Goal: Navigation & Orientation: Find specific page/section

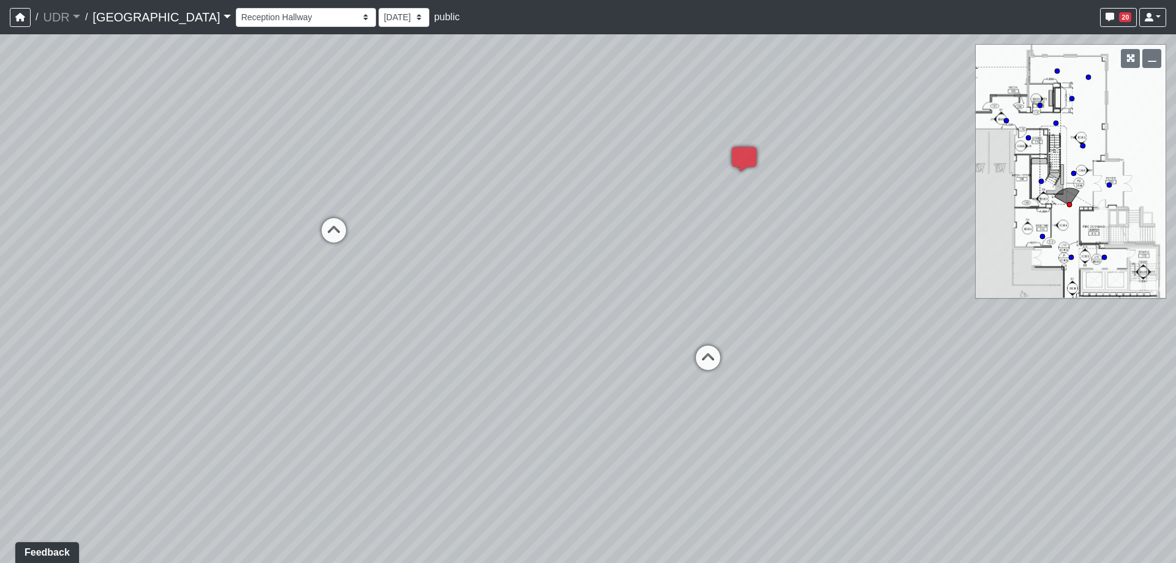
drag, startPoint x: 704, startPoint y: 230, endPoint x: 629, endPoint y: 237, distance: 74.5
click at [629, 237] on div "Loading... Meeting Room 2 Loading... Elevator Hallway Loading... Reception Coun…" at bounding box center [588, 298] width 1176 height 528
click at [258, 6] on div "Bike Hoop Courtyard Entry Floor Mount Bike Rack Garage Entry Wall Mount Bike Ra…" at bounding box center [701, 18] width 930 height 24
click at [260, 15] on select "Bike Hoop Courtyard Entry Floor Mount Bike Rack Garage Entry Wall Mount Bike Ra…" at bounding box center [306, 17] width 140 height 19
click at [236, 8] on select "Bike Hoop Courtyard Entry Floor Mount Bike Rack Garage Entry Wall Mount Bike Ra…" at bounding box center [306, 17] width 140 height 19
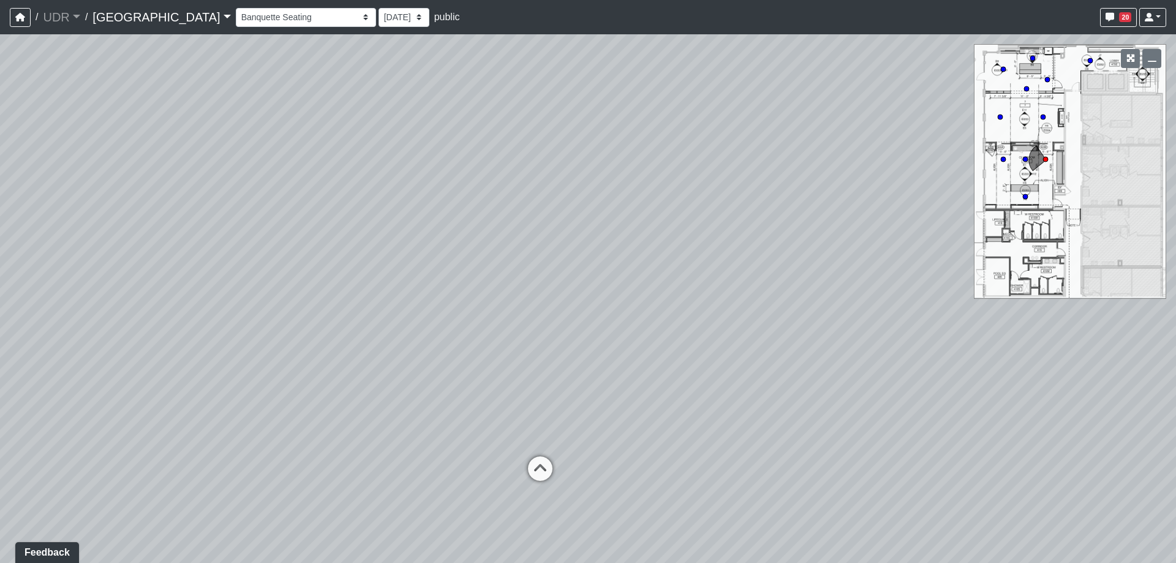
drag, startPoint x: 481, startPoint y: 291, endPoint x: 238, endPoint y: 257, distance: 245.6
click at [253, 257] on div "Loading... Meeting Room 2 Loading... Elevator Hallway Loading... Reception Coun…" at bounding box center [588, 298] width 1176 height 528
drag, startPoint x: 656, startPoint y: 256, endPoint x: 383, endPoint y: 264, distance: 272.6
click at [334, 258] on div "Loading... Meeting Room 2 Loading... Elevator Hallway Loading... Reception Coun…" at bounding box center [588, 298] width 1176 height 528
click at [696, 362] on icon at bounding box center [695, 368] width 37 height 37
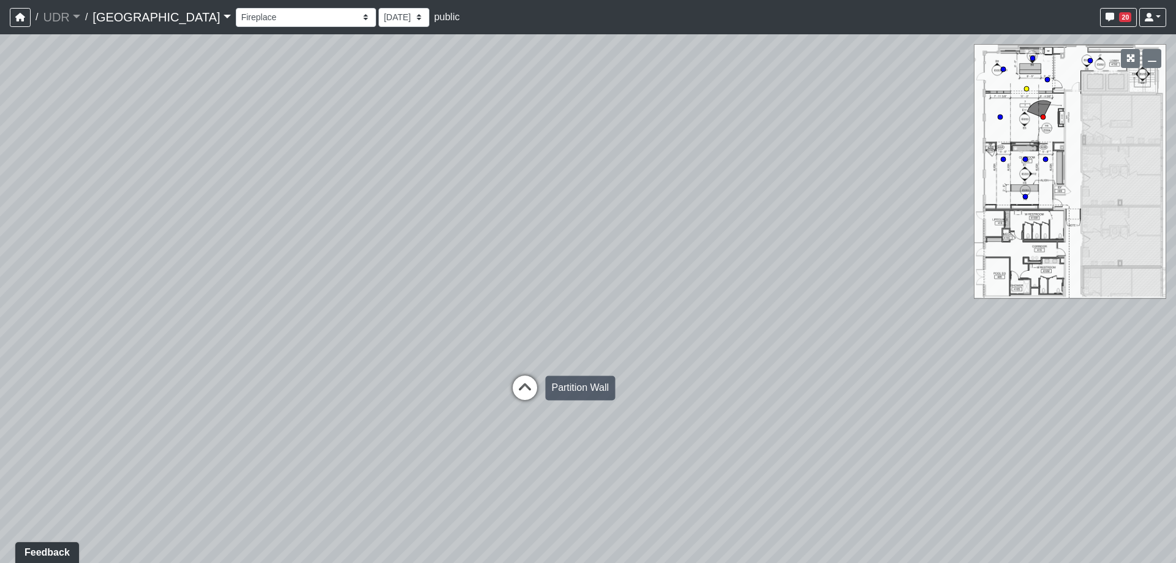
click at [530, 386] on icon at bounding box center [524, 393] width 37 height 37
drag, startPoint x: 582, startPoint y: 324, endPoint x: 631, endPoint y: 277, distance: 68.0
click at [631, 277] on div "Loading... Meeting Room 2 Loading... Elevator Hallway Loading... Reception Coun…" at bounding box center [588, 298] width 1176 height 528
click at [461, 367] on icon at bounding box center [450, 369] width 37 height 37
drag, startPoint x: 571, startPoint y: 272, endPoint x: 187, endPoint y: 272, distance: 383.9
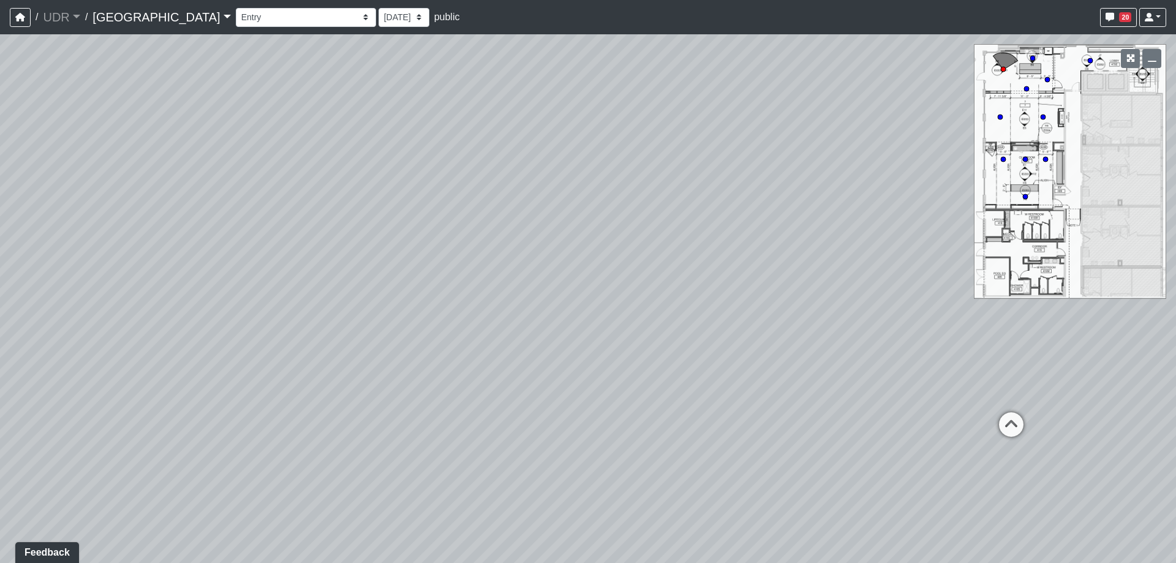
click at [194, 271] on div "Loading... Meeting Room 2 Loading... Elevator Hallway Loading... Reception Coun…" at bounding box center [588, 298] width 1176 height 528
drag, startPoint x: 692, startPoint y: 290, endPoint x: 260, endPoint y: 309, distance: 432.7
click at [260, 309] on div "Loading... Meeting Room 2 Loading... Elevator Hallway Loading... Reception Coun…" at bounding box center [588, 298] width 1176 height 528
drag, startPoint x: 749, startPoint y: 258, endPoint x: 587, endPoint y: 267, distance: 162.5
click at [587, 267] on div "Loading... Meeting Room 2 Loading... Elevator Hallway Loading... Reception Coun…" at bounding box center [588, 298] width 1176 height 528
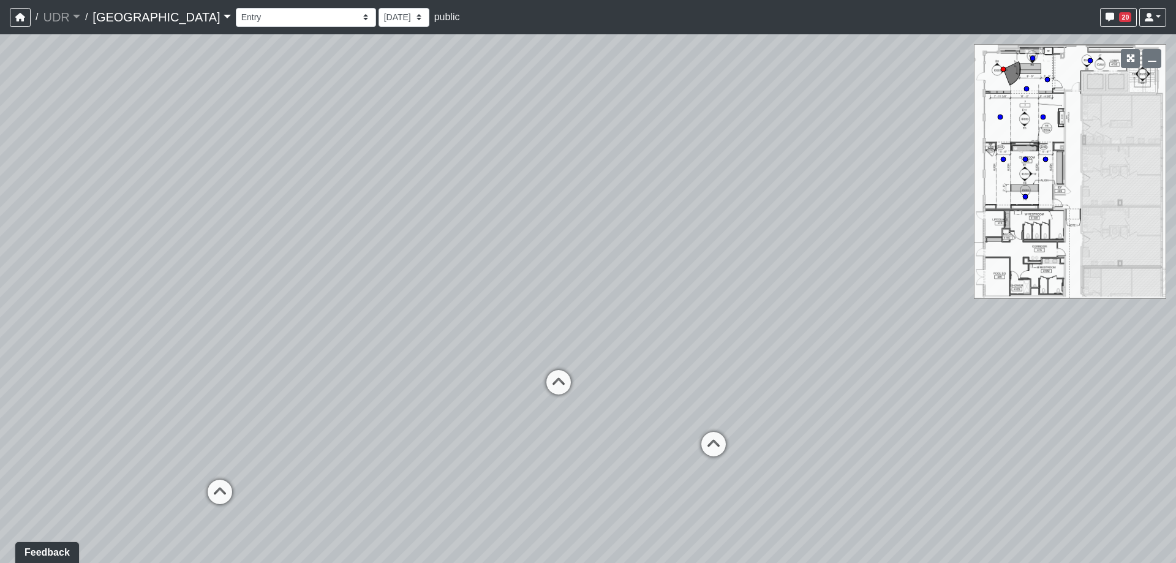
drag, startPoint x: 741, startPoint y: 247, endPoint x: 295, endPoint y: 358, distance: 459.3
click at [297, 356] on div "Loading... Meeting Room 2 Loading... Elevator Hallway Loading... Reception Coun…" at bounding box center [588, 298] width 1176 height 528
drag, startPoint x: 640, startPoint y: 314, endPoint x: 897, endPoint y: 290, distance: 257.7
click at [914, 293] on div "Loading... Meeting Room 2 Loading... Elevator Hallway Loading... Reception Coun…" at bounding box center [588, 298] width 1176 height 528
drag, startPoint x: 511, startPoint y: 241, endPoint x: 944, endPoint y: 249, distance: 433.6
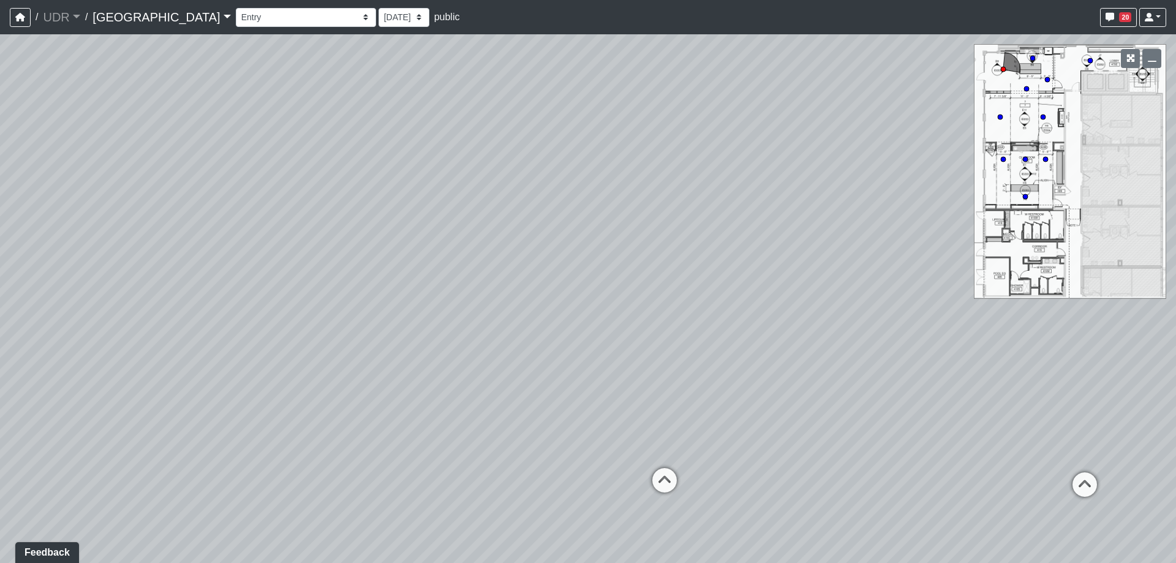
click at [944, 249] on div "Loading... Meeting Room 2 Loading... Elevator Hallway Loading... Reception Coun…" at bounding box center [588, 298] width 1176 height 528
drag, startPoint x: 546, startPoint y: 216, endPoint x: 787, endPoint y: 149, distance: 249.9
click at [787, 149] on div "Loading... Meeting Room 2 Loading... Elevator Hallway Loading... Reception Coun…" at bounding box center [588, 298] width 1176 height 528
drag, startPoint x: 768, startPoint y: 251, endPoint x: 318, endPoint y: 227, distance: 450.7
click at [305, 231] on div "Loading... Meeting Room 2 Loading... Elevator Hallway Loading... Reception Coun…" at bounding box center [588, 298] width 1176 height 528
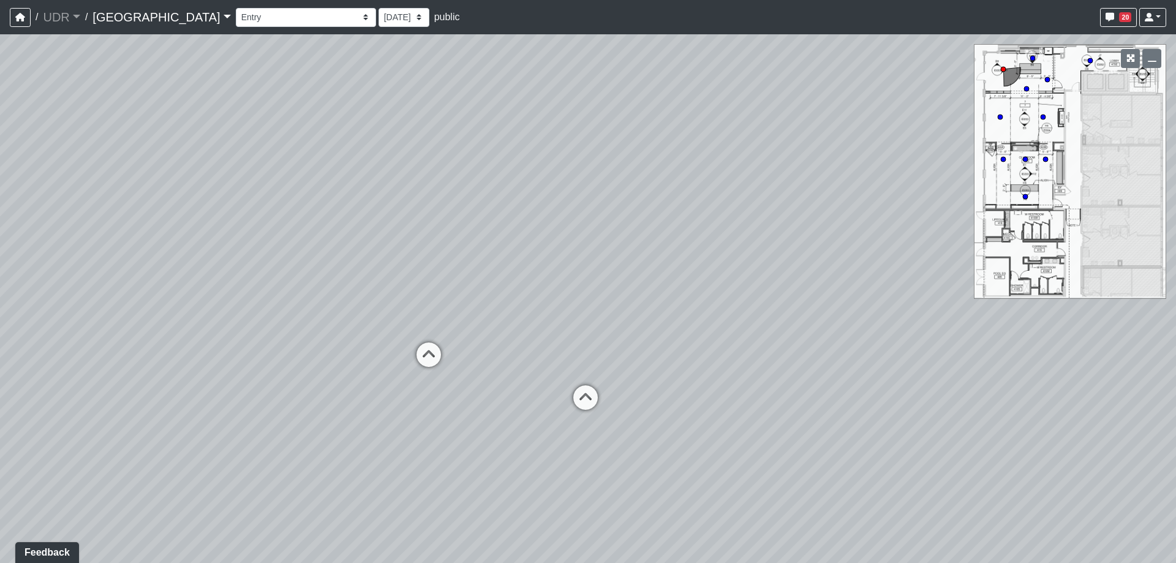
drag, startPoint x: 710, startPoint y: 220, endPoint x: 159, endPoint y: 223, distance: 551.1
click at [160, 223] on div "Loading... Meeting Room 2 Loading... Elevator Hallway Loading... Reception Coun…" at bounding box center [588, 298] width 1176 height 528
drag, startPoint x: 767, startPoint y: 227, endPoint x: 522, endPoint y: 275, distance: 249.7
click at [522, 275] on div "Loading... Meeting Room 2 Loading... Elevator Hallway Loading... Reception Coun…" at bounding box center [588, 298] width 1176 height 528
drag, startPoint x: 427, startPoint y: 452, endPoint x: 411, endPoint y: 457, distance: 16.7
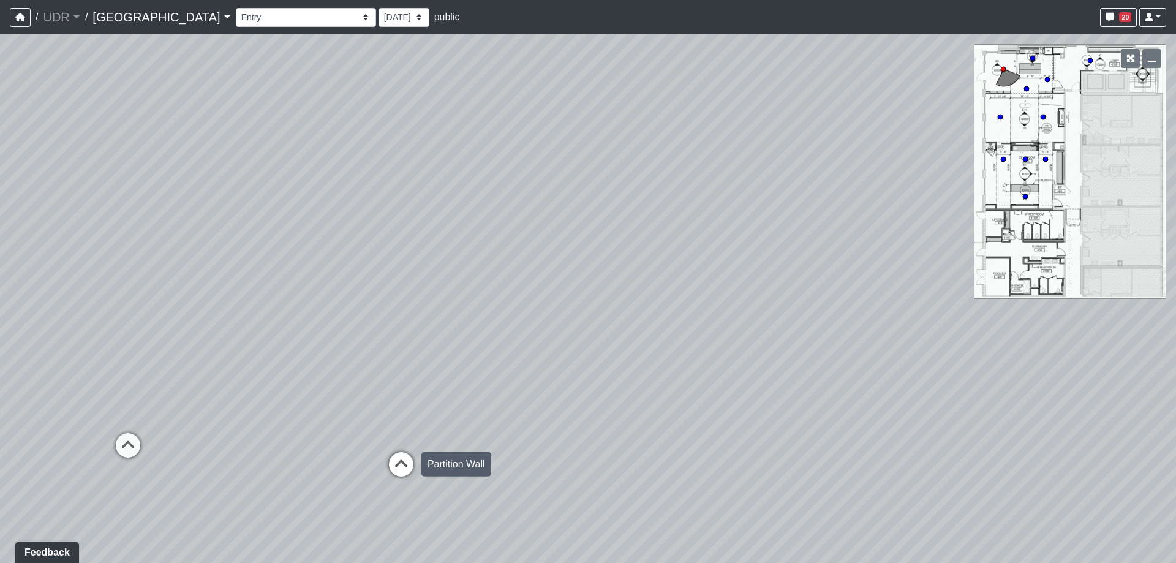
click at [422, 455] on div "Loading... Meeting Room 2 Loading... Elevator Hallway Loading... Reception Coun…" at bounding box center [588, 298] width 1176 height 528
click at [403, 456] on icon at bounding box center [396, 472] width 37 height 37
drag, startPoint x: 795, startPoint y: 440, endPoint x: 307, endPoint y: 379, distance: 492.4
click at [307, 379] on div "Loading... Meeting Room 2 Loading... Elevator Hallway Loading... Reception Coun…" at bounding box center [588, 298] width 1176 height 528
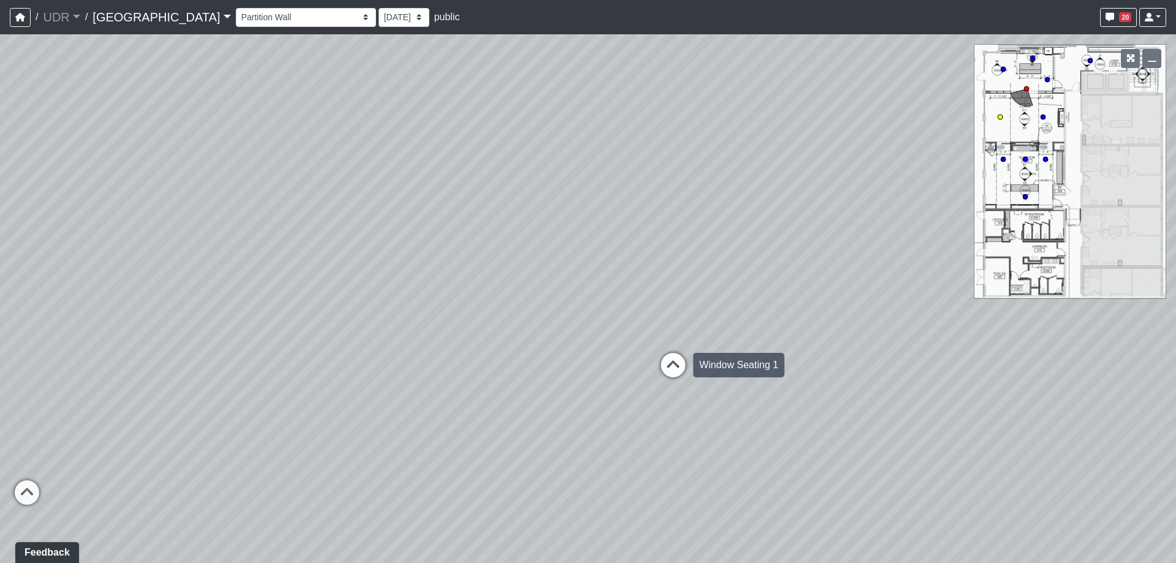
click at [657, 368] on icon at bounding box center [673, 371] width 37 height 37
drag, startPoint x: 347, startPoint y: 291, endPoint x: 876, endPoint y: 296, distance: 528.4
click at [874, 296] on div "Loading... Meeting Room 2 Loading... Elevator Hallway Loading... Reception Coun…" at bounding box center [588, 298] width 1176 height 528
drag, startPoint x: 448, startPoint y: 293, endPoint x: 837, endPoint y: 360, distance: 394.5
click at [837, 360] on div "Loading... Meeting Room 2 Loading... Elevator Hallway Loading... Reception Coun…" at bounding box center [588, 298] width 1176 height 528
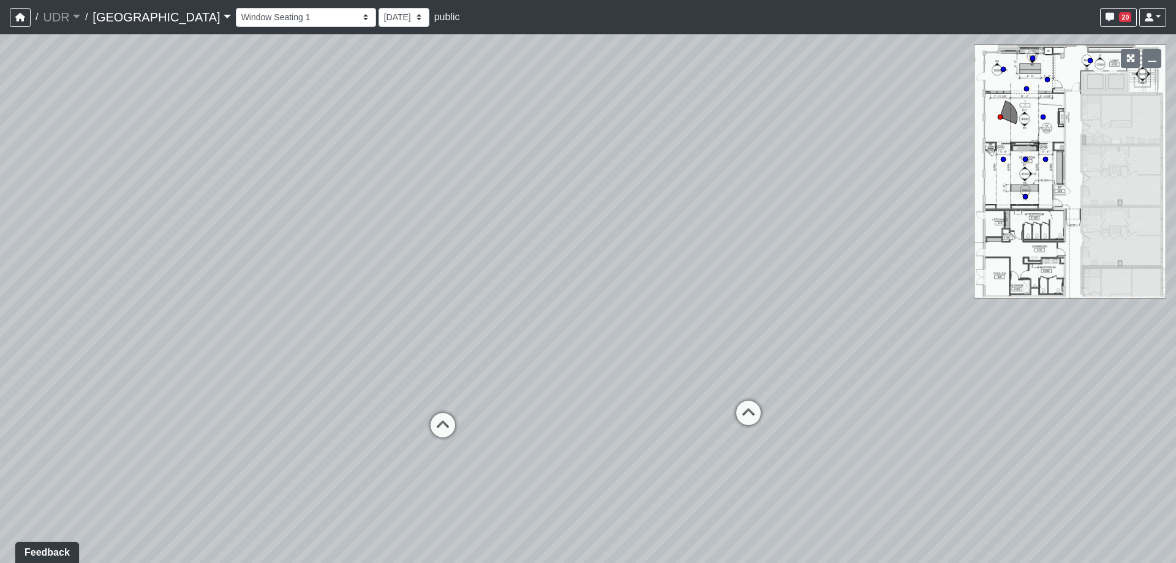
drag, startPoint x: 347, startPoint y: 261, endPoint x: 749, endPoint y: 252, distance: 401.8
click at [749, 252] on div "Loading... Meeting Room 2 Loading... Elevator Hallway Loading... Reception Coun…" at bounding box center [588, 298] width 1176 height 528
drag, startPoint x: 554, startPoint y: 269, endPoint x: 693, endPoint y: 263, distance: 139.1
click at [693, 263] on div "Loading... Meeting Room 2 Loading... Elevator Hallway Loading... Reception Coun…" at bounding box center [588, 298] width 1176 height 528
click at [627, 328] on div "Loading... Meeting Room 2 Loading... Elevator Hallway Loading... Reception Coun…" at bounding box center [588, 298] width 1176 height 528
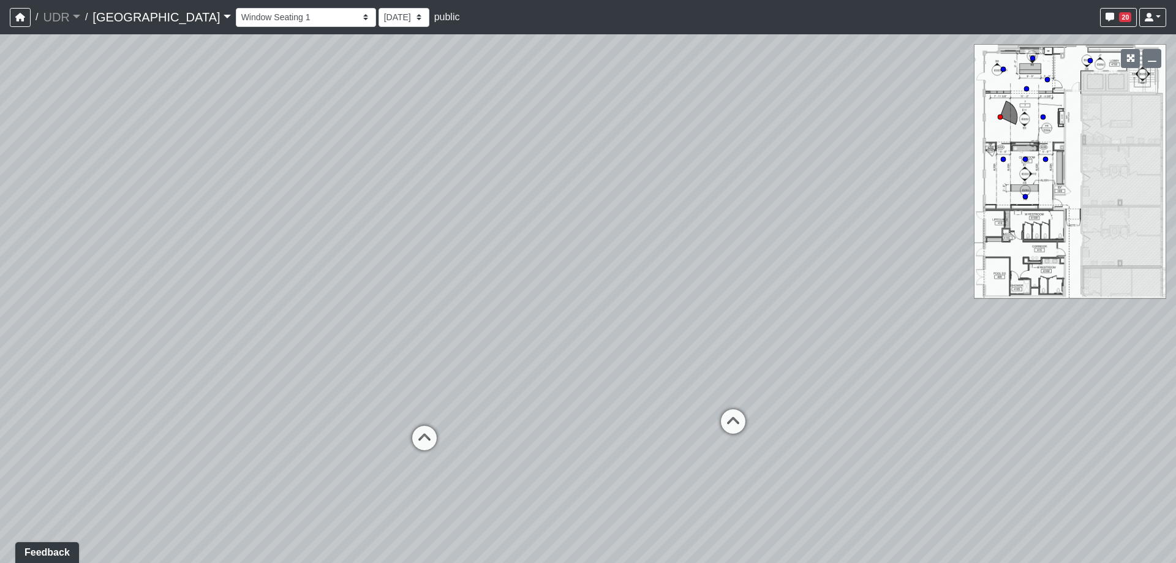
drag, startPoint x: 746, startPoint y: 272, endPoint x: 580, endPoint y: 317, distance: 171.8
click at [580, 317] on div "Loading... Meeting Room 2 Loading... Elevator Hallway Loading... Reception Coun…" at bounding box center [588, 298] width 1176 height 528
drag, startPoint x: 277, startPoint y: 249, endPoint x: 666, endPoint y: 153, distance: 401.1
click at [666, 153] on div "Loading... Meeting Room 2 Loading... Elevator Hallway Loading... Reception Coun…" at bounding box center [588, 298] width 1176 height 528
click at [670, 339] on icon at bounding box center [679, 347] width 37 height 37
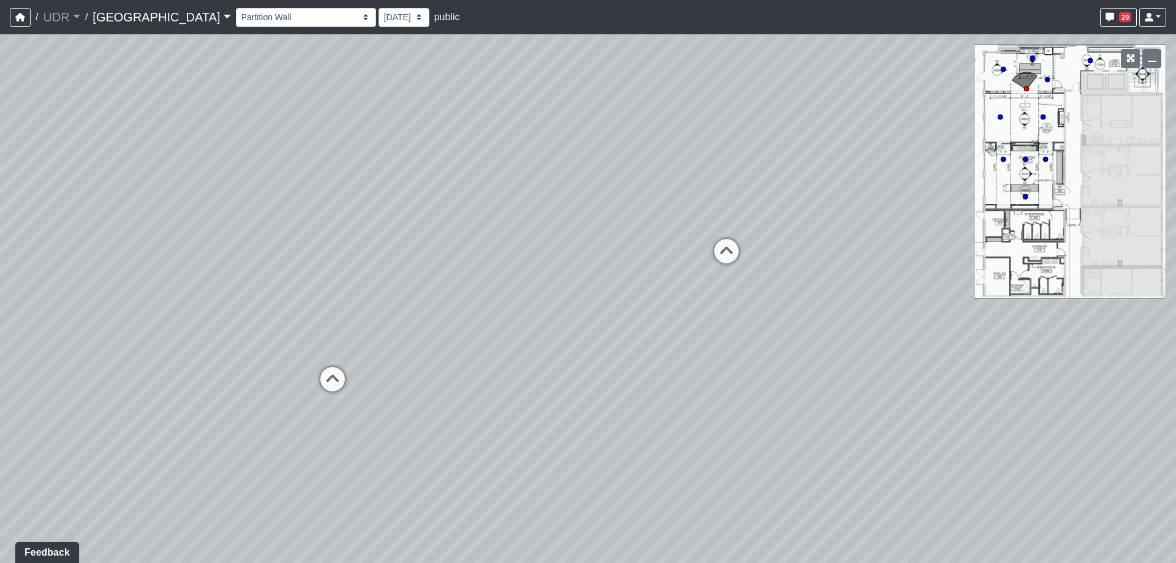
drag, startPoint x: 405, startPoint y: 332, endPoint x: 874, endPoint y: 308, distance: 470.2
click at [874, 308] on div "Loading... Meeting Room 2 Loading... Elevator Hallway Loading... Reception Coun…" at bounding box center [588, 298] width 1176 height 528
click at [410, 362] on icon at bounding box center [409, 366] width 37 height 37
drag, startPoint x: 735, startPoint y: 233, endPoint x: 157, endPoint y: 285, distance: 579.7
click at [157, 285] on div "Loading... Meeting Room 2 Loading... Elevator Hallway Loading... Reception Coun…" at bounding box center [588, 298] width 1176 height 528
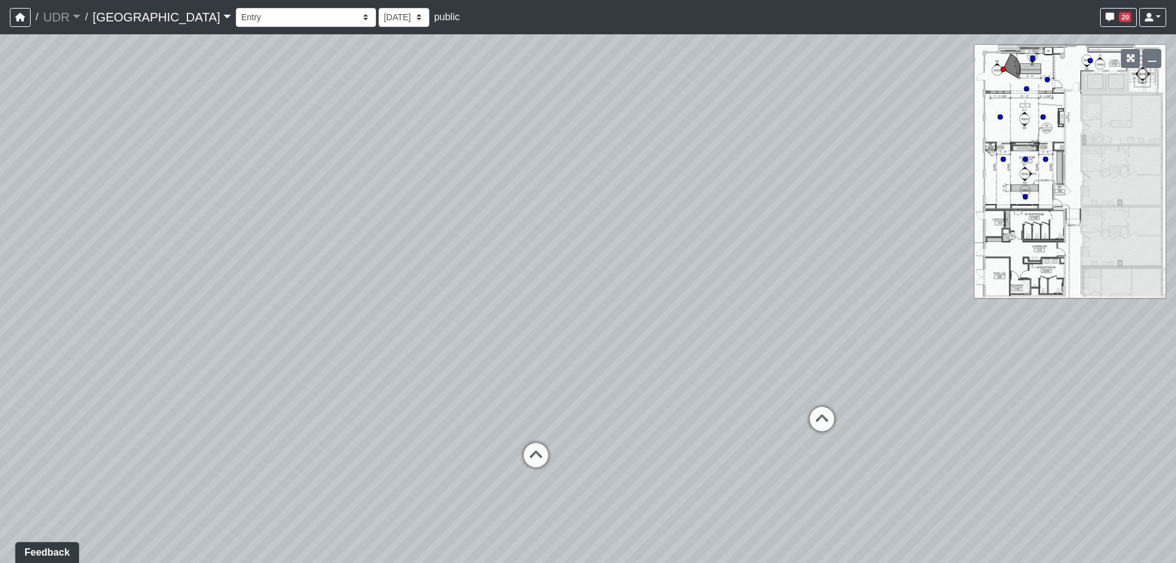
drag, startPoint x: 700, startPoint y: 271, endPoint x: 370, endPoint y: 341, distance: 337.5
click at [370, 341] on div "Loading... Meeting Room 2 Loading... Elevator Hallway Loading... Reception Coun…" at bounding box center [588, 298] width 1176 height 528
drag, startPoint x: 809, startPoint y: 239, endPoint x: 617, endPoint y: 337, distance: 216.3
click at [617, 337] on div "Loading... Meeting Room 2 Loading... Elevator Hallway Loading... Reception Coun…" at bounding box center [588, 298] width 1176 height 528
drag, startPoint x: 613, startPoint y: 159, endPoint x: 610, endPoint y: 272, distance: 113.3
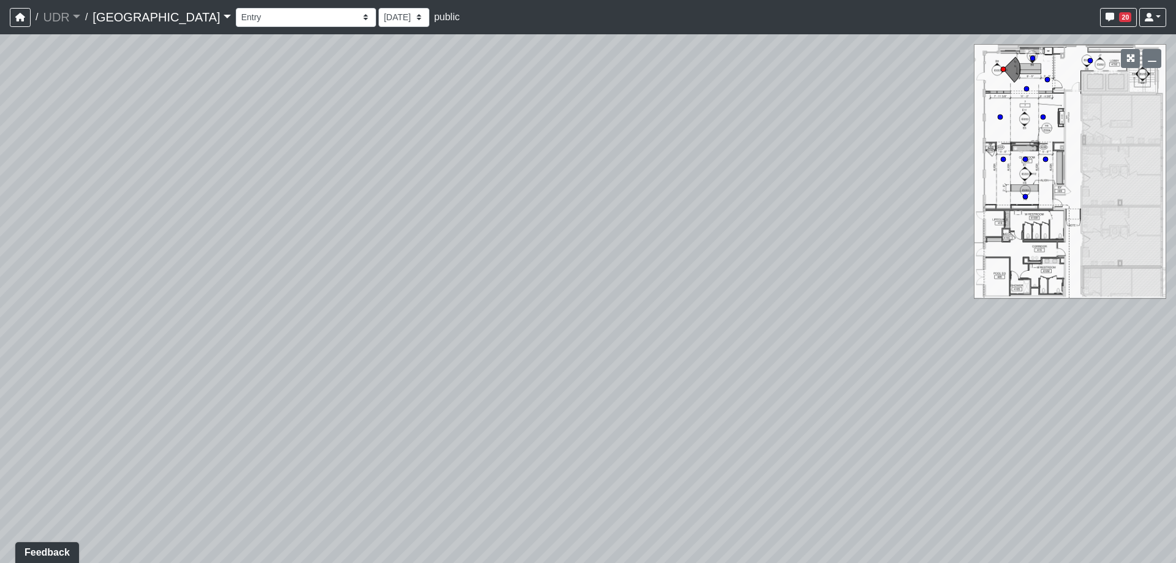
click at [610, 272] on div "Loading... Meeting Room 2 Loading... Elevator Hallway Loading... Reception Coun…" at bounding box center [588, 298] width 1176 height 528
drag, startPoint x: 693, startPoint y: 396, endPoint x: 692, endPoint y: 233, distance: 162.3
click at [692, 233] on div "Loading... Meeting Room 2 Loading... Elevator Hallway Loading... Reception Coun…" at bounding box center [588, 298] width 1176 height 528
drag, startPoint x: 719, startPoint y: 318, endPoint x: 711, endPoint y: 209, distance: 108.7
click at [711, 209] on div "Loading... Meeting Room 2 Loading... Elevator Hallway Loading... Reception Coun…" at bounding box center [588, 298] width 1176 height 528
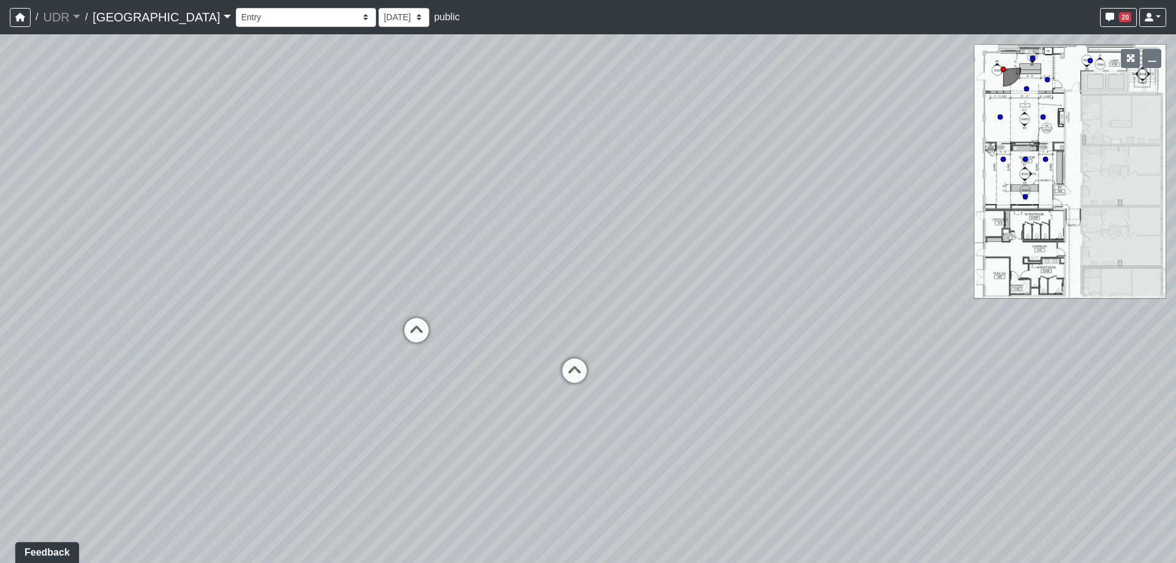
drag, startPoint x: 814, startPoint y: 297, endPoint x: 429, endPoint y: 269, distance: 385.5
click at [417, 272] on div "Loading... Meeting Room 2 Loading... Elevator Hallway Loading... Reception Coun…" at bounding box center [588, 298] width 1176 height 528
drag, startPoint x: 618, startPoint y: 243, endPoint x: 432, endPoint y: 266, distance: 187.6
click at [432, 266] on div "Loading... Meeting Room 2 Loading... Elevator Hallway Loading... Reception Coun…" at bounding box center [588, 298] width 1176 height 528
drag, startPoint x: 601, startPoint y: 309, endPoint x: 535, endPoint y: 345, distance: 75.1
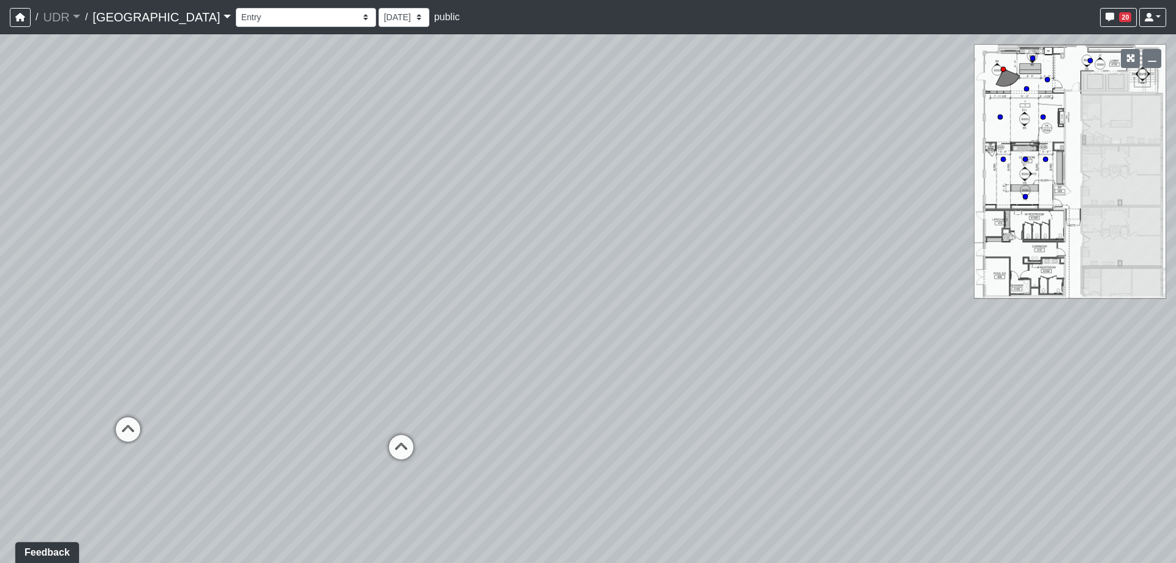
click at [535, 345] on div "Loading... Meeting Room 2 Loading... Elevator Hallway Loading... Reception Coun…" at bounding box center [588, 298] width 1176 height 528
drag, startPoint x: 411, startPoint y: 380, endPoint x: 763, endPoint y: 355, distance: 353.0
click at [763, 355] on div "Loading... Meeting Room 2 Loading... Elevator Hallway Loading... Reception Coun…" at bounding box center [588, 298] width 1176 height 528
click at [626, 411] on icon at bounding box center [630, 410] width 37 height 37
drag, startPoint x: 892, startPoint y: 334, endPoint x: 196, endPoint y: 300, distance: 696.4
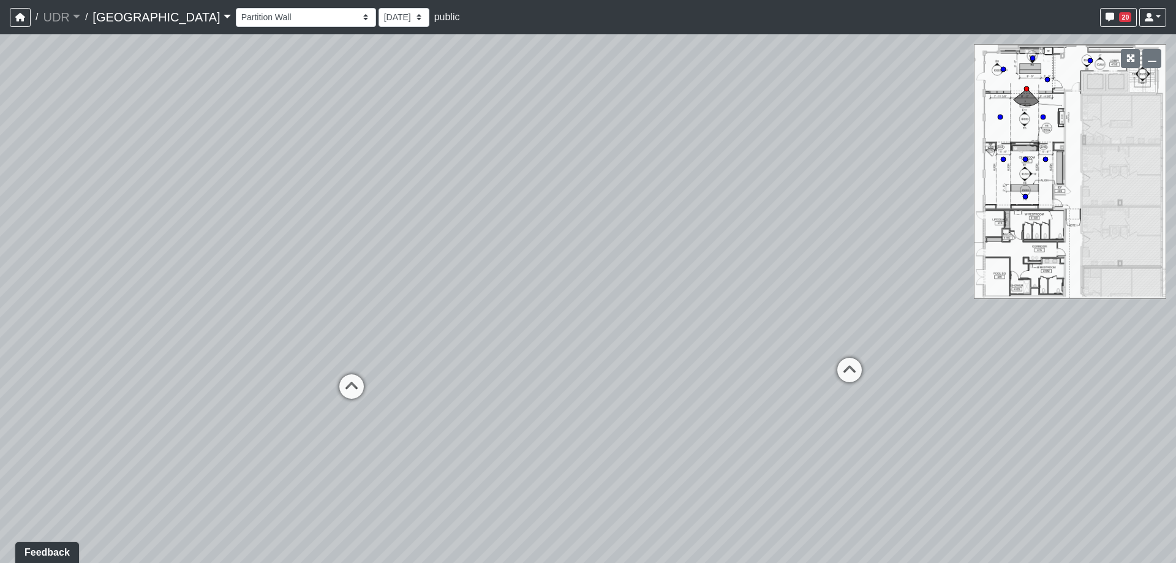
click at [196, 300] on div "Loading... Meeting Room 2 Loading... Elevator Hallway Loading... Reception Coun…" at bounding box center [588, 298] width 1176 height 528
click at [775, 352] on icon at bounding box center [769, 366] width 37 height 37
drag, startPoint x: 383, startPoint y: 299, endPoint x: 1004, endPoint y: 290, distance: 620.9
click at [1004, 290] on div "Loading... Meeting Room 2 Loading... Elevator Hallway Loading... Reception Coun…" at bounding box center [588, 298] width 1176 height 528
drag, startPoint x: 598, startPoint y: 276, endPoint x: 813, endPoint y: 307, distance: 217.3
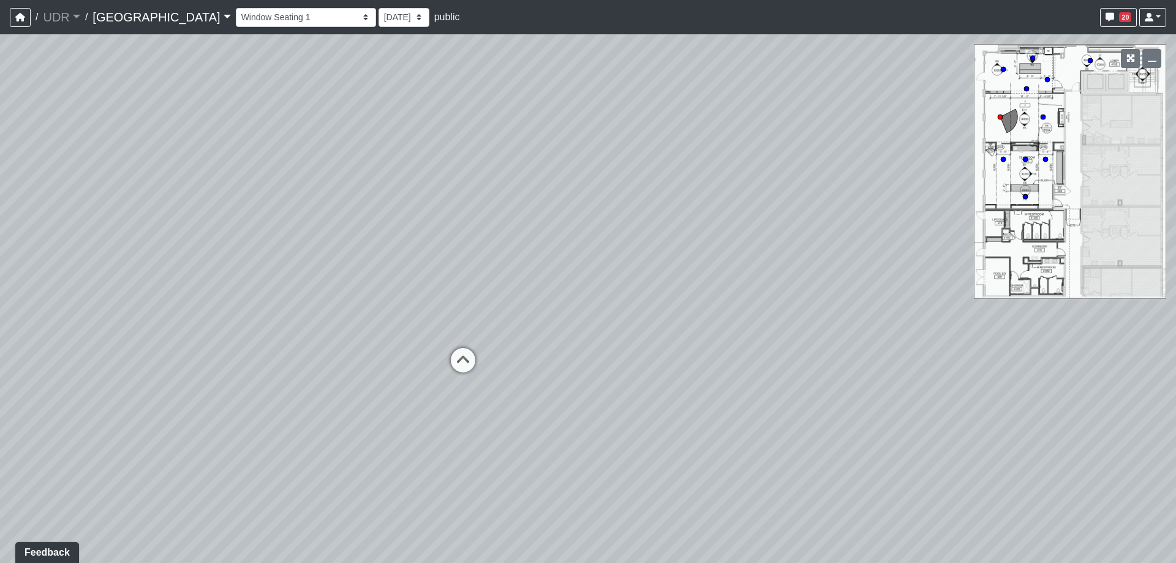
click at [813, 307] on div "Loading... Meeting Room 2 Loading... Elevator Hallway Loading... Reception Coun…" at bounding box center [588, 298] width 1176 height 528
drag, startPoint x: 315, startPoint y: 286, endPoint x: 707, endPoint y: 296, distance: 392.0
click at [707, 296] on div "Loading... Meeting Room 2 Loading... Elevator Hallway Loading... Reception Coun…" at bounding box center [588, 298] width 1176 height 528
drag, startPoint x: 396, startPoint y: 294, endPoint x: 532, endPoint y: 297, distance: 136.6
click at [532, 297] on div "Loading... Meeting Room 2 Loading... Elevator Hallway Loading... Reception Coun…" at bounding box center [588, 298] width 1176 height 528
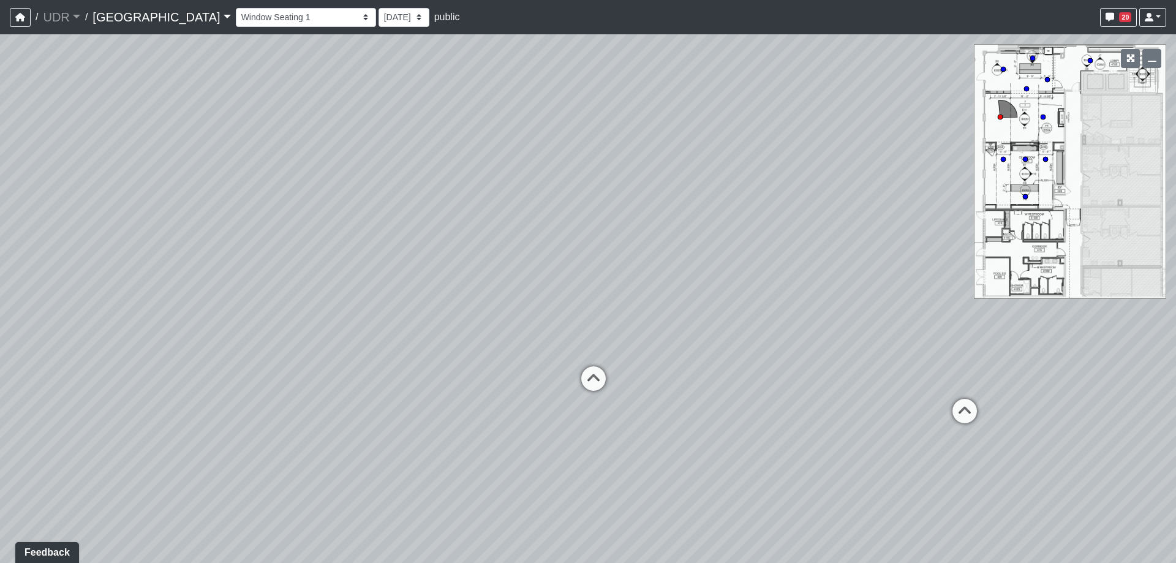
drag, startPoint x: 393, startPoint y: 317, endPoint x: 522, endPoint y: 318, distance: 128.6
click at [522, 318] on div "Loading... Meeting Room 2 Loading... Elevator Hallway Loading... Reception Coun…" at bounding box center [588, 298] width 1176 height 528
drag, startPoint x: 404, startPoint y: 332, endPoint x: 505, endPoint y: 331, distance: 101.6
click at [505, 331] on div "Loading... Meeting Room 2 Loading... Elevator Hallway Loading... Reception Coun…" at bounding box center [588, 298] width 1176 height 528
drag, startPoint x: 640, startPoint y: 457, endPoint x: 612, endPoint y: 412, distance: 53.0
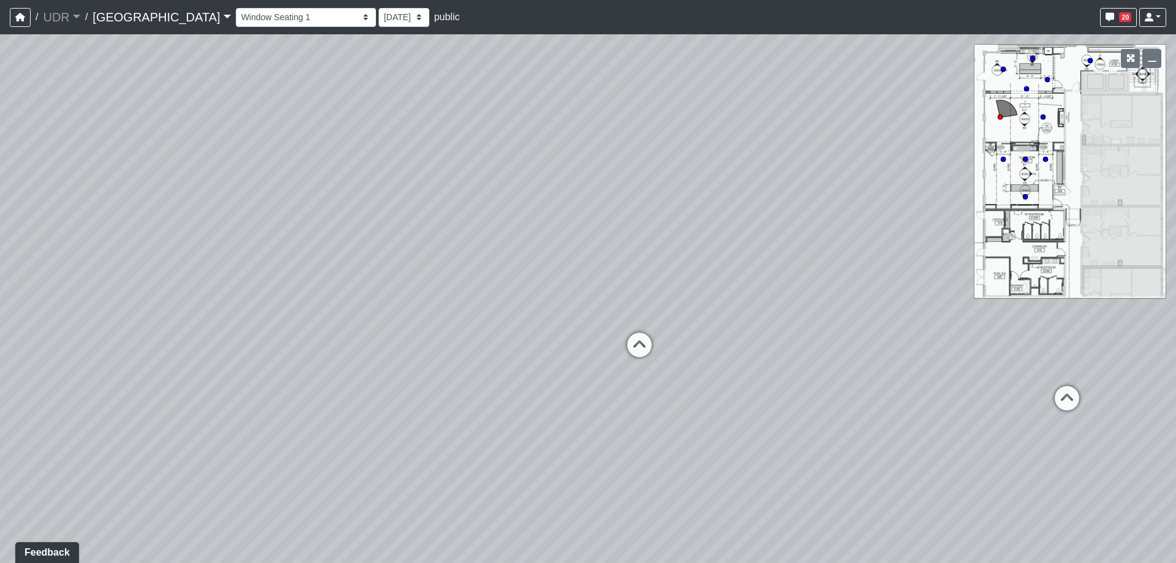
click at [612, 411] on div "Loading... Meeting Room 2 Loading... Elevator Hallway Loading... Reception Coun…" at bounding box center [588, 298] width 1176 height 528
drag, startPoint x: 774, startPoint y: 393, endPoint x: 599, endPoint y: 460, distance: 187.6
click at [599, 460] on div "Loading... Meeting Room 2 Loading... Elevator Hallway Loading... Reception Coun…" at bounding box center [588, 298] width 1176 height 528
drag, startPoint x: 654, startPoint y: 271, endPoint x: 806, endPoint y: 332, distance: 163.5
click at [806, 332] on div "Loading... Meeting Room 2 Loading... Elevator Hallway Loading... Reception Coun…" at bounding box center [588, 298] width 1176 height 528
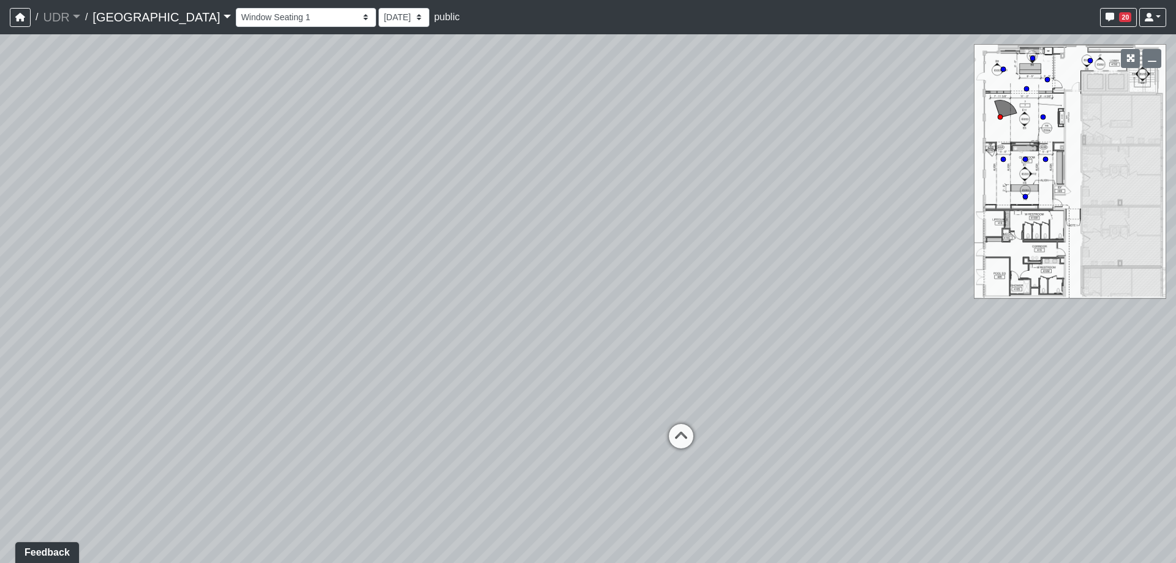
drag, startPoint x: 631, startPoint y: 394, endPoint x: 737, endPoint y: 359, distance: 111.1
click at [737, 359] on div "Loading... Meeting Room 2 Loading... Elevator Hallway Loading... Reception Coun…" at bounding box center [588, 298] width 1176 height 528
drag, startPoint x: 880, startPoint y: 485, endPoint x: 868, endPoint y: 462, distance: 26.0
click at [868, 462] on div "Loading... Meeting Room 2 Loading... Elevator Hallway Loading... Reception Coun…" at bounding box center [588, 298] width 1176 height 528
drag, startPoint x: 937, startPoint y: 464, endPoint x: 732, endPoint y: 429, distance: 207.5
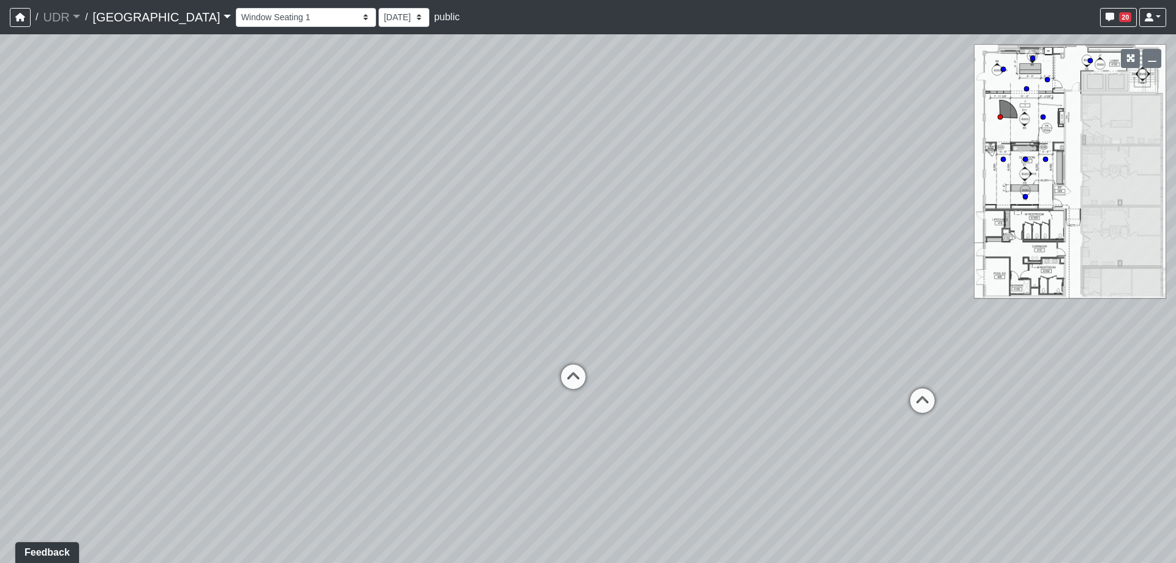
click at [732, 429] on div "Loading... Meeting Room 2 Loading... Elevator Hallway Loading... Reception Coun…" at bounding box center [588, 298] width 1176 height 528
click at [895, 396] on icon at bounding box center [882, 395] width 37 height 37
drag, startPoint x: 385, startPoint y: 388, endPoint x: 994, endPoint y: 374, distance: 609.4
click at [994, 374] on div "Loading... Meeting Room 2 Loading... Elevator Hallway Loading... Reception Coun…" at bounding box center [588, 298] width 1176 height 528
drag, startPoint x: 351, startPoint y: 314, endPoint x: 443, endPoint y: 373, distance: 109.6
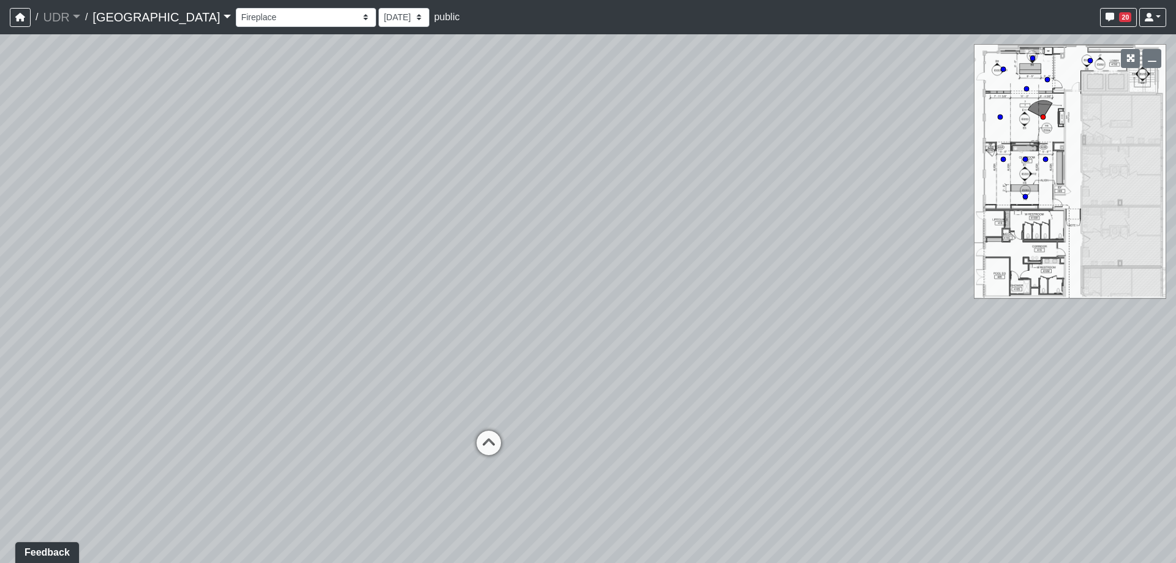
click at [443, 373] on div "Loading... Meeting Room 2 Loading... Elevator Hallway Loading... Reception Coun…" at bounding box center [588, 298] width 1176 height 528
click at [473, 446] on icon at bounding box center [488, 448] width 37 height 37
drag, startPoint x: 680, startPoint y: 402, endPoint x: 497, endPoint y: 381, distance: 183.7
click at [497, 381] on div "Loading... Meeting Room 2 Loading... Elevator Hallway Loading... Reception Coun…" at bounding box center [588, 298] width 1176 height 528
drag, startPoint x: 797, startPoint y: 400, endPoint x: 626, endPoint y: 332, distance: 183.9
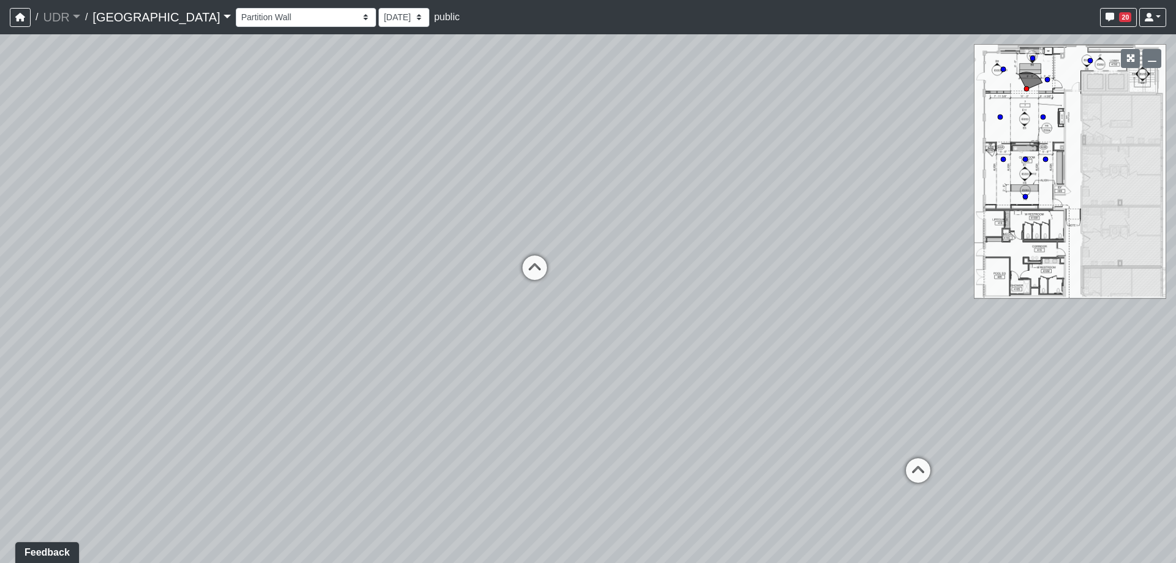
click at [626, 332] on div "Loading... Meeting Room 2 Loading... Elevator Hallway Loading... Reception Coun…" at bounding box center [588, 298] width 1176 height 528
click at [539, 271] on icon at bounding box center [534, 273] width 37 height 37
drag, startPoint x: 745, startPoint y: 413, endPoint x: 321, endPoint y: 400, distance: 423.9
click at [321, 400] on div "Loading... Meeting Room 2 Loading... Elevator Hallway Loading... Reception Coun…" at bounding box center [588, 298] width 1176 height 528
drag, startPoint x: 336, startPoint y: 367, endPoint x: 860, endPoint y: 285, distance: 529.9
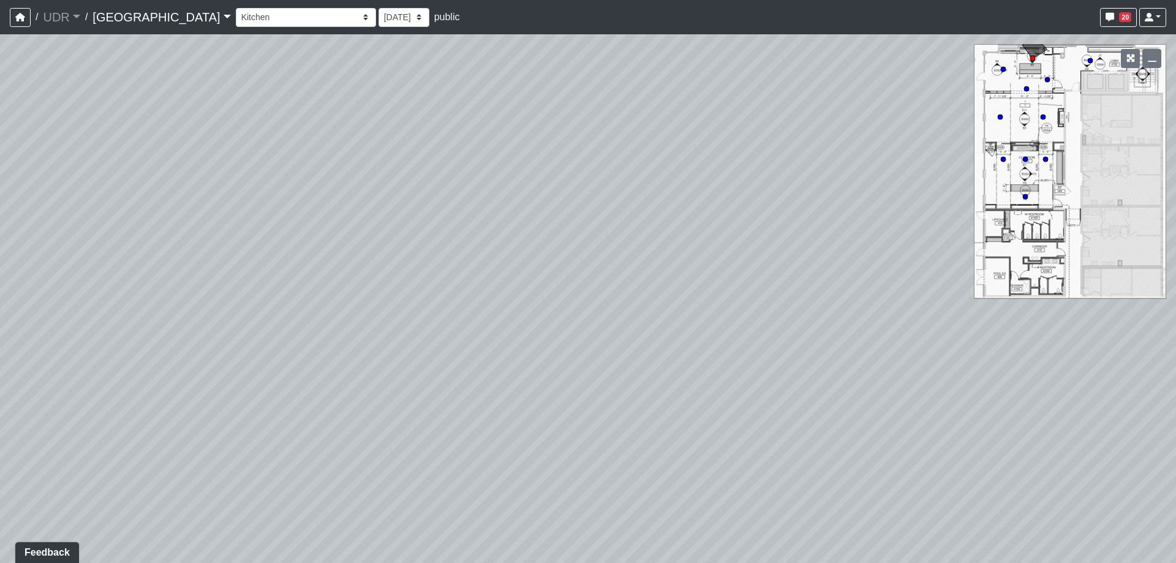
click at [860, 285] on div "Loading... Meeting Room 2 Loading... Elevator Hallway Loading... Reception Coun…" at bounding box center [588, 298] width 1176 height 528
drag, startPoint x: 325, startPoint y: 310, endPoint x: 92, endPoint y: 347, distance: 235.6
click at [92, 347] on div "Loading... Meeting Room 2 Loading... Elevator Hallway Loading... Reception Coun…" at bounding box center [588, 298] width 1176 height 528
drag, startPoint x: 716, startPoint y: 301, endPoint x: 661, endPoint y: 301, distance: 55.1
click at [661, 301] on div "Loading... Meeting Room 2 Loading... Elevator Hallway Loading... Reception Coun…" at bounding box center [588, 298] width 1176 height 528
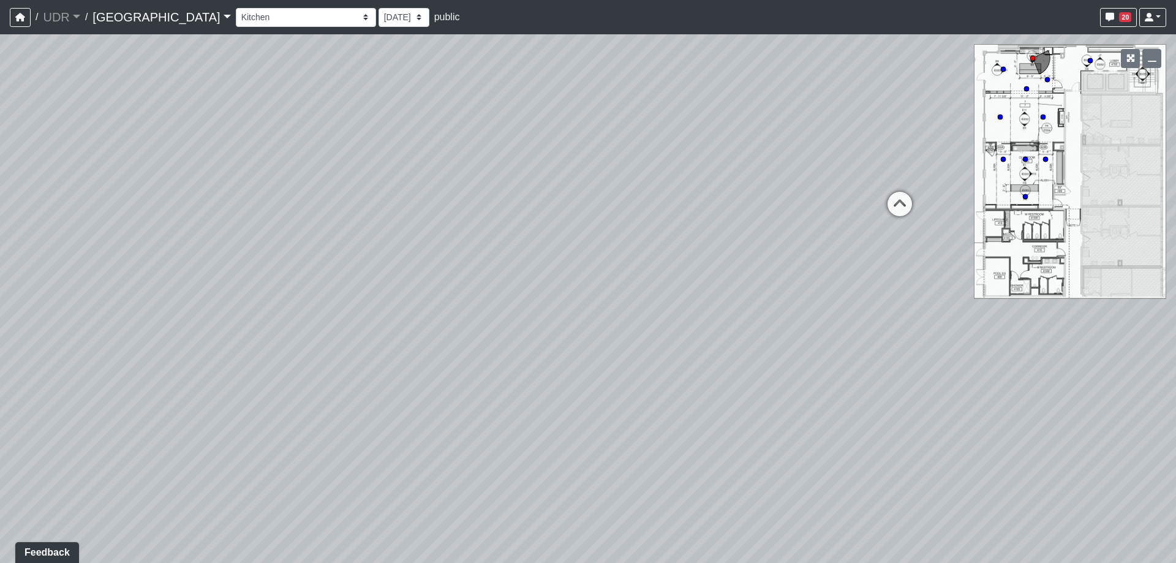
drag, startPoint x: 779, startPoint y: 362, endPoint x: 82, endPoint y: 315, distance: 698.4
click at [82, 315] on div "Loading... Meeting Room 2 Loading... Elevator Hallway Loading... Reception Coun…" at bounding box center [588, 298] width 1176 height 528
click at [892, 205] on icon at bounding box center [899, 210] width 37 height 37
drag, startPoint x: 277, startPoint y: 309, endPoint x: 1072, endPoint y: 307, distance: 794.8
click at [1046, 307] on div "Loading... Meeting Room 2 Loading... Elevator Hallway Loading... Reception Coun…" at bounding box center [588, 298] width 1176 height 528
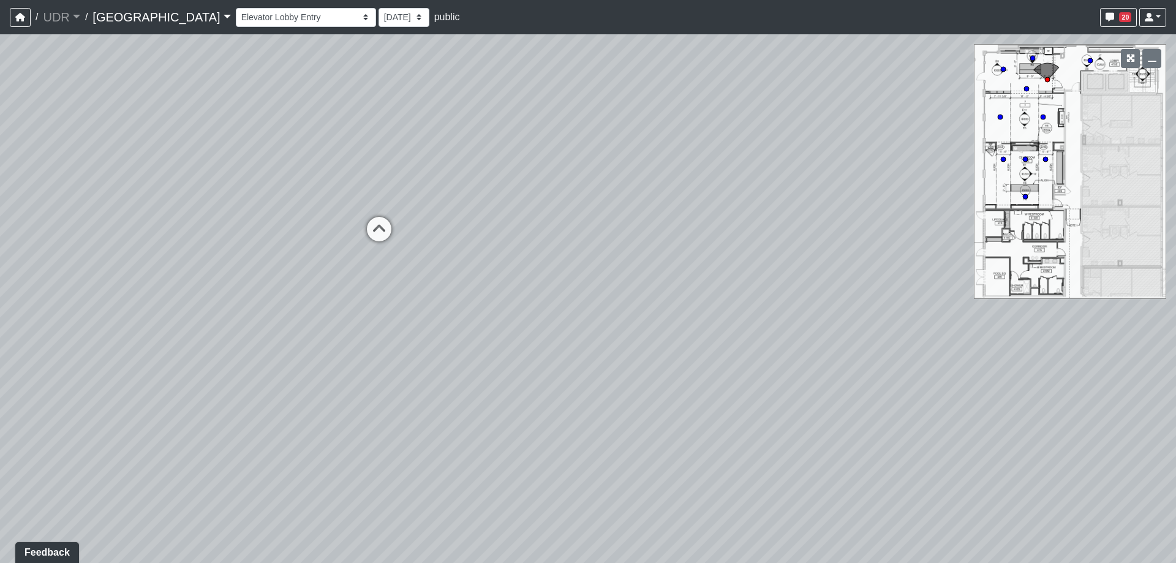
drag, startPoint x: 501, startPoint y: 336, endPoint x: 784, endPoint y: 404, distance: 290.8
click at [784, 404] on div "Loading... Meeting Room 2 Loading... Elevator Hallway Loading... Reception Coun…" at bounding box center [588, 298] width 1176 height 528
drag, startPoint x: 456, startPoint y: 309, endPoint x: 550, endPoint y: 335, distance: 97.7
click at [550, 335] on div "Loading... Meeting Room 2 Loading... Elevator Hallway Loading... Reception Coun…" at bounding box center [588, 298] width 1176 height 528
drag, startPoint x: 528, startPoint y: 214, endPoint x: 524, endPoint y: 236, distance: 22.3
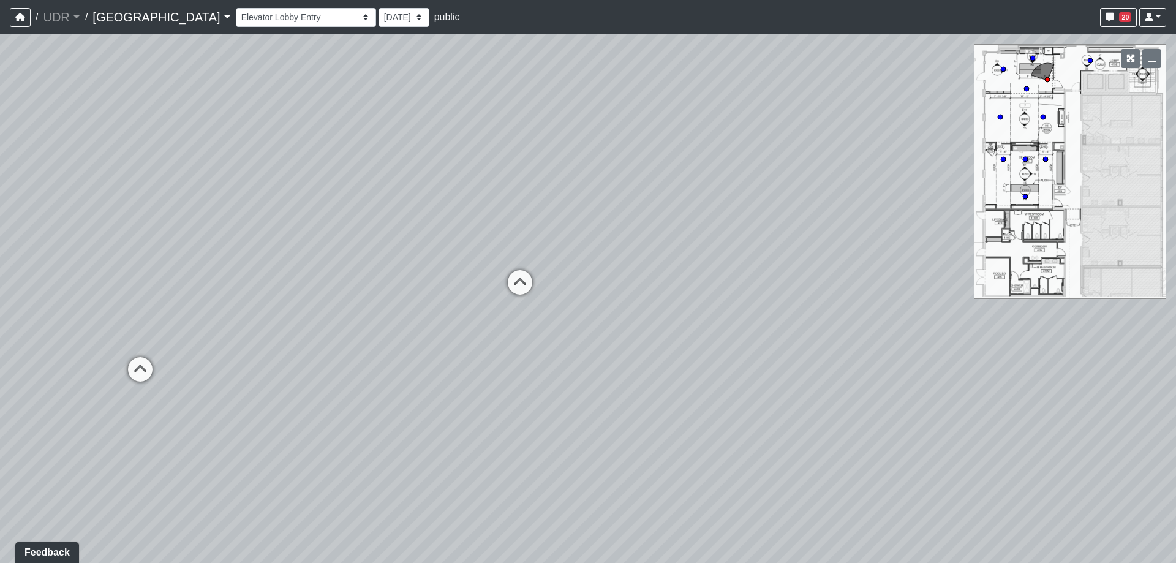
click at [524, 236] on div "Loading... Meeting Room 2 Loading... Elevator Hallway Loading... Reception Coun…" at bounding box center [588, 298] width 1176 height 528
drag, startPoint x: 560, startPoint y: 202, endPoint x: 491, endPoint y: 205, distance: 69.3
click at [491, 205] on div "Loading... Meeting Room 2 Loading... Elevator Hallway Loading... Reception Coun…" at bounding box center [588, 298] width 1176 height 528
drag, startPoint x: 139, startPoint y: 249, endPoint x: 861, endPoint y: 220, distance: 722.5
click at [861, 220] on div "Loading... Meeting Room 2 Loading... Elevator Hallway Loading... Reception Coun…" at bounding box center [588, 298] width 1176 height 528
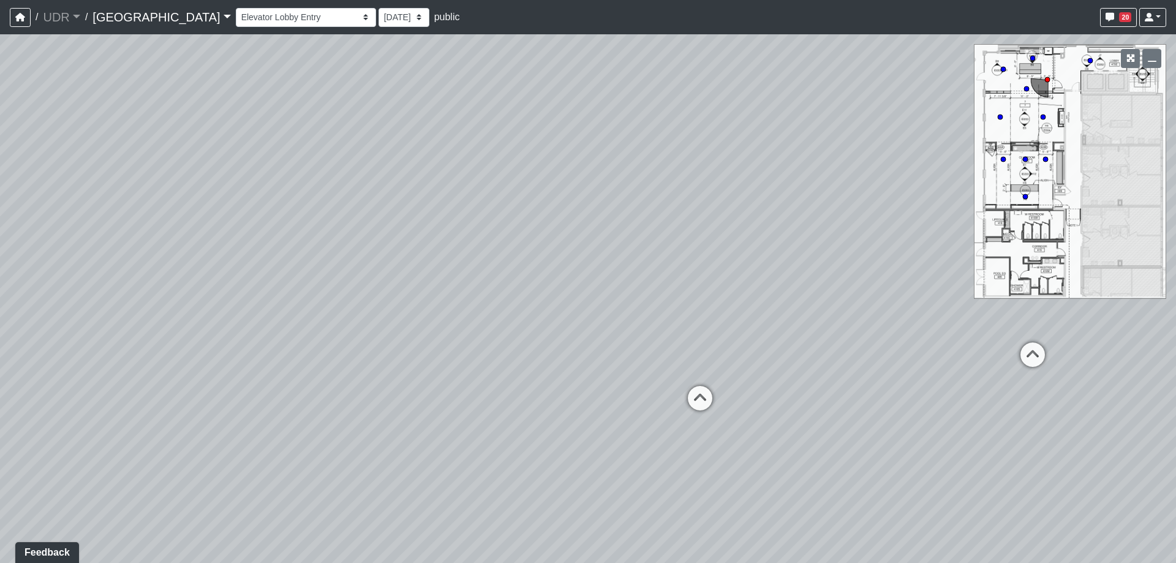
drag, startPoint x: 220, startPoint y: 273, endPoint x: 689, endPoint y: 282, distance: 469.1
click at [689, 282] on div "Loading... Meeting Room 2 Loading... Elevator Hallway Loading... Reception Coun…" at bounding box center [588, 298] width 1176 height 528
click at [693, 412] on icon at bounding box center [704, 404] width 37 height 37
drag, startPoint x: 403, startPoint y: 320, endPoint x: 487, endPoint y: 325, distance: 84.6
click at [487, 325] on div "Loading... Meeting Room 2 Loading... Elevator Hallway Loading... Reception Coun…" at bounding box center [588, 298] width 1176 height 528
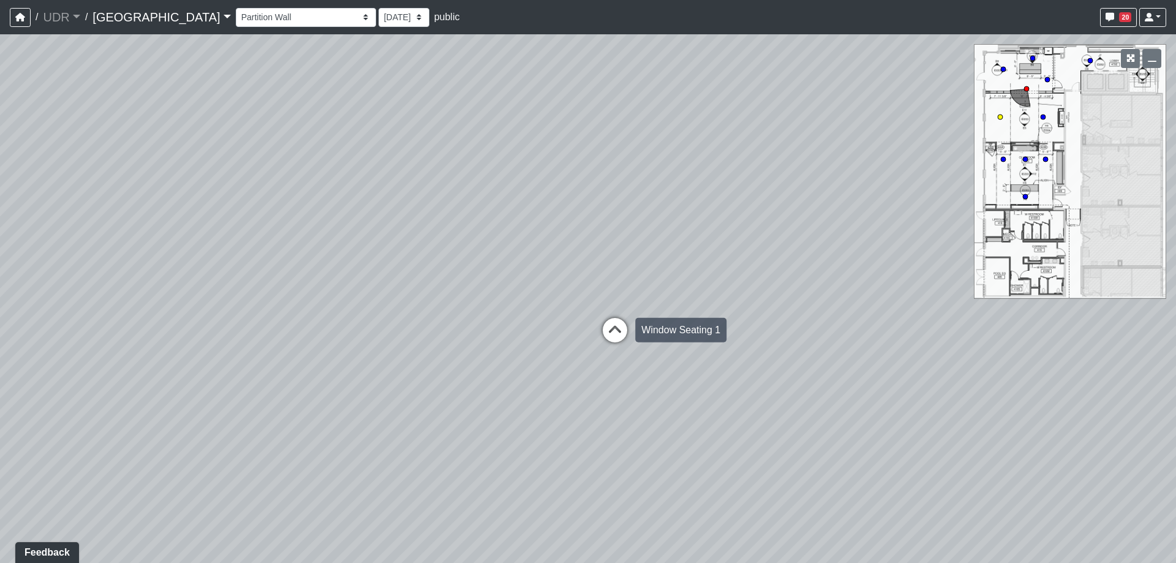
click at [615, 330] on icon at bounding box center [614, 336] width 37 height 37
drag, startPoint x: 333, startPoint y: 262, endPoint x: 677, endPoint y: 274, distance: 343.7
click at [680, 269] on div "Loading... Meeting Room 2 Loading... Elevator Hallway Loading... Reception Coun…" at bounding box center [588, 298] width 1176 height 528
click at [536, 327] on icon at bounding box center [542, 331] width 37 height 37
drag, startPoint x: 300, startPoint y: 326, endPoint x: 849, endPoint y: 343, distance: 549.5
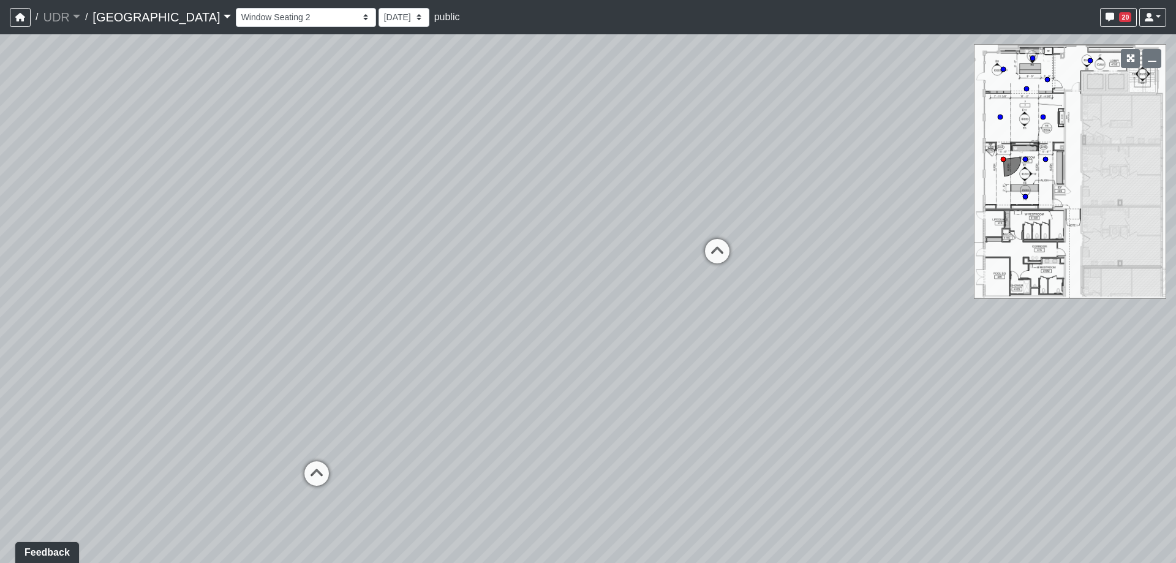
click at [849, 343] on div "Loading... Meeting Room 2 Loading... Elevator Hallway Loading... Reception Coun…" at bounding box center [588, 298] width 1176 height 528
drag, startPoint x: 414, startPoint y: 344, endPoint x: 865, endPoint y: 311, distance: 451.9
click at [863, 311] on div "Loading... Meeting Room 2 Loading... Elevator Hallway Loading... Reception Coun…" at bounding box center [588, 298] width 1176 height 528
drag, startPoint x: 388, startPoint y: 328, endPoint x: 591, endPoint y: 350, distance: 204.5
click at [784, 348] on div "Loading... Meeting Room 2 Loading... Elevator Hallway Loading... Reception Coun…" at bounding box center [588, 298] width 1176 height 528
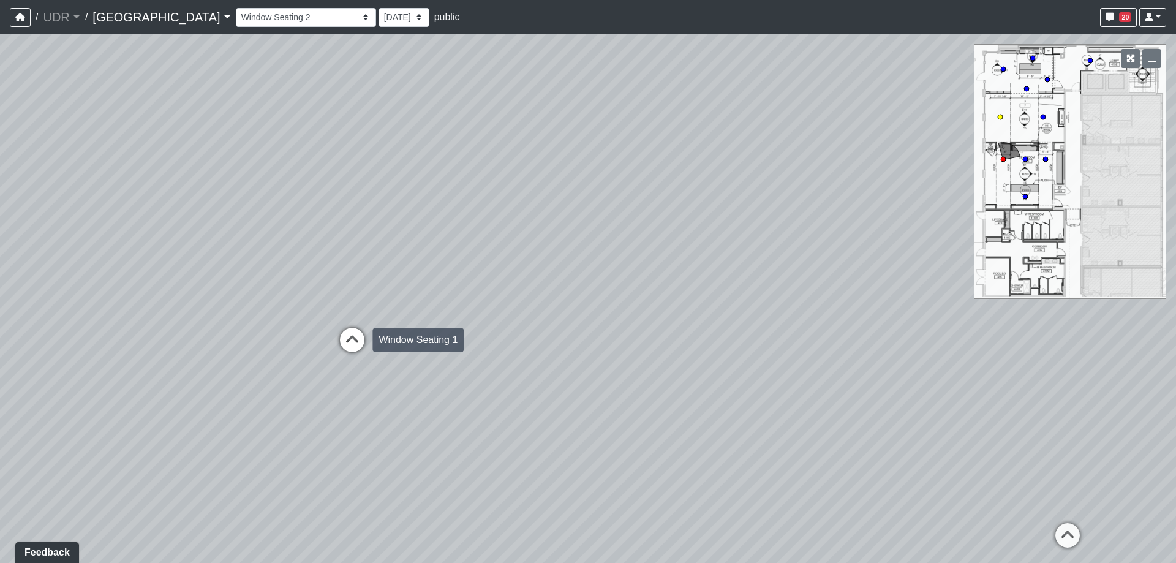
click at [345, 332] on icon at bounding box center [352, 346] width 37 height 37
drag, startPoint x: 591, startPoint y: 274, endPoint x: 17, endPoint y: 245, distance: 575.7
click at [17, 242] on div "Loading... Meeting Room 2 Loading... Elevator Hallway Loading... Reception Coun…" at bounding box center [588, 298] width 1176 height 528
drag, startPoint x: 510, startPoint y: 326, endPoint x: 500, endPoint y: 425, distance: 99.7
click at [500, 425] on div "Loading... Meeting Room 2 Loading... Elevator Hallway Loading... Reception Coun…" at bounding box center [588, 298] width 1176 height 528
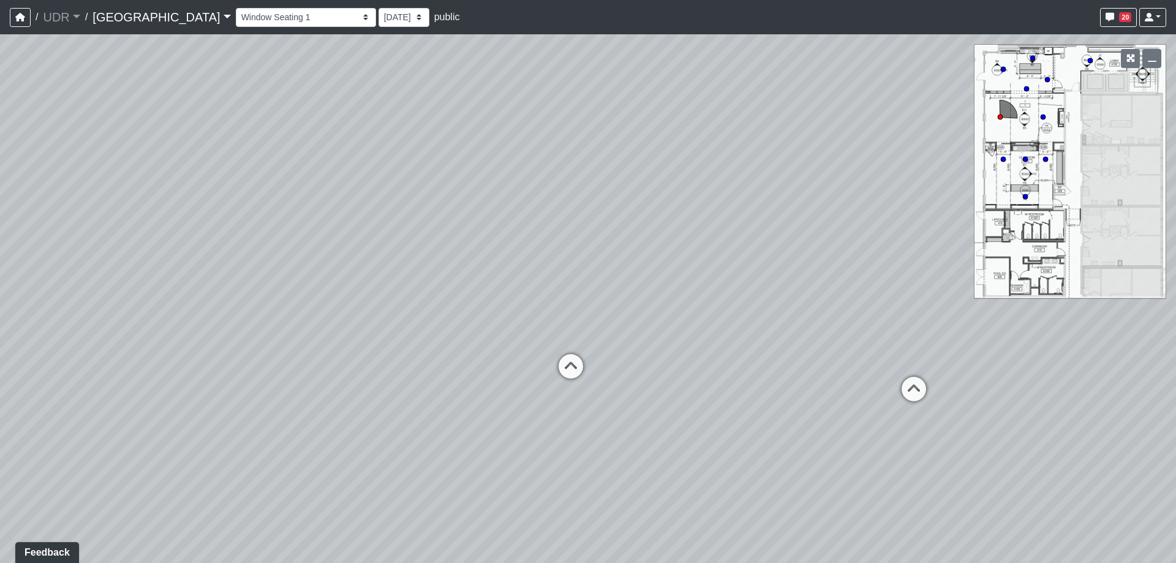
drag, startPoint x: 390, startPoint y: 422, endPoint x: 884, endPoint y: 410, distance: 494.3
click at [884, 410] on div "Loading... Meeting Room 2 Loading... Elevator Hallway Loading... Reception Coun…" at bounding box center [588, 298] width 1176 height 528
click at [585, 369] on icon at bounding box center [583, 371] width 37 height 37
drag, startPoint x: 226, startPoint y: 383, endPoint x: 806, endPoint y: 391, distance: 579.9
click at [806, 391] on div "Loading... Meeting Room 2 Loading... Elevator Hallway Loading... Reception Coun…" at bounding box center [588, 298] width 1176 height 528
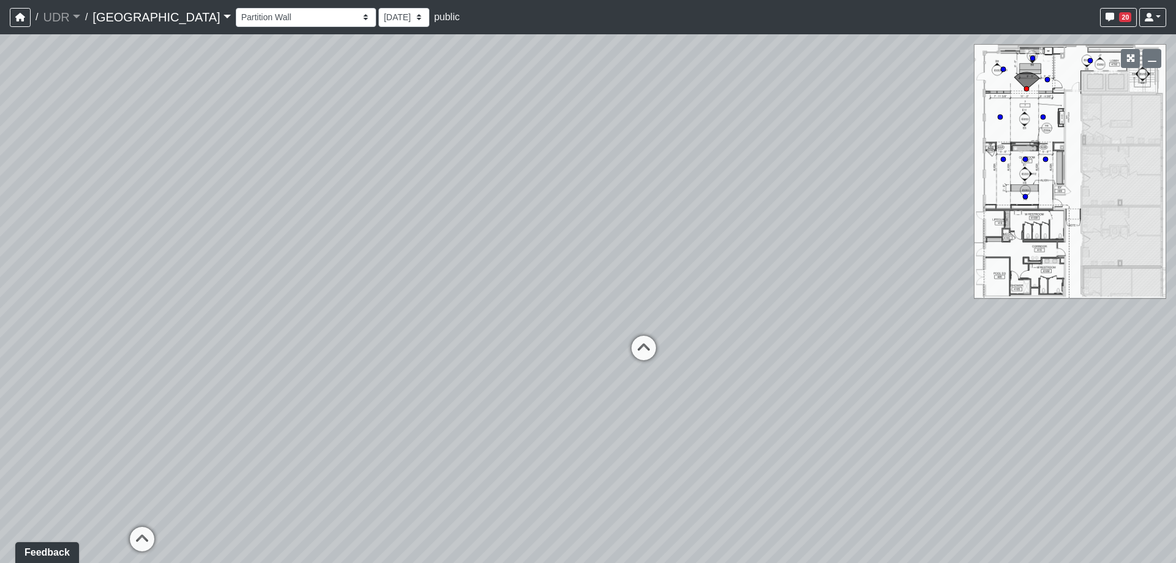
drag, startPoint x: 766, startPoint y: 374, endPoint x: 595, endPoint y: 426, distance: 179.2
click at [597, 428] on div "Loading... Meeting Room 2 Loading... Elevator Hallway Loading... Reception Coun…" at bounding box center [588, 298] width 1176 height 528
drag, startPoint x: 307, startPoint y: 414, endPoint x: 549, endPoint y: 383, distance: 244.4
click at [549, 383] on div "Loading... Meeting Room 2 Loading... Elevator Hallway Loading... Reception Coun…" at bounding box center [588, 298] width 1176 height 528
click at [415, 434] on icon at bounding box center [412, 445] width 37 height 37
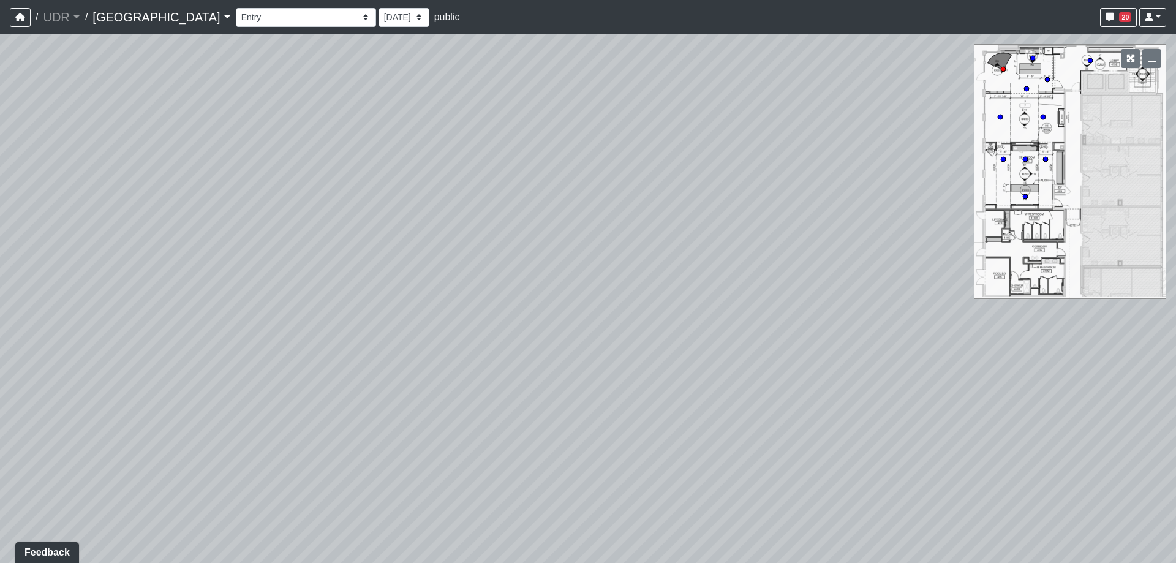
drag, startPoint x: 675, startPoint y: 345, endPoint x: 88, endPoint y: 261, distance: 593.2
click at [102, 262] on div "Loading... Meeting Room 2 Loading... Elevator Hallway Loading... Reception Coun…" at bounding box center [588, 298] width 1176 height 528
drag, startPoint x: 610, startPoint y: 324, endPoint x: 466, endPoint y: 335, distance: 144.9
click at [466, 335] on div "Loading... Meeting Room 2 Loading... Elevator Hallway Loading... Reception Coun…" at bounding box center [588, 298] width 1176 height 528
drag, startPoint x: 487, startPoint y: 323, endPoint x: 163, endPoint y: 364, distance: 327.2
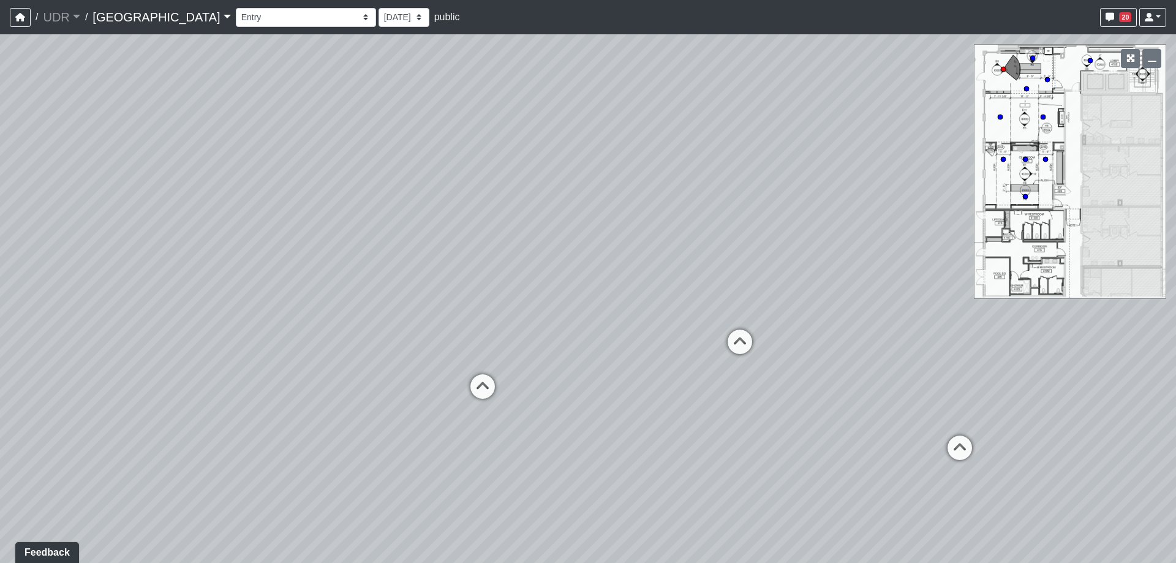
click at [163, 364] on div "Loading... Meeting Room 2 Loading... Elevator Hallway Loading... Reception Coun…" at bounding box center [588, 298] width 1176 height 528
drag, startPoint x: 635, startPoint y: 388, endPoint x: 500, endPoint y: 323, distance: 149.5
click at [500, 323] on div "Loading... Meeting Room 2 Loading... Elevator Hallway Loading... Reception Coun…" at bounding box center [588, 298] width 1176 height 528
drag, startPoint x: 598, startPoint y: 326, endPoint x: 647, endPoint y: 358, distance: 58.2
click at [647, 358] on div "Loading... Meeting Room 2 Loading... Elevator Hallway Loading... Reception Coun…" at bounding box center [588, 298] width 1176 height 528
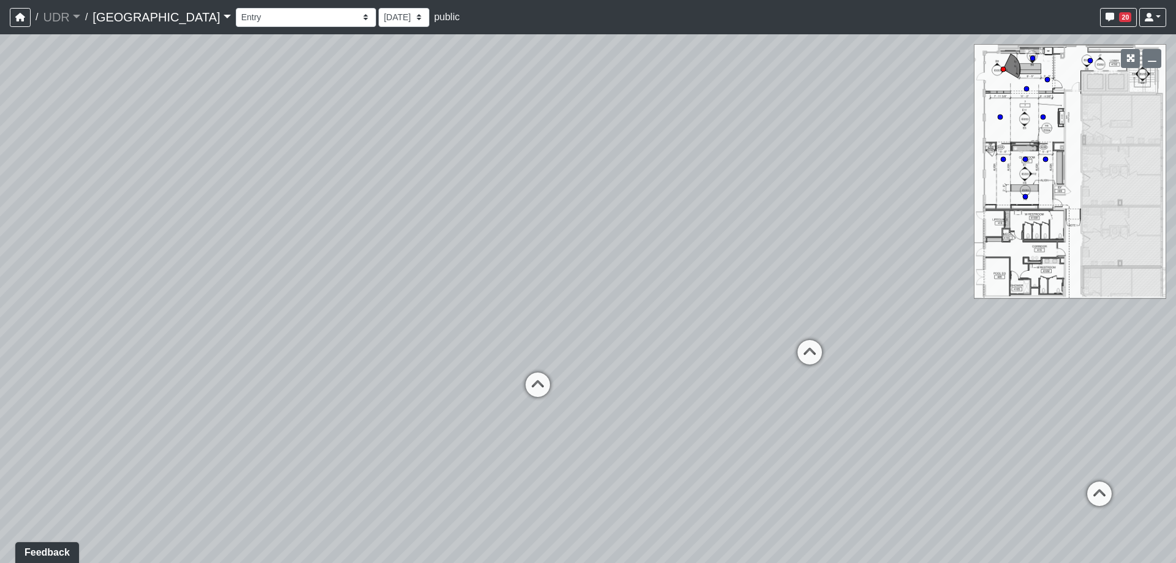
drag, startPoint x: 545, startPoint y: 306, endPoint x: 730, endPoint y: 341, distance: 188.2
click at [730, 341] on div "Loading... Meeting Room 2 Loading... Elevator Hallway Loading... Reception Coun…" at bounding box center [588, 298] width 1176 height 528
drag, startPoint x: 389, startPoint y: 350, endPoint x: 581, endPoint y: 345, distance: 191.7
click at [581, 345] on div "Loading... Meeting Room 2 Loading... Elevator Hallway Loading... Reception Coun…" at bounding box center [588, 298] width 1176 height 528
drag, startPoint x: 915, startPoint y: 416, endPoint x: 550, endPoint y: 321, distance: 376.3
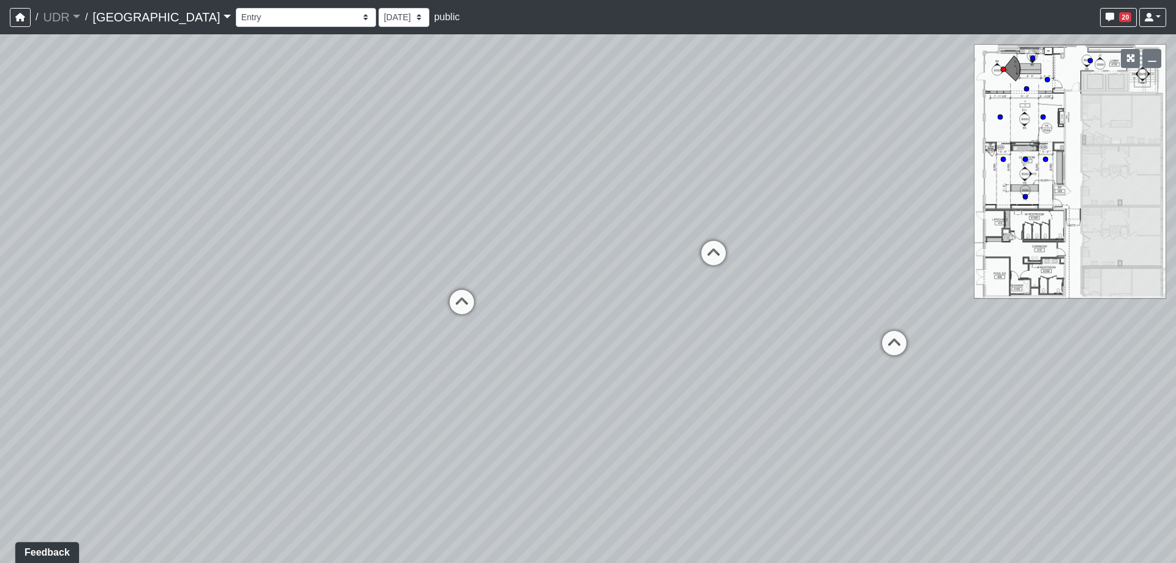
click at [550, 321] on div "Loading... Meeting Room 2 Loading... Elevator Hallway Loading... Reception Coun…" at bounding box center [588, 298] width 1176 height 528
click at [877, 334] on div "Loading... Partition Wall" at bounding box center [861, 338] width 37 height 37
drag, startPoint x: 362, startPoint y: 420, endPoint x: 1146, endPoint y: 422, distance: 783.8
click at [1158, 422] on div "Loading... Meeting Room 2 Loading... Elevator Hallway Loading... Reception Coun…" at bounding box center [588, 298] width 1176 height 528
drag, startPoint x: 644, startPoint y: 367, endPoint x: 997, endPoint y: 426, distance: 357.6
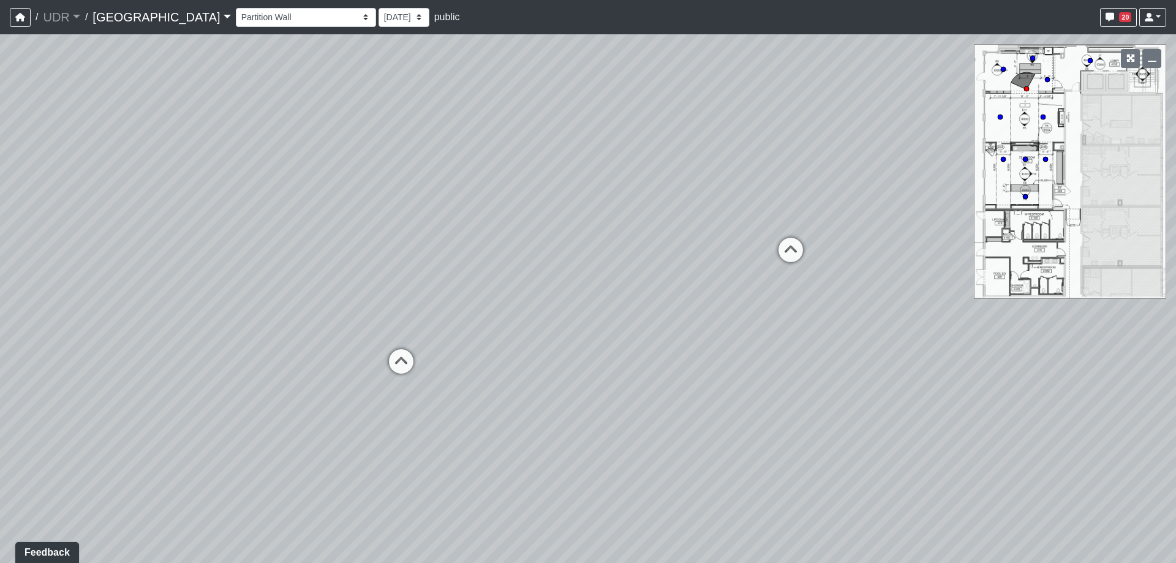
click at [997, 426] on div "Loading... Meeting Room 2 Loading... Elevator Hallway Loading... Reception Coun…" at bounding box center [588, 298] width 1176 height 528
drag, startPoint x: 606, startPoint y: 407, endPoint x: 651, endPoint y: 401, distance: 45.6
click at [651, 401] on div "Loading... Meeting Room 2 Loading... Elevator Hallway Loading... Reception Coun…" at bounding box center [588, 298] width 1176 height 528
click at [652, 400] on div "Loading... Meeting Room 2 Loading... Elevator Hallway Loading... Reception Coun…" at bounding box center [588, 298] width 1176 height 528
drag, startPoint x: 571, startPoint y: 356, endPoint x: 584, endPoint y: 375, distance: 22.8
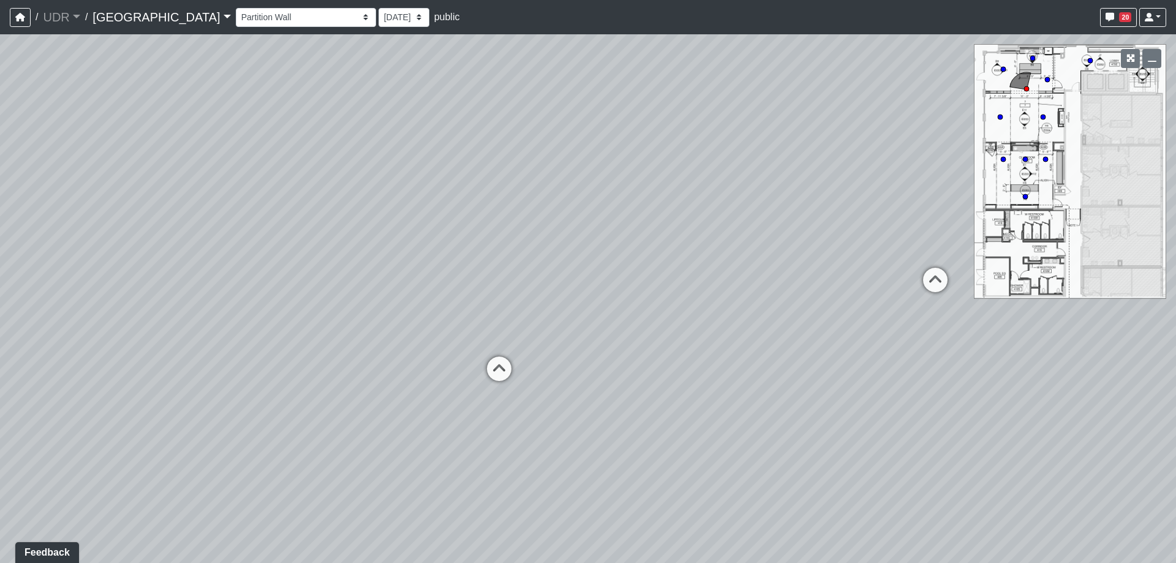
click at [584, 375] on div "Loading... Meeting Room 2 Loading... Elevator Hallway Loading... Reception Coun…" at bounding box center [588, 298] width 1176 height 528
drag, startPoint x: 329, startPoint y: 415, endPoint x: 591, endPoint y: 426, distance: 262.3
click at [591, 426] on div "Loading... Meeting Room 2 Loading... Elevator Hallway Loading... Reception Coun…" at bounding box center [588, 298] width 1176 height 528
drag, startPoint x: 590, startPoint y: 471, endPoint x: 502, endPoint y: 458, distance: 89.2
click at [502, 458] on div "Loading... Meeting Room 2 Loading... Elevator Hallway Loading... Reception Coun…" at bounding box center [588, 298] width 1176 height 528
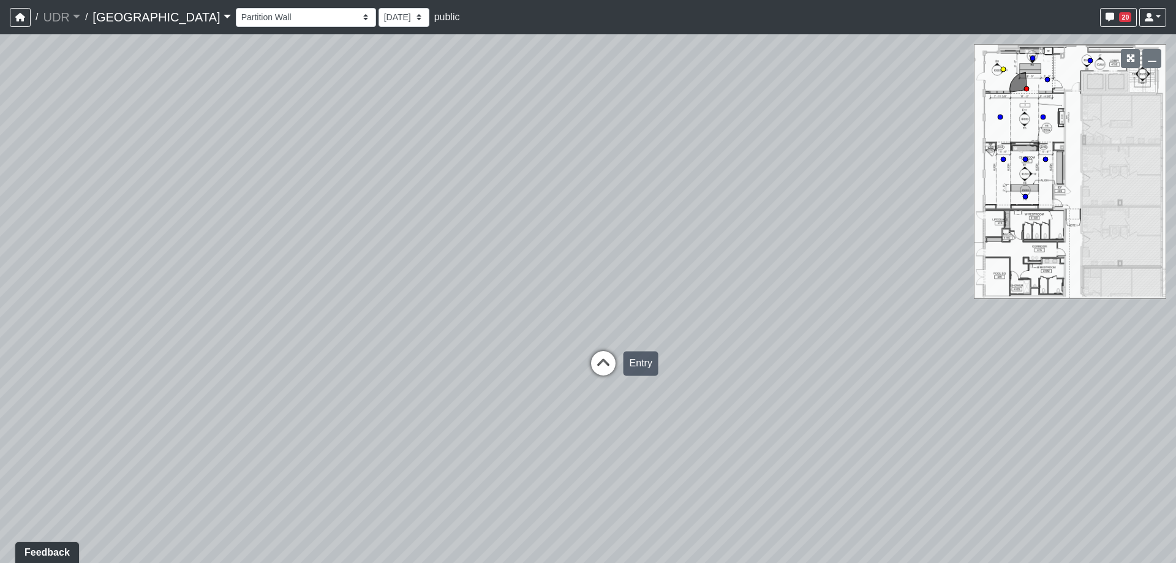
click at [612, 364] on icon at bounding box center [603, 369] width 37 height 37
drag, startPoint x: 379, startPoint y: 422, endPoint x: 800, endPoint y: 367, distance: 424.9
click at [802, 367] on div "Loading... Meeting Room 2 Loading... Elevator Hallway Loading... Reception Coun…" at bounding box center [588, 298] width 1176 height 528
drag, startPoint x: 366, startPoint y: 394, endPoint x: 790, endPoint y: 399, distance: 424.4
click at [800, 399] on div "Loading... Meeting Room 2 Loading... Elevator Hallway Loading... Reception Coun…" at bounding box center [588, 298] width 1176 height 528
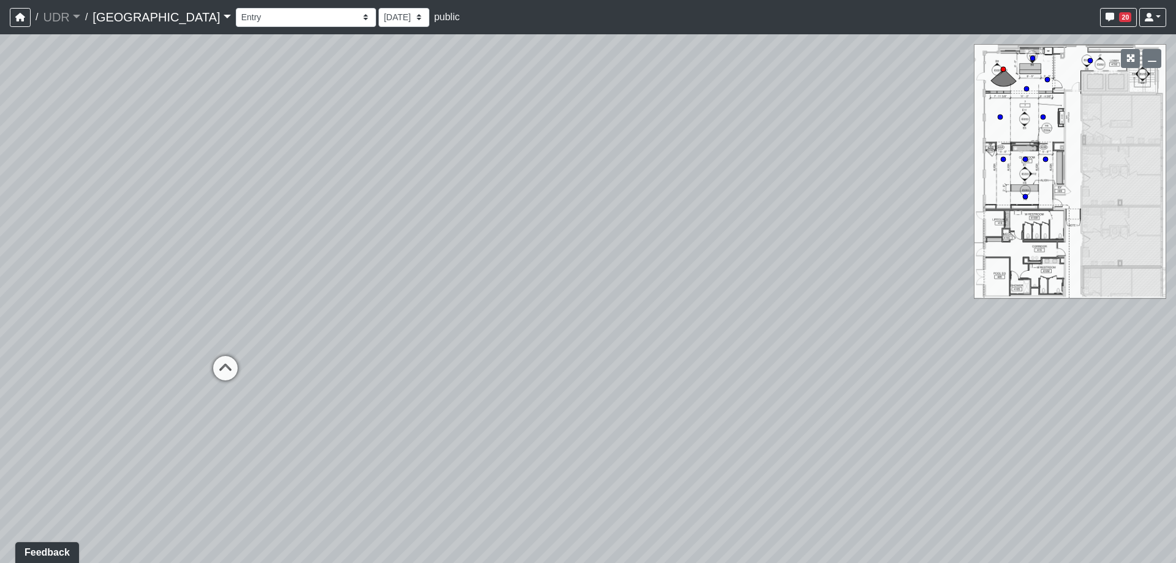
drag, startPoint x: 318, startPoint y: 437, endPoint x: 748, endPoint y: 411, distance: 430.0
click at [754, 410] on div "Loading... Meeting Room 2 Loading... Elevator Hallway Loading... Reception Coun…" at bounding box center [588, 298] width 1176 height 528
drag, startPoint x: 234, startPoint y: 484, endPoint x: 916, endPoint y: 361, distance: 693.0
click at [916, 361] on div "Loading... Meeting Room 2 Loading... Elevator Hallway Loading... Reception Coun…" at bounding box center [588, 298] width 1176 height 528
drag, startPoint x: 332, startPoint y: 414, endPoint x: 472, endPoint y: 500, distance: 164.7
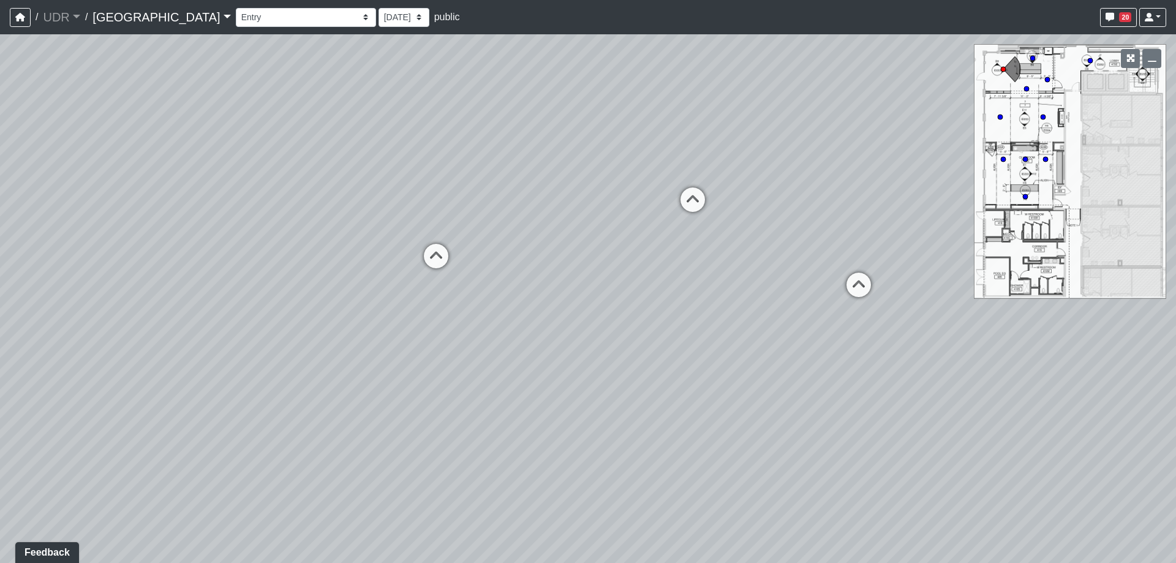
click at [472, 500] on div "Loading... Meeting Room 2 Loading... Elevator Hallway Loading... Reception Coun…" at bounding box center [588, 298] width 1176 height 528
drag, startPoint x: 587, startPoint y: 296, endPoint x: 436, endPoint y: 435, distance: 205.4
click at [436, 435] on div "Loading... Meeting Room 2 Loading... Elevator Hallway Loading... Reception Coun…" at bounding box center [588, 298] width 1176 height 528
click at [285, 422] on icon at bounding box center [291, 429] width 37 height 37
drag, startPoint x: 702, startPoint y: 366, endPoint x: 53, endPoint y: 342, distance: 648.9
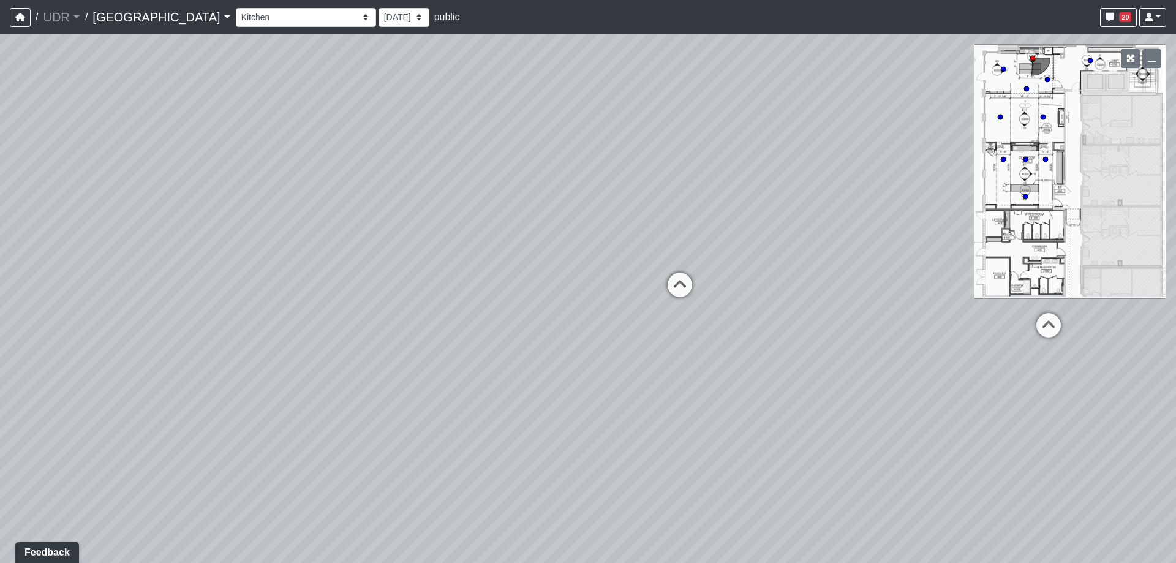
click at [89, 341] on div "Loading... Meeting Room 2 Loading... Elevator Hallway Loading... Reception Coun…" at bounding box center [588, 298] width 1176 height 528
drag, startPoint x: 727, startPoint y: 350, endPoint x: 273, endPoint y: 332, distance: 454.7
click at [273, 332] on div "Loading... Meeting Room 2 Loading... Elevator Hallway Loading... Reception Coun…" at bounding box center [588, 298] width 1176 height 528
drag, startPoint x: 622, startPoint y: 386, endPoint x: 524, endPoint y: 432, distance: 107.9
click at [524, 432] on div "Loading... Meeting Room 2 Loading... Elevator Hallway Loading... Reception Coun…" at bounding box center [588, 298] width 1176 height 528
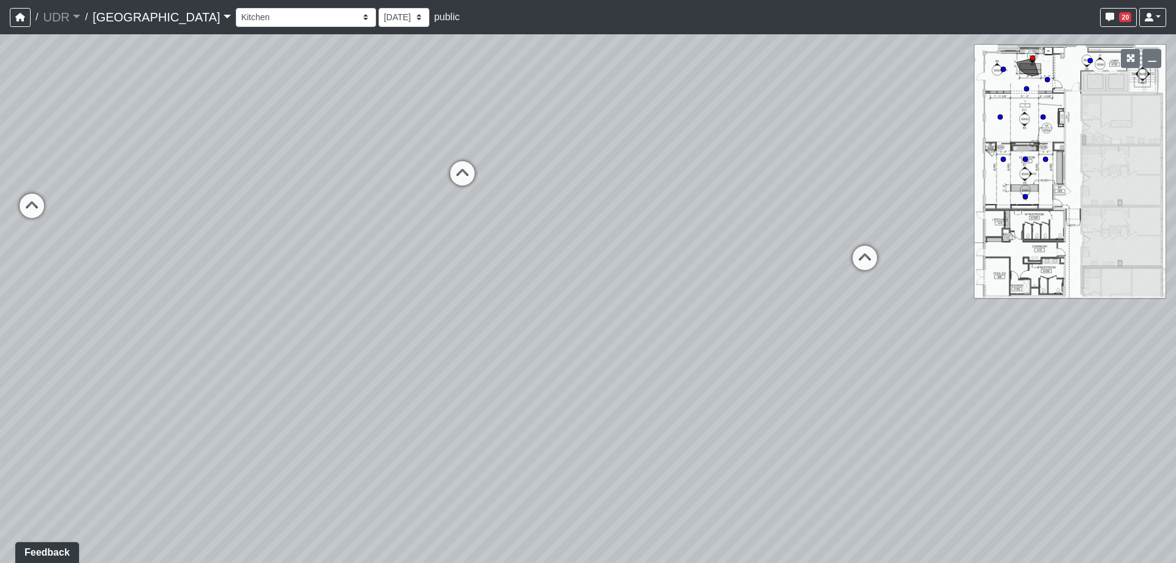
drag, startPoint x: 360, startPoint y: 515, endPoint x: 757, endPoint y: 334, distance: 436.8
click at [757, 334] on div "Loading... Meeting Room 2 Loading... Elevator Hallway Loading... Reception Coun…" at bounding box center [588, 298] width 1176 height 528
drag, startPoint x: 445, startPoint y: 376, endPoint x: 368, endPoint y: 397, distance: 79.3
click at [368, 397] on div "Loading... Meeting Room 2 Loading... Elevator Hallway Loading... Reception Coun…" at bounding box center [588, 298] width 1176 height 528
drag, startPoint x: 654, startPoint y: 306, endPoint x: 143, endPoint y: 452, distance: 531.8
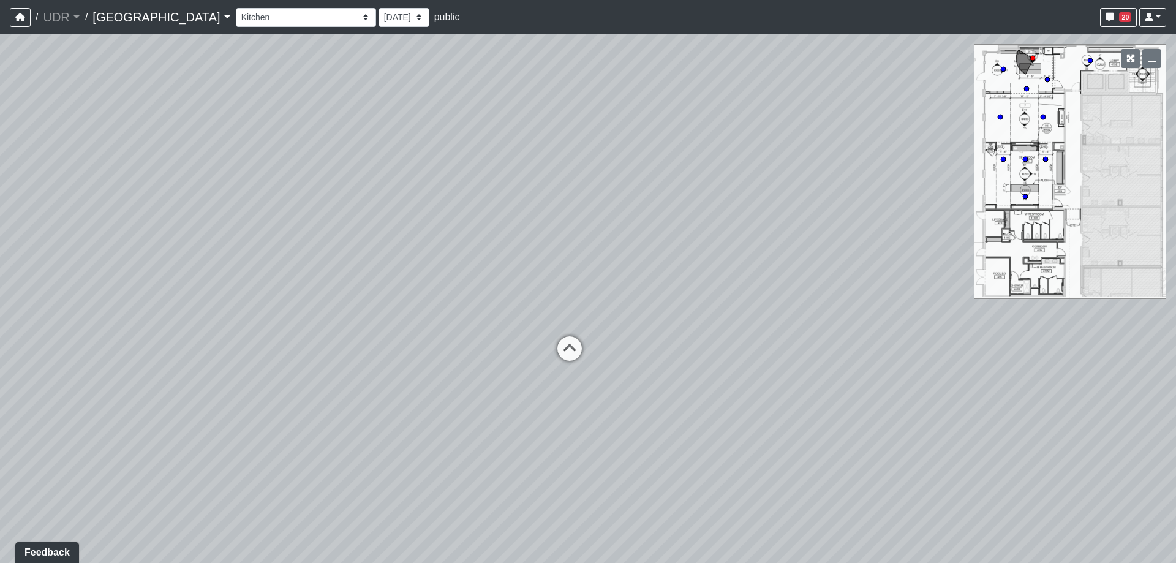
click at [141, 452] on div "Loading... Meeting Room 2 Loading... Elevator Hallway Loading... Reception Coun…" at bounding box center [588, 298] width 1176 height 528
click at [541, 349] on icon at bounding box center [546, 357] width 37 height 37
drag, startPoint x: 216, startPoint y: 338, endPoint x: 865, endPoint y: 304, distance: 649.9
click at [865, 304] on div "Loading... Meeting Room 2 Loading... Elevator Hallway Loading... Reception Coun…" at bounding box center [588, 298] width 1176 height 528
drag, startPoint x: 326, startPoint y: 344, endPoint x: 678, endPoint y: 396, distance: 355.9
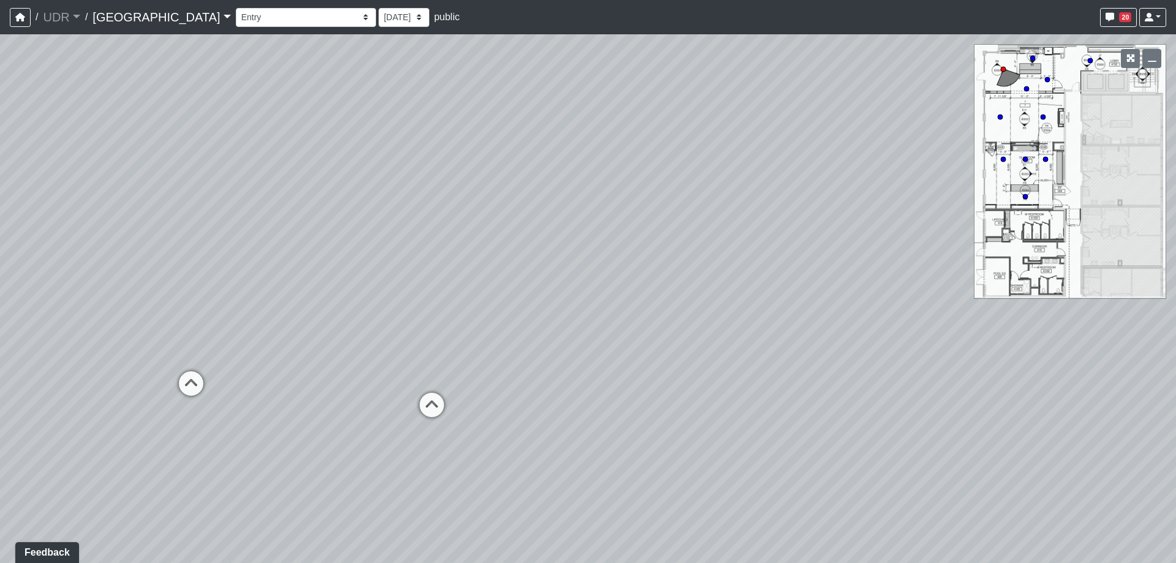
click at [678, 396] on div "Loading... Meeting Room 2 Loading... Elevator Hallway Loading... Reception Coun…" at bounding box center [588, 298] width 1176 height 528
drag, startPoint x: 138, startPoint y: 449, endPoint x: 980, endPoint y: 396, distance: 844.2
click at [980, 396] on div "Loading... Meeting Room 2 Loading... Elevator Hallway Loading... Reception Coun…" at bounding box center [588, 298] width 1176 height 528
drag, startPoint x: 365, startPoint y: 373, endPoint x: 689, endPoint y: 383, distance: 324.7
click at [689, 383] on div "Loading... Meeting Room 2 Loading... Elevator Hallway Loading... Reception Coun…" at bounding box center [588, 298] width 1176 height 528
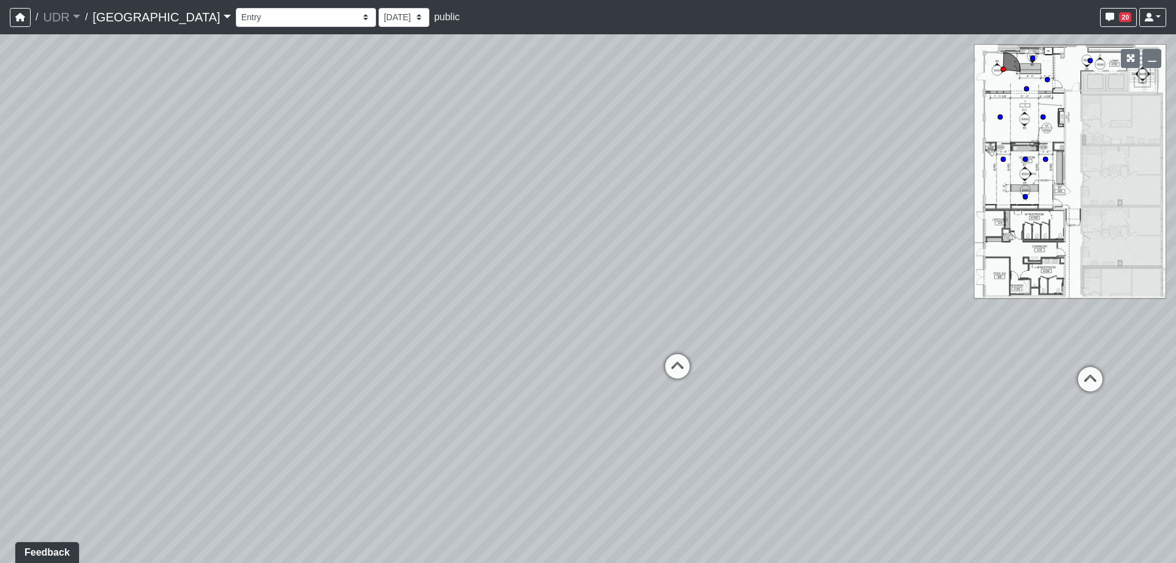
drag, startPoint x: 623, startPoint y: 393, endPoint x: 531, endPoint y: 407, distance: 92.8
click at [531, 407] on div "Loading... Meeting Room 2 Loading... Elevator Hallway Loading... Reception Coun…" at bounding box center [588, 298] width 1176 height 528
drag, startPoint x: 892, startPoint y: 398, endPoint x: 442, endPoint y: 434, distance: 450.9
click at [442, 434] on div "Loading... Meeting Room 2 Loading... Elevator Hallway Loading... Reception Coun…" at bounding box center [588, 298] width 1176 height 528
drag, startPoint x: 734, startPoint y: 412, endPoint x: 455, endPoint y: 419, distance: 279.3
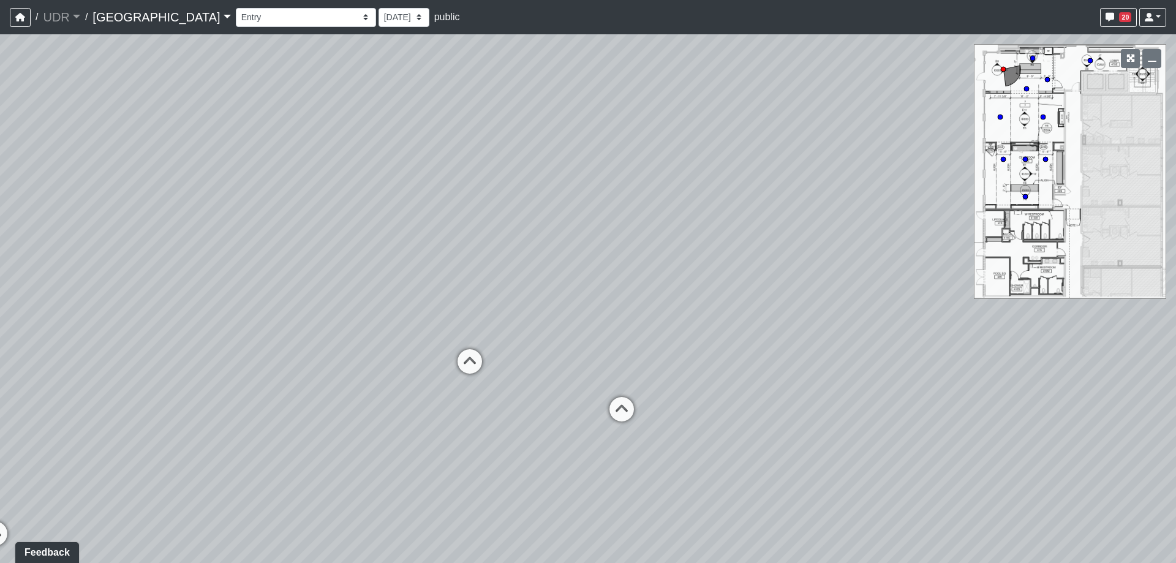
click at [455, 419] on div "Loading... Meeting Room 2 Loading... Elevator Hallway Loading... Reception Coun…" at bounding box center [588, 298] width 1176 height 528
drag, startPoint x: 289, startPoint y: 429, endPoint x: 889, endPoint y: 369, distance: 603.1
click at [889, 369] on div "Loading... Meeting Room 2 Loading... Elevator Hallway Loading... Reception Coun…" at bounding box center [588, 298] width 1176 height 528
drag, startPoint x: 326, startPoint y: 370, endPoint x: 746, endPoint y: 412, distance: 422.2
click at [746, 412] on div "Loading... Meeting Room 2 Loading... Elevator Hallway Loading... Reception Coun…" at bounding box center [588, 298] width 1176 height 528
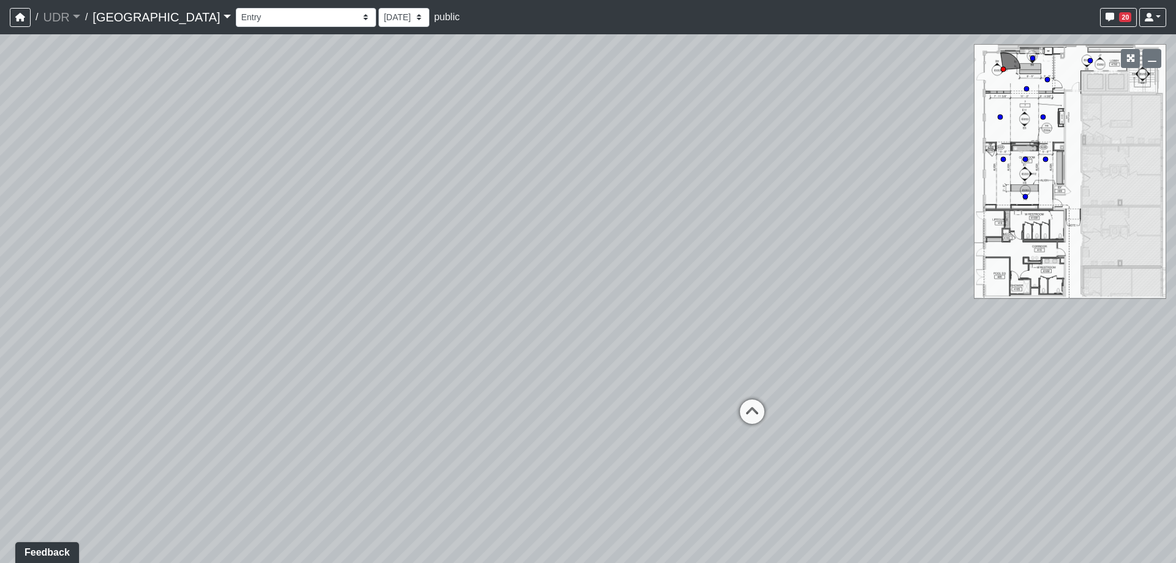
drag, startPoint x: 681, startPoint y: 381, endPoint x: 554, endPoint y: 395, distance: 128.1
click at [554, 395] on div "Loading... Meeting Room 2 Loading... Elevator Hallway Loading... Reception Coun…" at bounding box center [588, 298] width 1176 height 528
drag, startPoint x: 286, startPoint y: 163, endPoint x: 285, endPoint y: 180, distance: 16.6
click at [285, 180] on div "Loading... Meeting Room 2 Loading... Elevator Hallway Loading... Reception Coun…" at bounding box center [588, 298] width 1176 height 528
click at [743, 429] on icon at bounding box center [753, 429] width 37 height 37
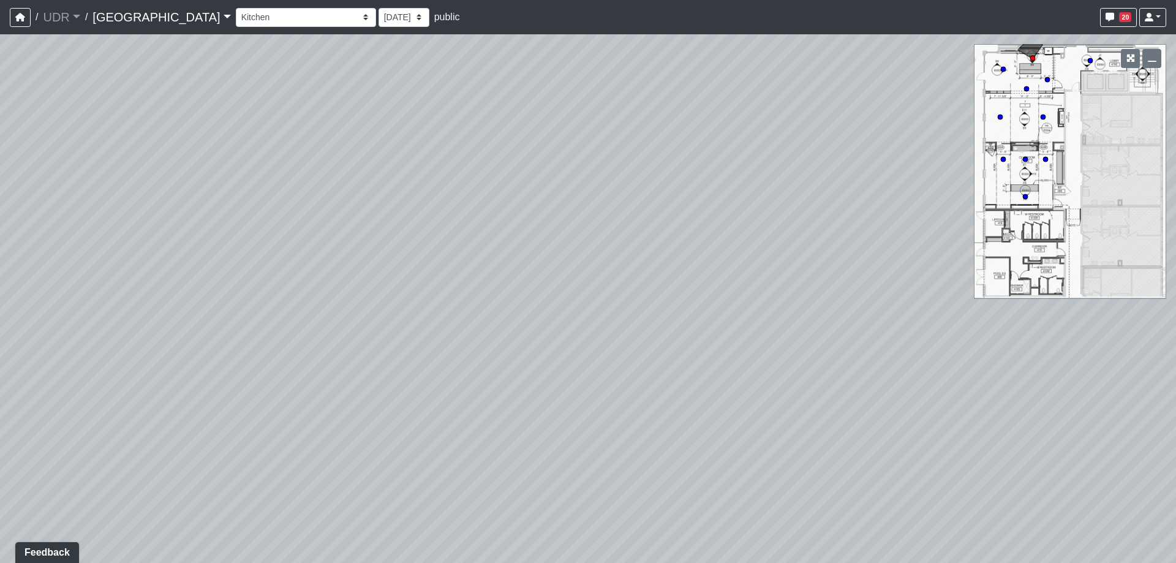
drag, startPoint x: 333, startPoint y: 355, endPoint x: 841, endPoint y: 377, distance: 508.1
click at [841, 377] on div "Loading... Meeting Room 2 Loading... Elevator Hallway Loading... Reception Coun…" at bounding box center [588, 298] width 1176 height 528
drag, startPoint x: 706, startPoint y: 269, endPoint x: 537, endPoint y: 296, distance: 171.1
click at [537, 295] on div "Loading... Meeting Room 2 Loading... Elevator Hallway Loading... Reception Coun…" at bounding box center [588, 298] width 1176 height 528
drag, startPoint x: 543, startPoint y: 307, endPoint x: 579, endPoint y: 365, distance: 68.3
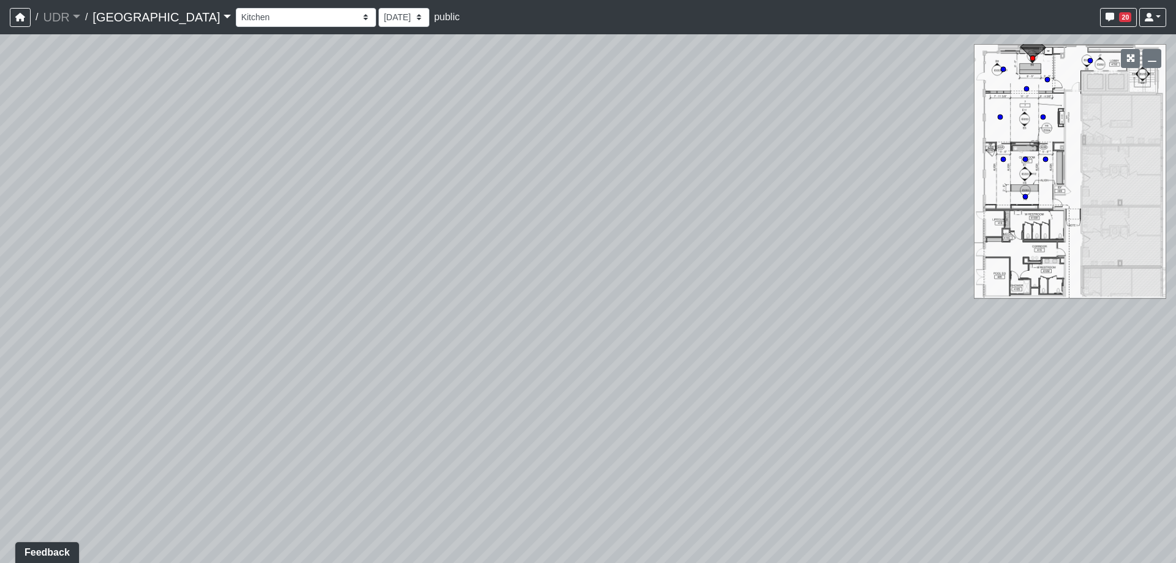
click at [579, 365] on div "Loading... Meeting Room 2 Loading... Elevator Hallway Loading... Reception Coun…" at bounding box center [588, 298] width 1176 height 528
drag, startPoint x: 372, startPoint y: 298, endPoint x: 325, endPoint y: 295, distance: 47.2
click at [326, 296] on div "Loading... Meeting Room 2 Loading... Elevator Hallway Loading... Reception Coun…" at bounding box center [588, 298] width 1176 height 528
drag, startPoint x: 249, startPoint y: 330, endPoint x: 506, endPoint y: 288, distance: 261.2
click at [506, 288] on div "Loading... Meeting Room 2 Loading... Elevator Hallway Loading... Reception Coun…" at bounding box center [588, 298] width 1176 height 528
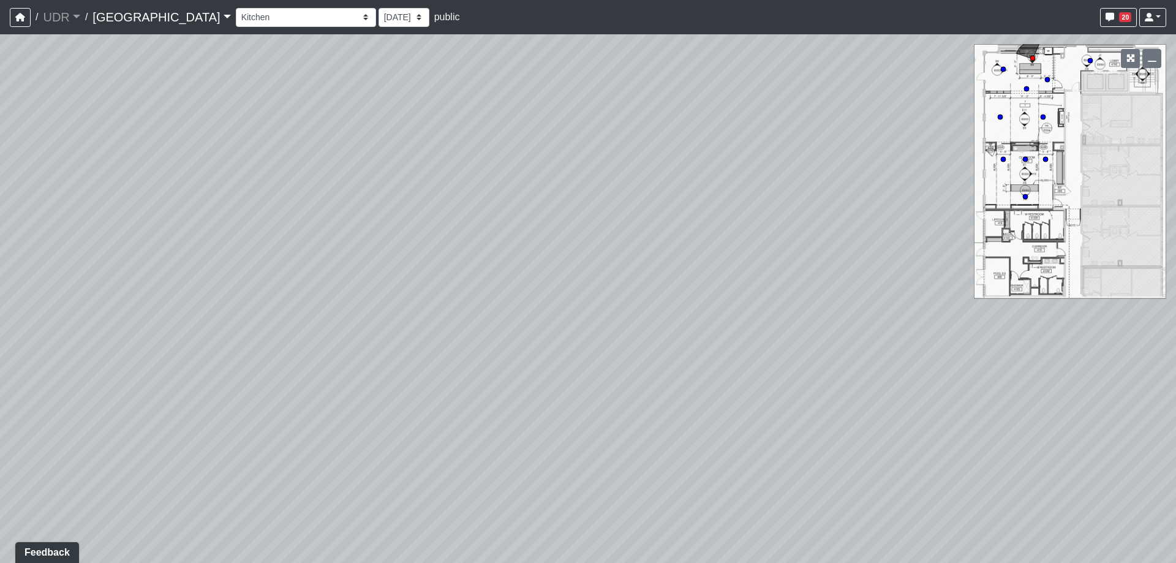
drag, startPoint x: 302, startPoint y: 377, endPoint x: 356, endPoint y: 309, distance: 86.3
click at [356, 309] on div "Loading... Meeting Room 2 Loading... Elevator Hallway Loading... Reception Coun…" at bounding box center [588, 298] width 1176 height 528
drag, startPoint x: 283, startPoint y: 390, endPoint x: 53, endPoint y: 389, distance: 230.8
click at [53, 389] on div "Loading... Meeting Room 2 Loading... Elevator Hallway Loading... Reception Coun…" at bounding box center [588, 298] width 1176 height 528
drag, startPoint x: 576, startPoint y: 310, endPoint x: 543, endPoint y: 353, distance: 54.1
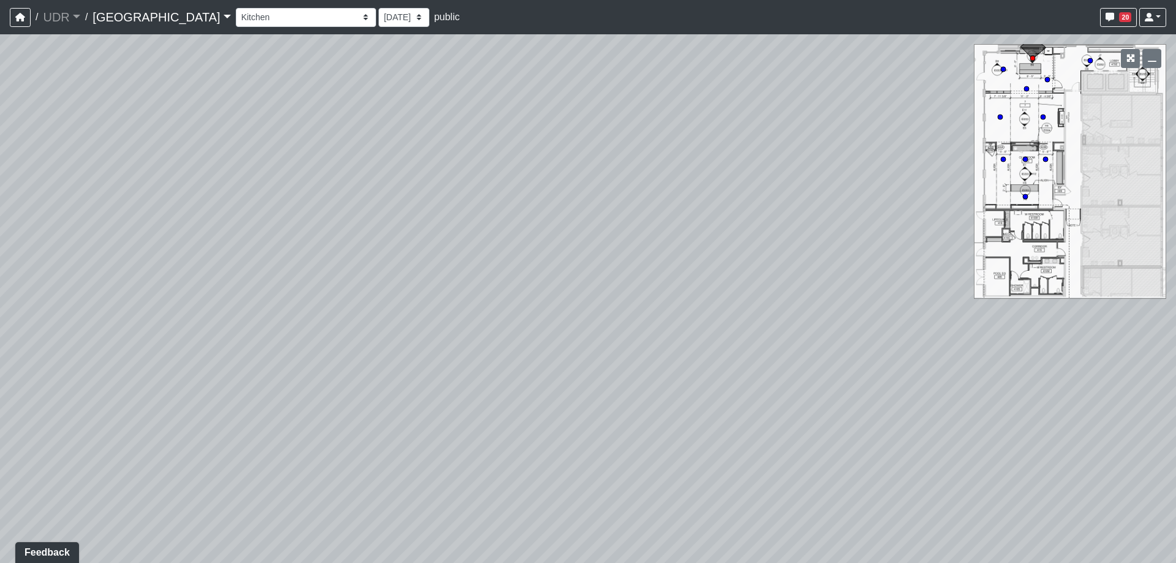
click at [542, 358] on div "Loading... Meeting Room 2 Loading... Elevator Hallway Loading... Reception Coun…" at bounding box center [588, 298] width 1176 height 528
drag, startPoint x: 287, startPoint y: 331, endPoint x: 320, endPoint y: 283, distance: 57.2
click at [320, 283] on div "Loading... Meeting Room 2 Loading... Elevator Hallway Loading... Reception Coun…" at bounding box center [588, 298] width 1176 height 528
drag, startPoint x: 249, startPoint y: 276, endPoint x: 760, endPoint y: 230, distance: 513.3
click at [760, 230] on div "Loading... Meeting Room 2 Loading... Elevator Hallway Loading... Reception Coun…" at bounding box center [588, 298] width 1176 height 528
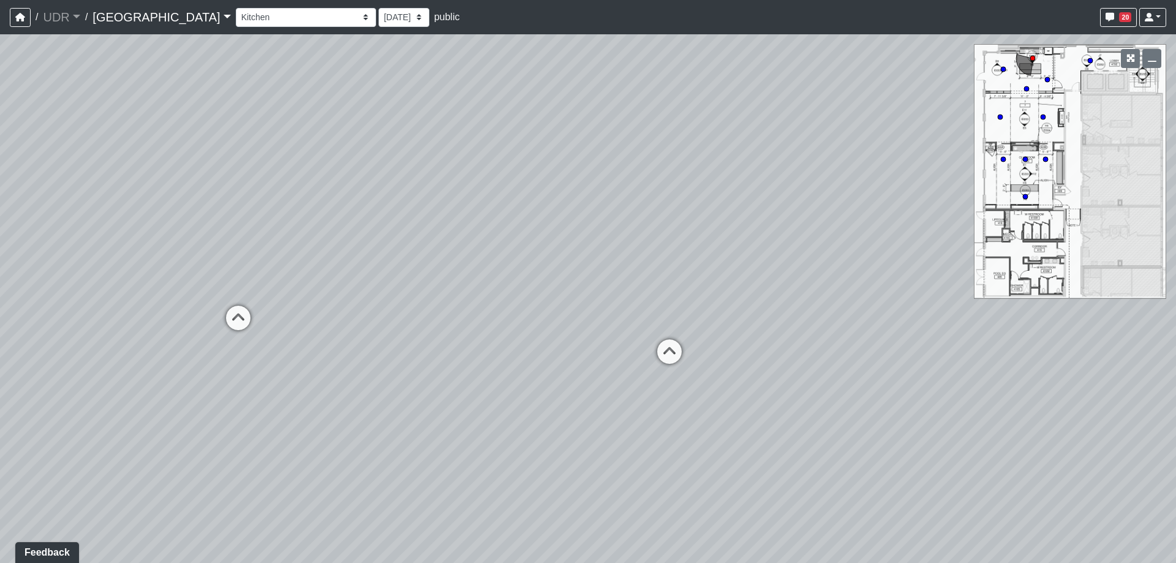
drag, startPoint x: 295, startPoint y: 328, endPoint x: 906, endPoint y: 283, distance: 612.7
click at [912, 283] on div "Loading... Meeting Room 2 Loading... Elevator Hallway Loading... Reception Coun…" at bounding box center [588, 298] width 1176 height 528
drag, startPoint x: 407, startPoint y: 283, endPoint x: 591, endPoint y: 301, distance: 185.2
click at [591, 301] on div "Loading... Meeting Room 2 Loading... Elevator Hallway Loading... Reception Coun…" at bounding box center [588, 298] width 1176 height 528
click at [449, 306] on icon at bounding box center [447, 316] width 37 height 37
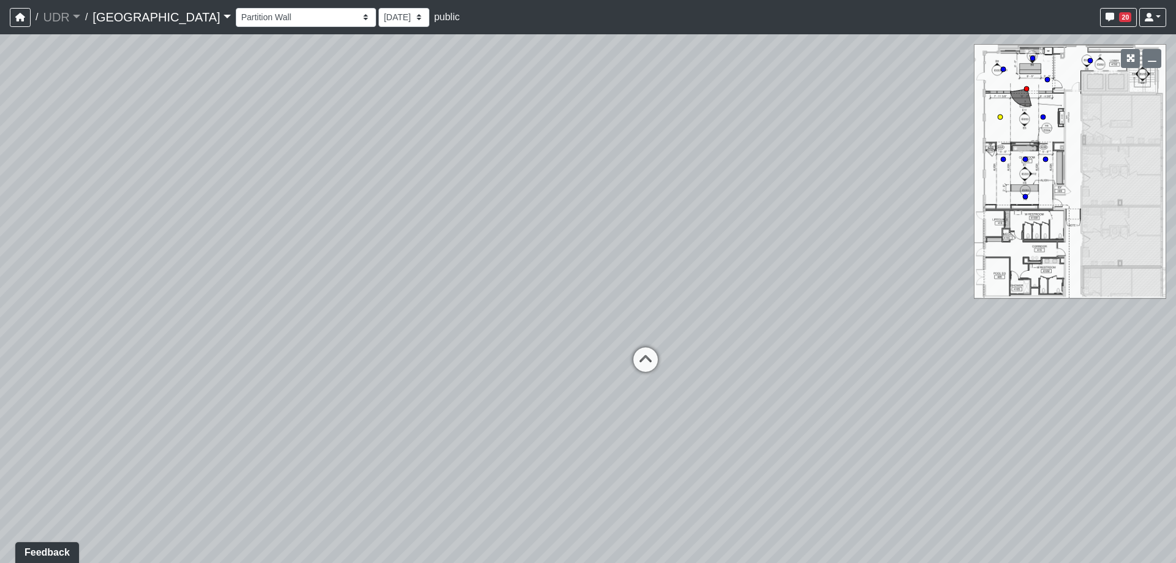
click at [653, 355] on icon at bounding box center [645, 365] width 37 height 37
drag, startPoint x: 333, startPoint y: 258, endPoint x: 430, endPoint y: 385, distance: 159.8
click at [430, 385] on div "Loading... Meeting Room 2 Loading... Elevator Hallway Loading... Reception Coun…" at bounding box center [588, 298] width 1176 height 528
drag, startPoint x: 550, startPoint y: 251, endPoint x: 566, endPoint y: 351, distance: 101.8
click at [566, 351] on div "Loading... Meeting Room 2 Loading... Elevator Hallway Loading... Reception Coun…" at bounding box center [588, 298] width 1176 height 528
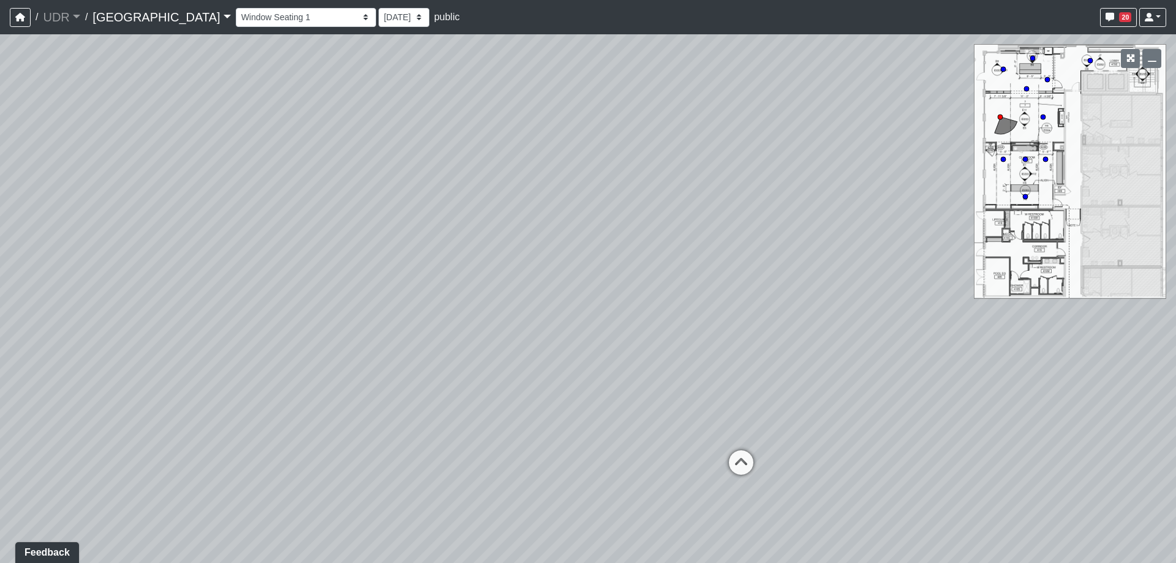
drag, startPoint x: 176, startPoint y: 274, endPoint x: 656, endPoint y: 164, distance: 493.0
click at [656, 164] on div "Loading... Meeting Room 2 Loading... Elevator Hallway Loading... Reception Coun…" at bounding box center [588, 298] width 1176 height 528
drag, startPoint x: 622, startPoint y: 206, endPoint x: 751, endPoint y: 195, distance: 129.6
click at [751, 195] on div "Loading... Meeting Room 2 Loading... Elevator Hallway Loading... Reception Coun…" at bounding box center [588, 298] width 1176 height 528
drag, startPoint x: 238, startPoint y: 259, endPoint x: 415, endPoint y: 277, distance: 177.2
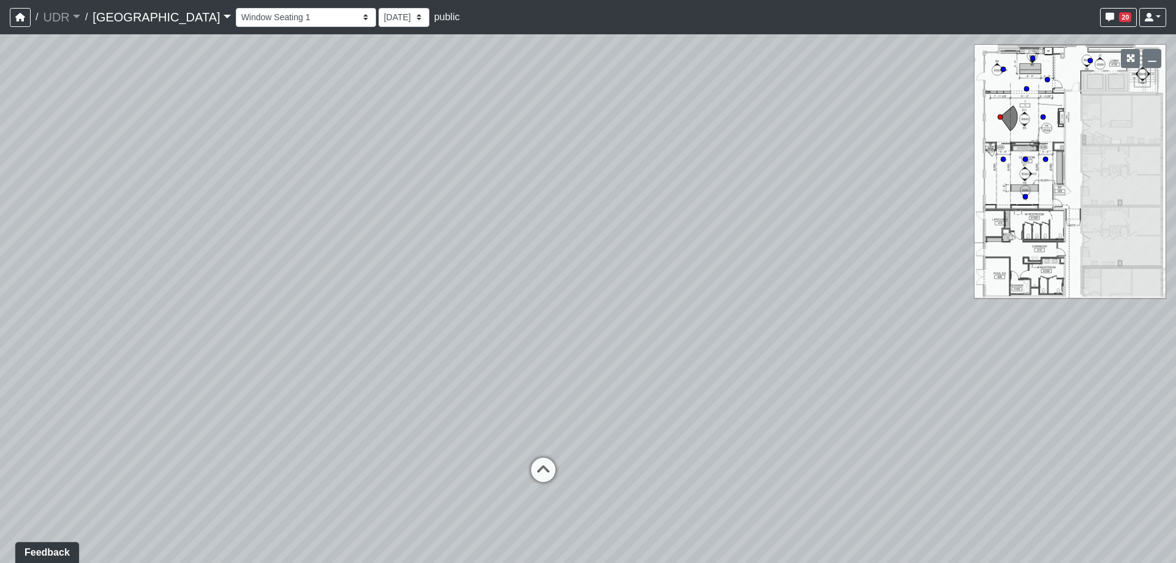
click at [415, 280] on div "Loading... Meeting Room 2 Loading... Elevator Hallway Loading... Reception Coun…" at bounding box center [588, 298] width 1176 height 528
drag, startPoint x: 986, startPoint y: 326, endPoint x: 477, endPoint y: 270, distance: 512.5
click at [477, 270] on div "Loading... Meeting Room 2 Loading... Elevator Hallway Loading... Reception Coun…" at bounding box center [588, 298] width 1176 height 528
drag, startPoint x: 516, startPoint y: 260, endPoint x: 460, endPoint y: 268, distance: 55.7
click at [460, 268] on div "Loading... Meeting Room 2 Loading... Elevator Hallway Loading... Reception Coun…" at bounding box center [588, 298] width 1176 height 528
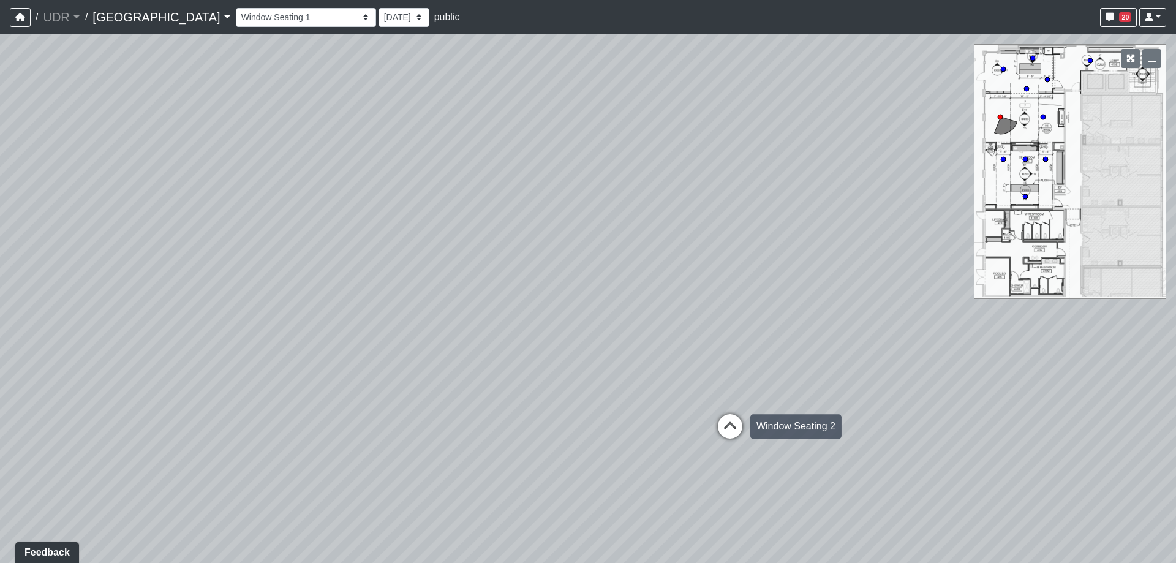
click at [735, 437] on icon at bounding box center [729, 432] width 37 height 37
drag, startPoint x: 378, startPoint y: 440, endPoint x: 588, endPoint y: 370, distance: 221.3
click at [588, 370] on div "Loading... Meeting Room 2 Loading... Elevator Hallway Loading... Reception Coun…" at bounding box center [588, 298] width 1176 height 528
drag, startPoint x: 214, startPoint y: 425, endPoint x: 477, endPoint y: 246, distance: 318.3
click at [478, 246] on div "Loading... Meeting Room 2 Loading... Elevator Hallway Loading... Reception Coun…" at bounding box center [588, 298] width 1176 height 528
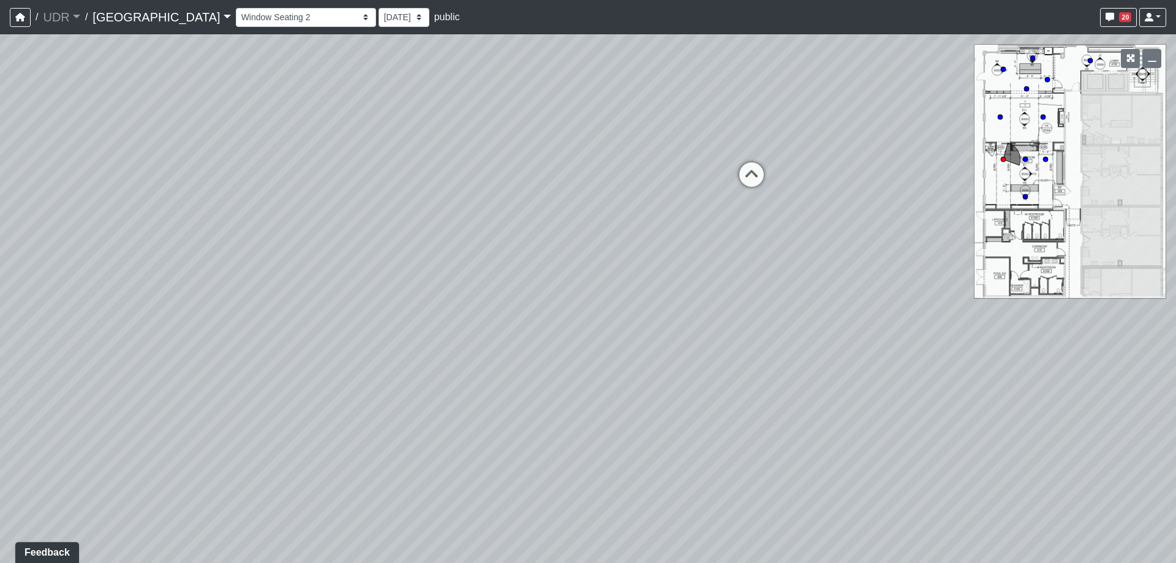
drag, startPoint x: 391, startPoint y: 473, endPoint x: 864, endPoint y: 335, distance: 493.0
click at [858, 334] on div "Loading... Meeting Room 2 Loading... Elevator Hallway Loading... Reception Coun…" at bounding box center [588, 298] width 1176 height 528
drag, startPoint x: 419, startPoint y: 312, endPoint x: 141, endPoint y: 532, distance: 354.9
click at [141, 532] on div "Loading... Meeting Room 2 Loading... Elevator Hallway Loading... Reception Coun…" at bounding box center [588, 298] width 1176 height 528
drag, startPoint x: 764, startPoint y: 407, endPoint x: 770, endPoint y: 385, distance: 22.3
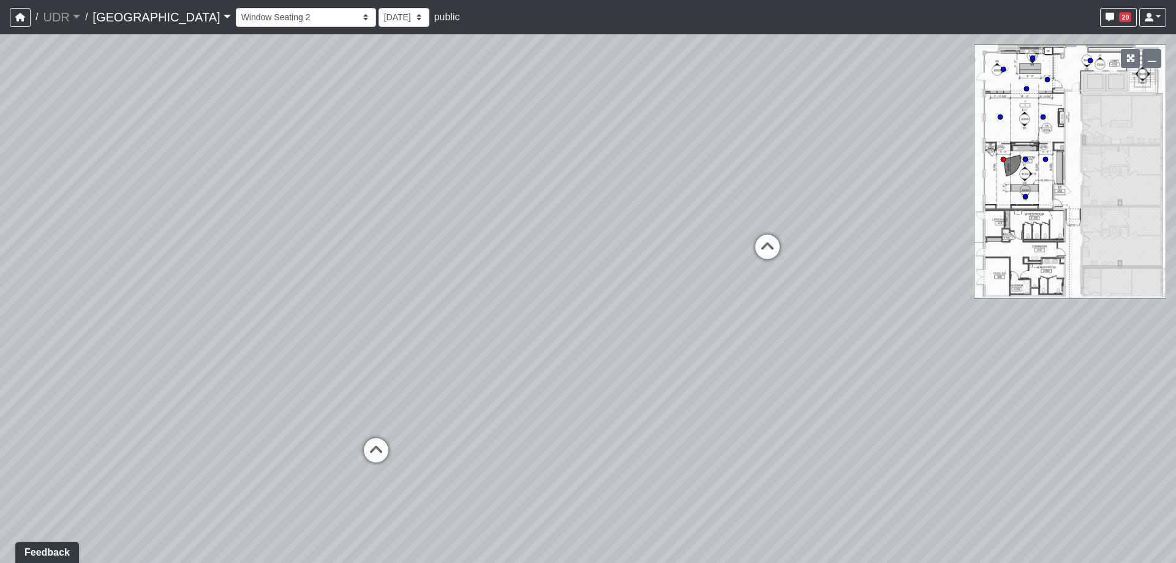
click at [389, 478] on div "Loading... Meeting Room 2 Loading... Elevator Hallway Loading... Reception Coun…" at bounding box center [588, 298] width 1176 height 528
click at [764, 247] on icon at bounding box center [763, 253] width 37 height 37
drag, startPoint x: 422, startPoint y: 431, endPoint x: 726, endPoint y: 422, distance: 303.8
click at [726, 422] on div "Loading... Meeting Room 2 Loading... Elevator Hallway Loading... Reception Coun…" at bounding box center [588, 298] width 1176 height 528
drag, startPoint x: 501, startPoint y: 314, endPoint x: 815, endPoint y: 313, distance: 313.5
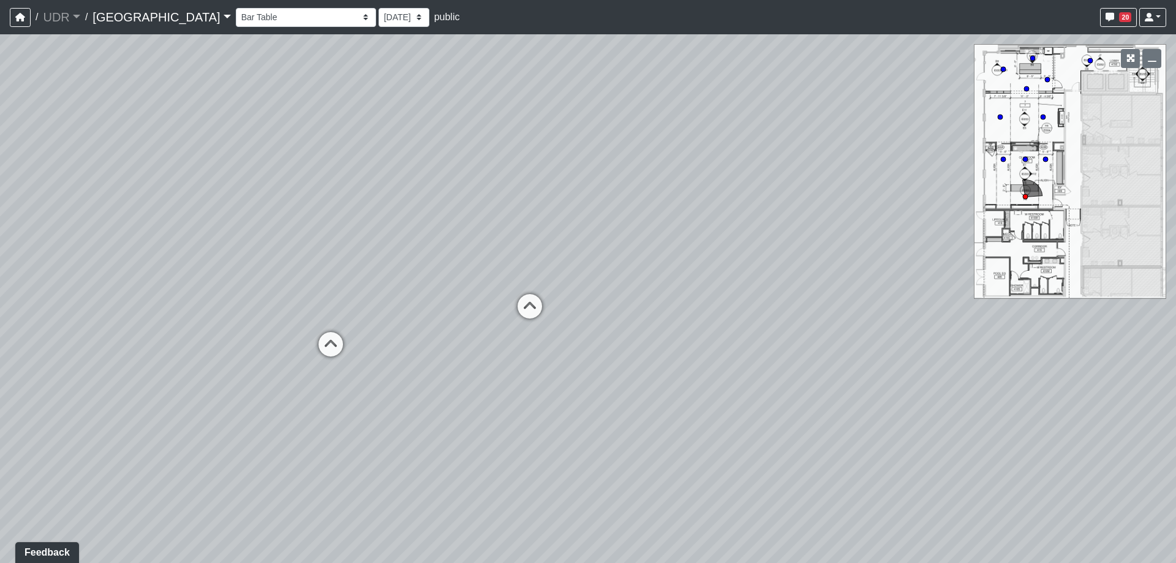
click at [1051, 287] on div "Loading... Meeting Room 2 Loading... Elevator Hallway Loading... Reception Coun…" at bounding box center [588, 298] width 1176 height 528
drag, startPoint x: 174, startPoint y: 351, endPoint x: 777, endPoint y: 342, distance: 603.2
click at [777, 342] on div "Loading... Meeting Room 2 Loading... Elevator Hallway Loading... Reception Coun…" at bounding box center [588, 298] width 1176 height 528
drag, startPoint x: 552, startPoint y: 397, endPoint x: 718, endPoint y: 402, distance: 166.6
click at [718, 402] on div "Loading... Meeting Room 2 Loading... Elevator Hallway Loading... Reception Coun…" at bounding box center [588, 298] width 1176 height 528
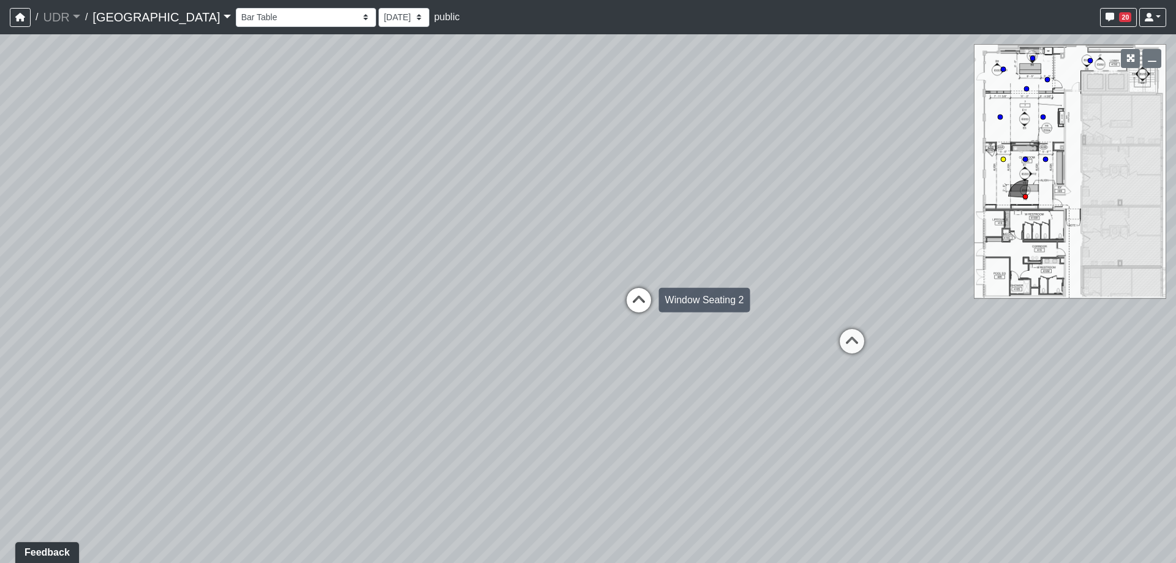
click at [635, 302] on icon at bounding box center [638, 306] width 37 height 37
drag, startPoint x: 258, startPoint y: 420, endPoint x: 729, endPoint y: 470, distance: 473.5
click at [729, 470] on div "Loading... Meeting Room 2 Loading... Elevator Hallway Loading... Reception Coun…" at bounding box center [588, 298] width 1176 height 528
drag, startPoint x: 249, startPoint y: 394, endPoint x: 638, endPoint y: 398, distance: 389.4
click at [637, 399] on div "Loading... Meeting Room 2 Loading... Elevator Hallway Loading... Reception Coun…" at bounding box center [588, 298] width 1176 height 528
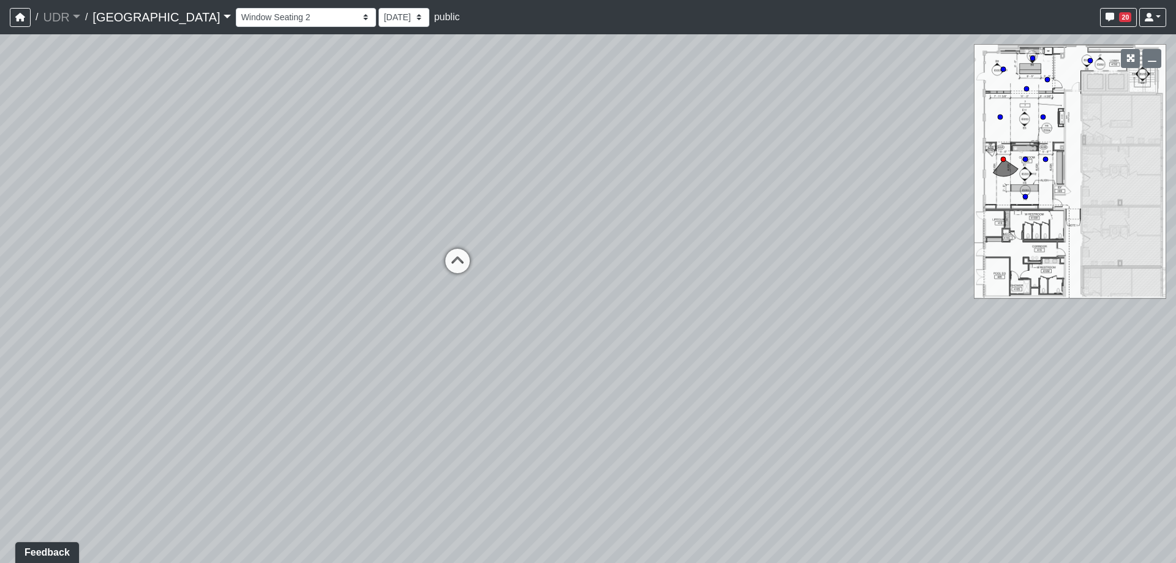
drag, startPoint x: 221, startPoint y: 379, endPoint x: 860, endPoint y: 369, distance: 639.3
click at [860, 369] on div "Loading... Meeting Room 2 Loading... Elevator Hallway Loading... Reception Coun…" at bounding box center [588, 298] width 1176 height 528
drag, startPoint x: 263, startPoint y: 378, endPoint x: 750, endPoint y: 370, distance: 486.8
click at [750, 370] on div "Loading... Meeting Room 2 Loading... Elevator Hallway Loading... Reception Coun…" at bounding box center [588, 298] width 1176 height 528
drag, startPoint x: 251, startPoint y: 399, endPoint x: 802, endPoint y: 276, distance: 563.9
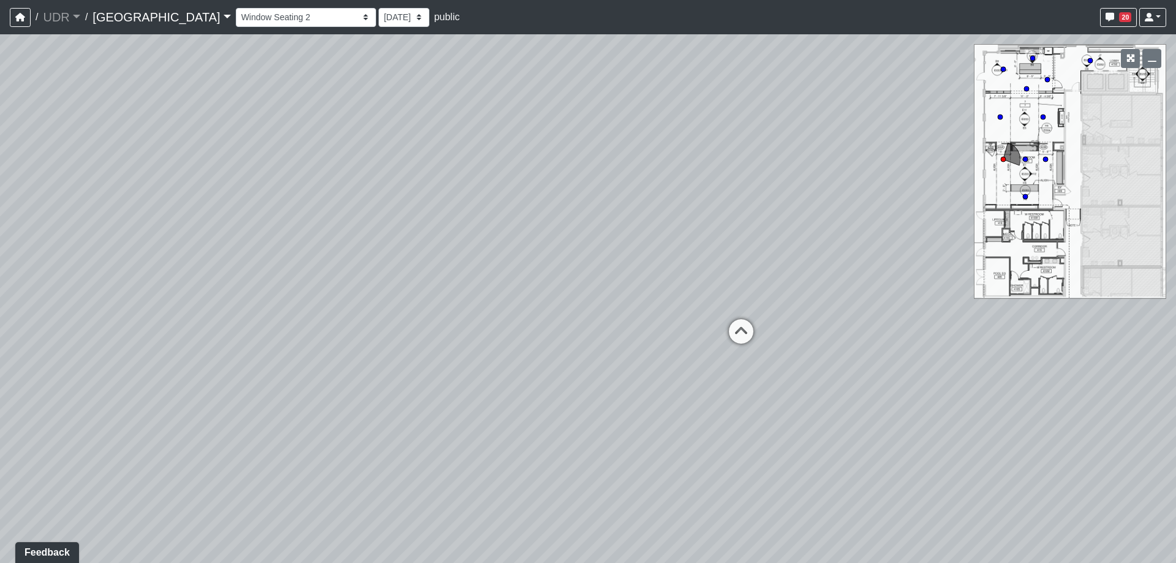
click at [802, 276] on div "Loading... Meeting Room 2 Loading... Elevator Hallway Loading... Reception Coun…" at bounding box center [588, 298] width 1176 height 528
click at [748, 334] on icon at bounding box center [741, 337] width 37 height 37
drag, startPoint x: 511, startPoint y: 367, endPoint x: 928, endPoint y: 380, distance: 417.8
click at [928, 380] on div "Loading... Meeting Room 2 Loading... Elevator Hallway Loading... Reception Coun…" at bounding box center [588, 298] width 1176 height 528
drag, startPoint x: 547, startPoint y: 319, endPoint x: 533, endPoint y: 356, distance: 39.7
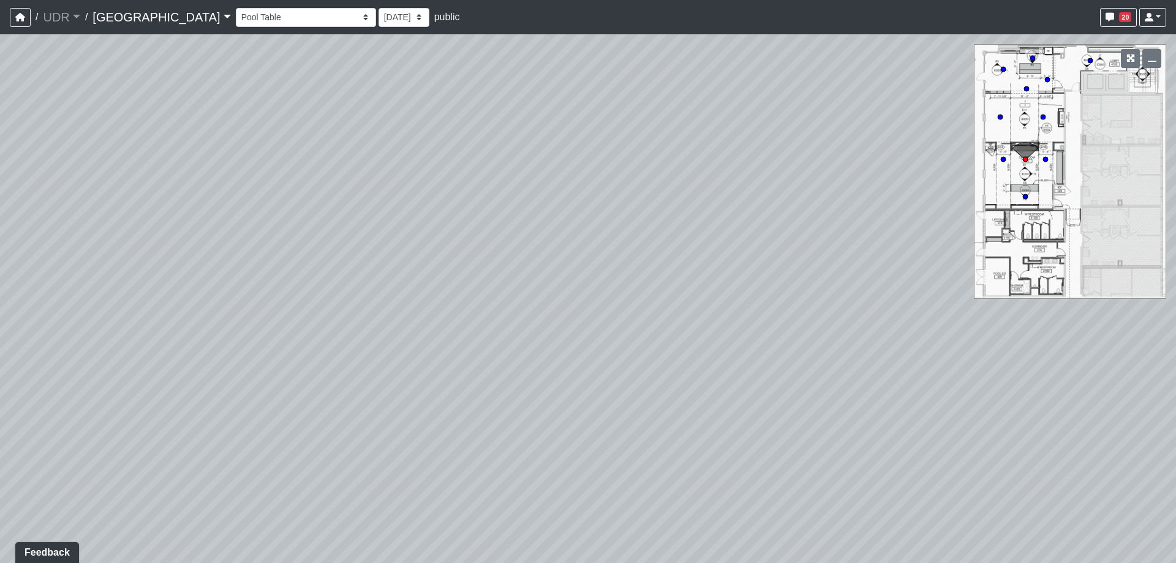
click at [533, 356] on div "Loading... Meeting Room 2 Loading... Elevator Hallway Loading... Reception Coun…" at bounding box center [588, 298] width 1176 height 528
drag, startPoint x: 821, startPoint y: 343, endPoint x: 711, endPoint y: 292, distance: 120.8
click at [711, 292] on div "Loading... Meeting Room 2 Loading... Elevator Hallway Loading... Reception Coun…" at bounding box center [588, 298] width 1176 height 528
drag, startPoint x: 468, startPoint y: 313, endPoint x: 592, endPoint y: 348, distance: 129.1
click at [592, 348] on div "Loading... Meeting Room 2 Loading... Elevator Hallway Loading... Reception Coun…" at bounding box center [588, 298] width 1176 height 528
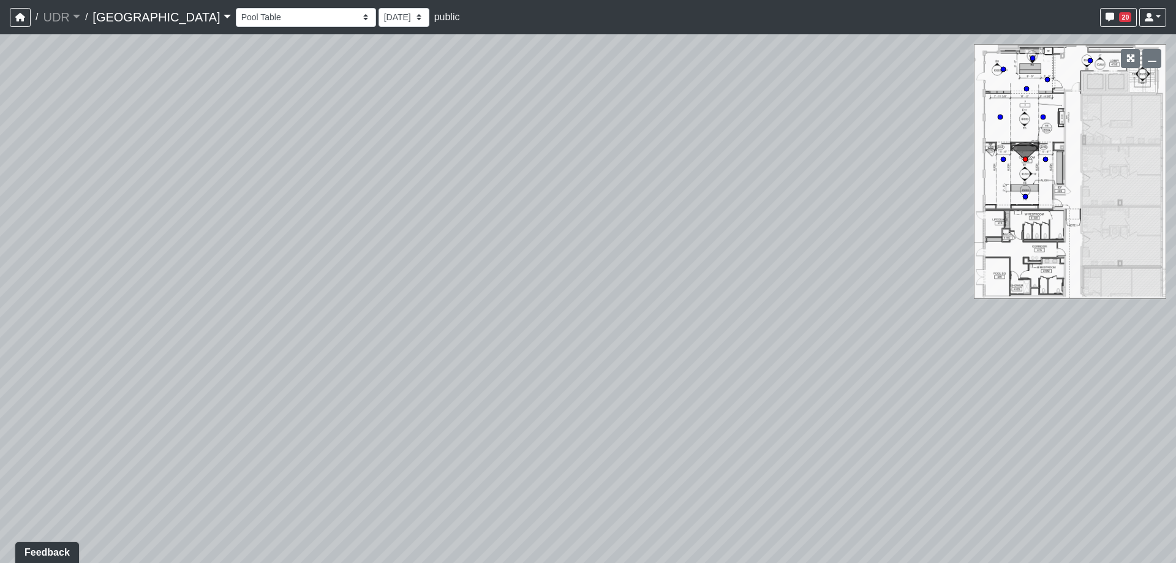
drag, startPoint x: 462, startPoint y: 340, endPoint x: 458, endPoint y: 375, distance: 34.5
click at [459, 376] on div "Loading... Meeting Room 2 Loading... Elevator Hallway Loading... Reception Coun…" at bounding box center [588, 298] width 1176 height 528
drag, startPoint x: 459, startPoint y: 375, endPoint x: 84, endPoint y: 359, distance: 375.1
click at [69, 360] on div "Loading... Meeting Room 2 Loading... Elevator Hallway Loading... Reception Coun…" at bounding box center [588, 298] width 1176 height 528
drag, startPoint x: 622, startPoint y: 347, endPoint x: 53, endPoint y: 361, distance: 569.6
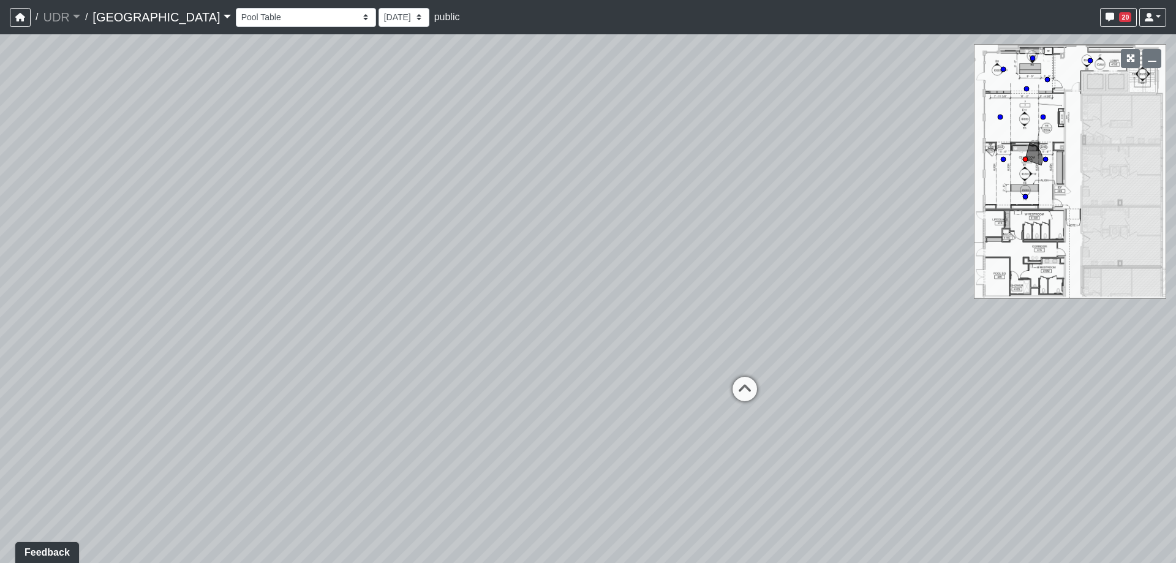
click at [31, 365] on div "Loading... Meeting Room 2 Loading... Elevator Hallway Loading... Reception Coun…" at bounding box center [588, 298] width 1176 height 528
drag, startPoint x: 635, startPoint y: 352, endPoint x: 113, endPoint y: 362, distance: 522.4
click at [107, 364] on div "Loading... Meeting Room 2 Loading... Elevator Hallway Loading... Reception Coun…" at bounding box center [588, 298] width 1176 height 528
drag, startPoint x: 560, startPoint y: 366, endPoint x: 465, endPoint y: 376, distance: 96.1
click at [465, 376] on div "Loading... Meeting Room 2 Loading... Elevator Hallway Loading... Reception Coun…" at bounding box center [588, 298] width 1176 height 528
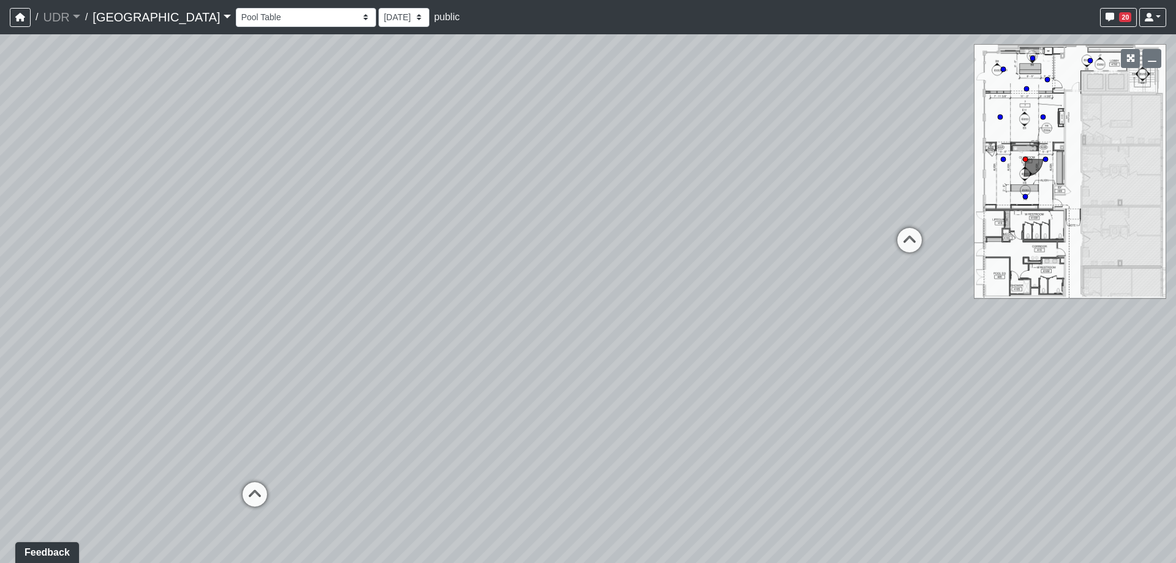
drag, startPoint x: 405, startPoint y: 393, endPoint x: 734, endPoint y: 399, distance: 328.2
click at [855, 399] on div "Loading... Meeting Room 2 Loading... Elevator Hallway Loading... Reception Coun…" at bounding box center [588, 298] width 1176 height 528
drag, startPoint x: 423, startPoint y: 381, endPoint x: 869, endPoint y: 380, distance: 446.4
click at [869, 380] on div "Loading... Meeting Room 2 Loading... Elevator Hallway Loading... Reception Coun…" at bounding box center [588, 298] width 1176 height 528
click at [600, 409] on div "Loading... Meeting Room 2 Loading... Elevator Hallway Loading... Reception Coun…" at bounding box center [588, 298] width 1176 height 528
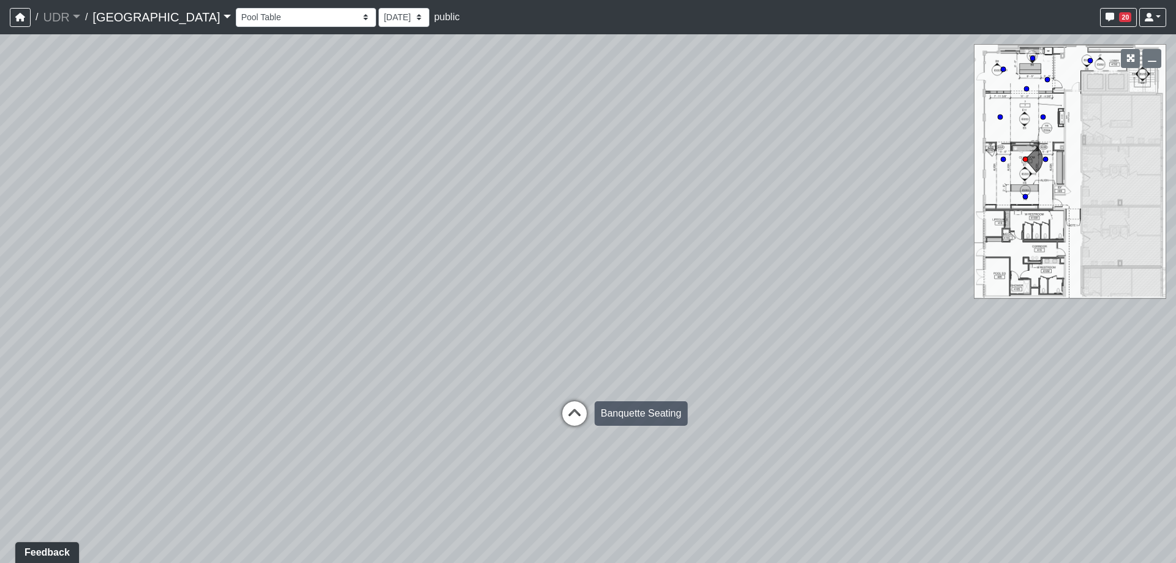
click at [582, 413] on icon at bounding box center [574, 419] width 37 height 37
select select "q8K4JPUbLF3Sizo8wN9ert"
drag, startPoint x: 543, startPoint y: 315, endPoint x: 1062, endPoint y: 294, distance: 519.7
click at [1062, 294] on div "Loading... Meeting Room 2 Loading... Elevator Hallway Loading... Reception Coun…" at bounding box center [588, 298] width 1176 height 528
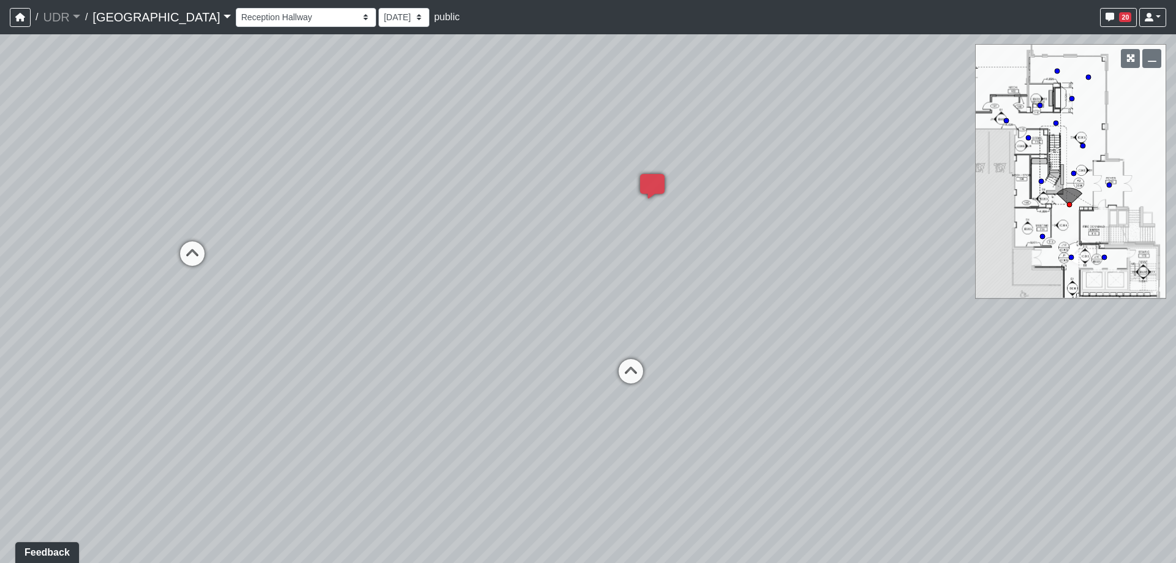
drag, startPoint x: 609, startPoint y: 223, endPoint x: 452, endPoint y: 244, distance: 158.1
click at [452, 244] on div "Loading... Meeting Room 2 Loading... Elevator Hallway Loading... Reception Coun…" at bounding box center [588, 298] width 1176 height 528
click at [277, 19] on select "Bike Hoop Courtyard Entry Floor Mount Bike Rack Garage Entry Wall Mount Bike Ra…" at bounding box center [306, 17] width 140 height 19
drag, startPoint x: 476, startPoint y: 295, endPoint x: 377, endPoint y: 295, distance: 99.2
click at [377, 295] on div "Loading... Meeting Room 2 Loading... Elevator Hallway Loading... Reception Coun…" at bounding box center [588, 298] width 1176 height 528
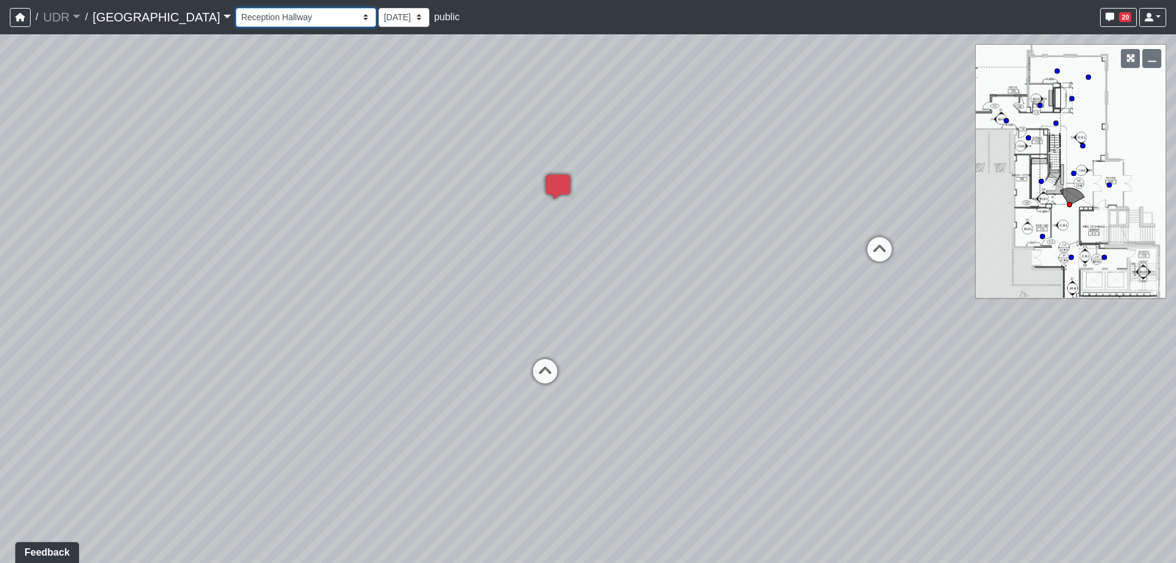
click at [290, 18] on select "Bike Hoop Courtyard Entry Floor Mount Bike Rack Garage Entry Wall Mount Bike Ra…" at bounding box center [306, 17] width 140 height 19
click at [236, 8] on select "Bike Hoop Courtyard Entry Floor Mount Bike Rack Garage Entry Wall Mount Bike Ra…" at bounding box center [306, 17] width 140 height 19
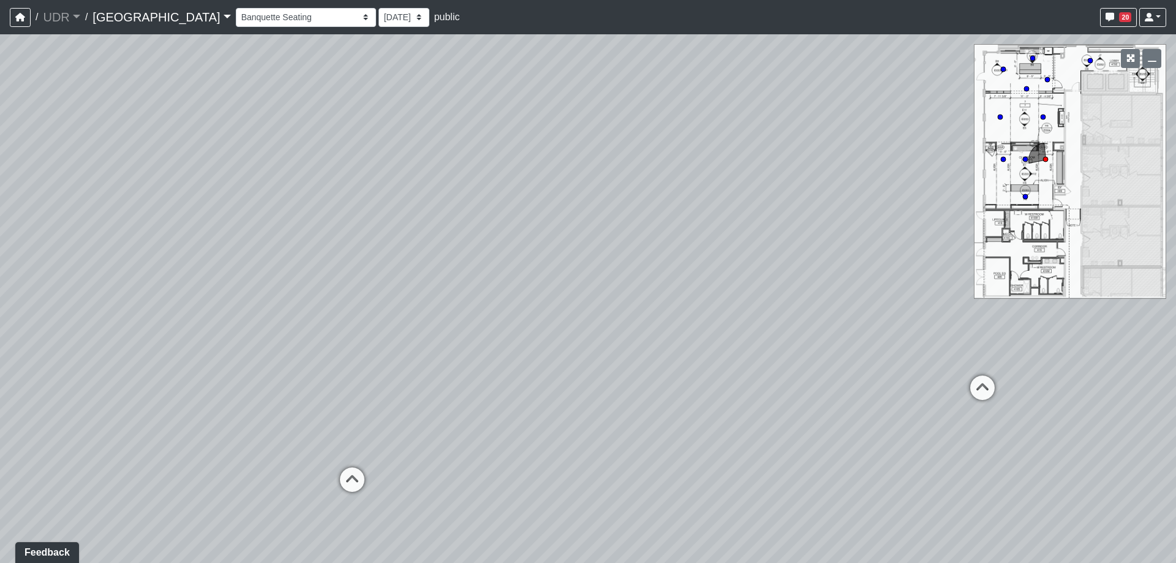
drag, startPoint x: 645, startPoint y: 347, endPoint x: 263, endPoint y: 288, distance: 385.9
click at [268, 288] on div "Loading... Meeting Room 2 Loading... Elevator Hallway Loading... Reception Coun…" at bounding box center [588, 298] width 1176 height 528
drag, startPoint x: 585, startPoint y: 335, endPoint x: 444, endPoint y: 340, distance: 141.5
click at [444, 340] on div "Loading... Meeting Room 2 Loading... Elevator Hallway Loading... Reception Coun…" at bounding box center [588, 298] width 1176 height 528
click at [683, 355] on icon at bounding box center [686, 366] width 37 height 37
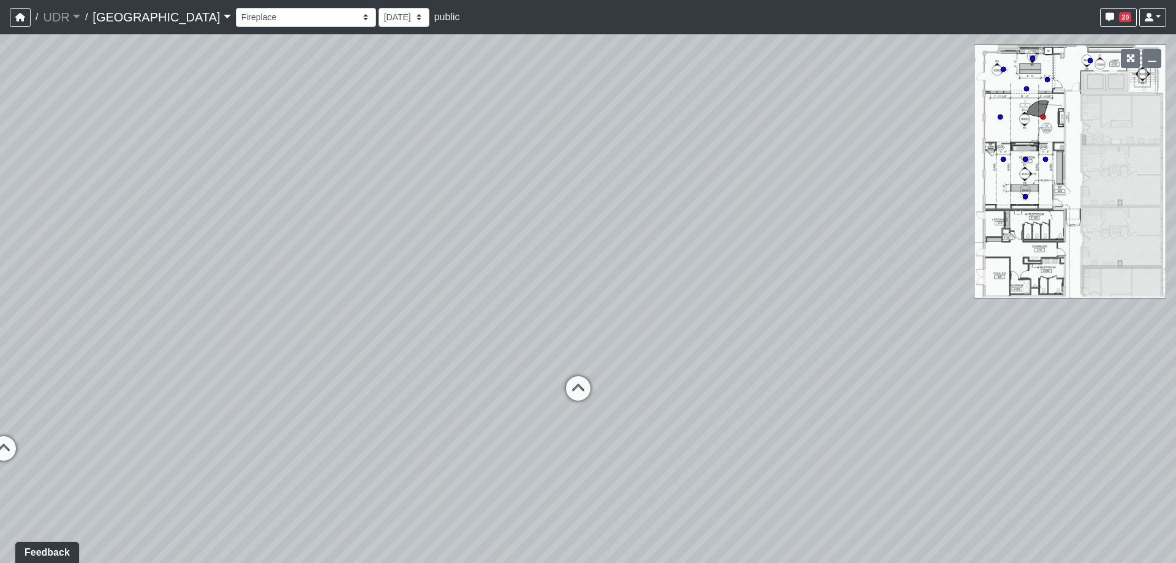
drag, startPoint x: 457, startPoint y: 348, endPoint x: 860, endPoint y: 351, distance: 403.5
click at [860, 351] on div "Loading... Meeting Room 2 Loading... Elevator Hallway Loading... Reception Coun…" at bounding box center [588, 298] width 1176 height 528
click at [398, 372] on icon at bounding box center [392, 377] width 37 height 37
drag, startPoint x: 666, startPoint y: 280, endPoint x: 98, endPoint y: 265, distance: 567.8
click at [102, 265] on div "Loading... Meeting Room 2 Loading... Elevator Hallway Loading... Reception Coun…" at bounding box center [588, 298] width 1176 height 528
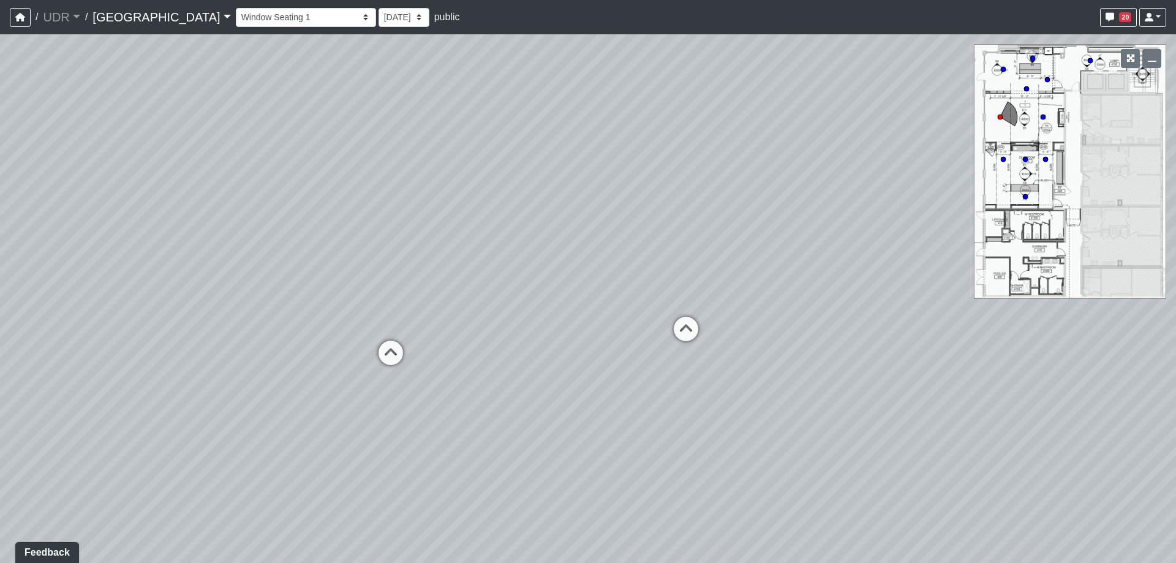
drag, startPoint x: 709, startPoint y: 333, endPoint x: 285, endPoint y: 322, distance: 423.9
click at [255, 324] on div "Loading... Meeting Room 2 Loading... Elevator Hallway Loading... Reception Coun…" at bounding box center [588, 298] width 1176 height 528
drag, startPoint x: 619, startPoint y: 348, endPoint x: 437, endPoint y: 387, distance: 186.6
click at [437, 387] on div "Loading... Meeting Room 2 Loading... Elevator Hallway Loading... Reception Coun…" at bounding box center [588, 298] width 1176 height 528
drag, startPoint x: 653, startPoint y: 434, endPoint x: 655, endPoint y: 407, distance: 27.7
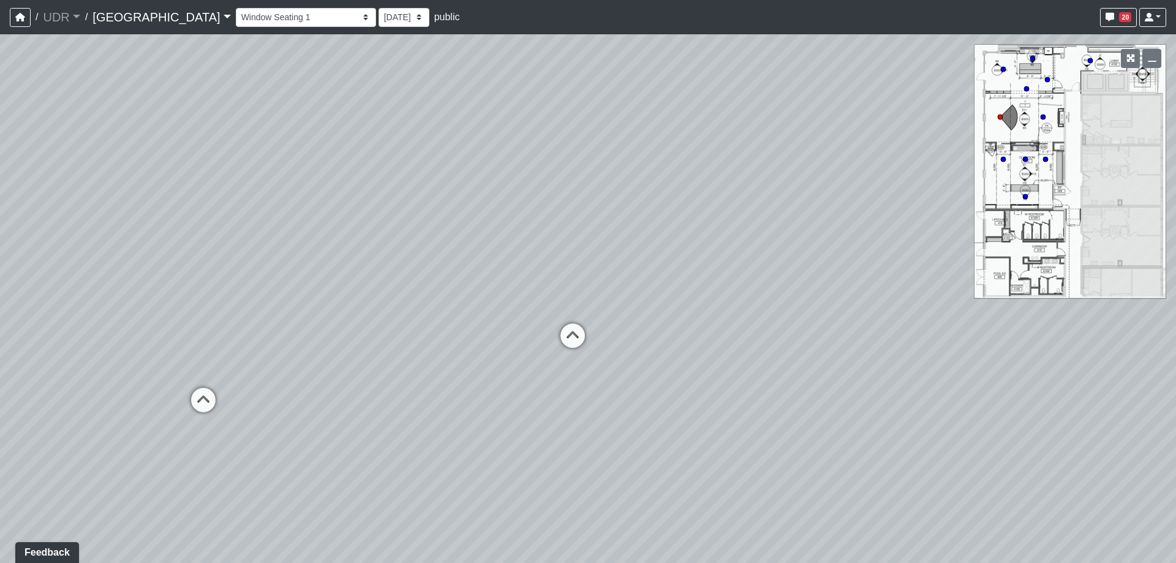
click at [655, 407] on div "Loading... Meeting Room 2 Loading... Elevator Hallway Loading... Reception Coun…" at bounding box center [588, 298] width 1176 height 528
drag, startPoint x: 558, startPoint y: 424, endPoint x: 746, endPoint y: 436, distance: 188.3
click at [746, 436] on div "Loading... Meeting Room 2 Loading... Elevator Hallway Loading... Reception Coun…" at bounding box center [588, 298] width 1176 height 528
drag, startPoint x: 497, startPoint y: 432, endPoint x: 569, endPoint y: 432, distance: 72.9
click at [569, 432] on div "Loading... Meeting Room 2 Loading... Elevator Hallway Loading... Reception Coun…" at bounding box center [588, 298] width 1176 height 528
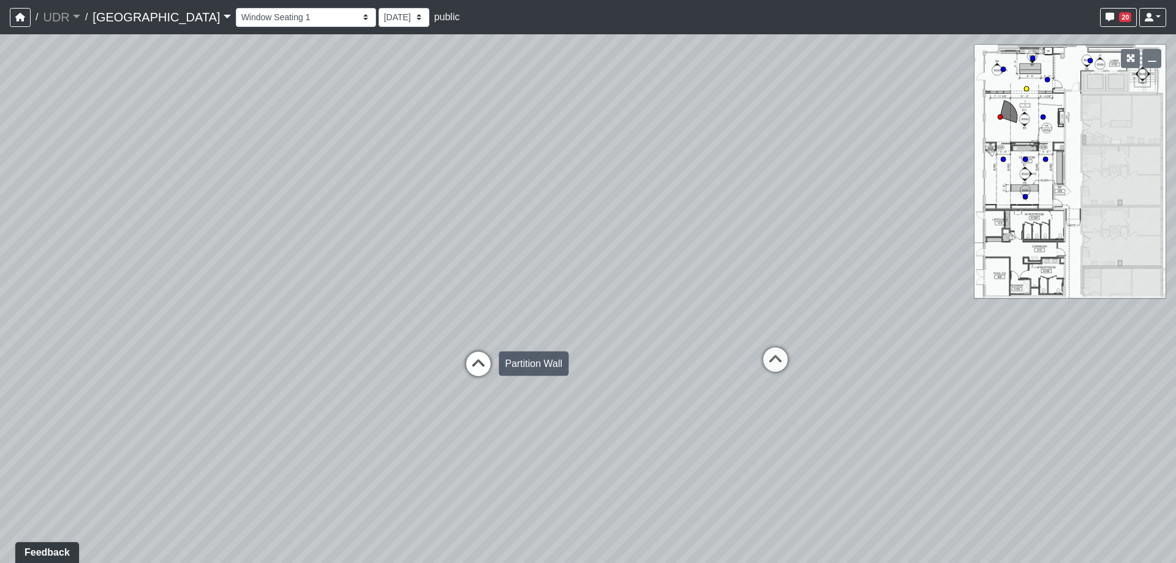
click at [475, 359] on icon at bounding box center [478, 369] width 37 height 37
drag, startPoint x: 405, startPoint y: 362, endPoint x: 734, endPoint y: 389, distance: 330.5
click at [732, 389] on div "Loading... Meeting Room 2 Loading... Elevator Hallway Loading... Reception Coun…" at bounding box center [588, 298] width 1176 height 528
drag, startPoint x: 387, startPoint y: 386, endPoint x: 578, endPoint y: 385, distance: 191.0
click at [578, 385] on div "Loading... Meeting Room 2 Loading... Elevator Hallway Loading... Reception Coun…" at bounding box center [588, 298] width 1176 height 528
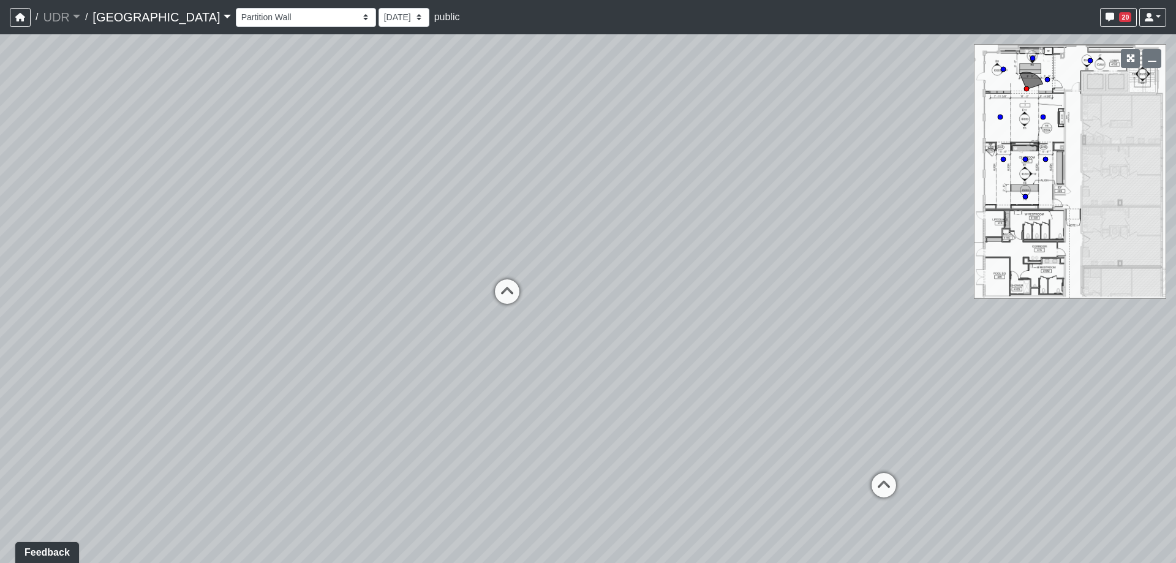
drag, startPoint x: 249, startPoint y: 322, endPoint x: -102, endPoint y: 302, distance: 350.8
click at [0, 302] on html "/ UDR UDR Loading... / [GEOGRAPHIC_DATA] [GEOGRAPHIC_DATA] Loading... [GEOGRAPH…" at bounding box center [588, 281] width 1176 height 563
drag, startPoint x: 440, startPoint y: 372, endPoint x: 404, endPoint y: 392, distance: 41.6
click at [67, 410] on div "Loading... Meeting Room 2 Loading... Elevator Hallway Loading... Reception Coun…" at bounding box center [588, 298] width 1176 height 528
click at [577, 359] on icon at bounding box center [581, 369] width 37 height 37
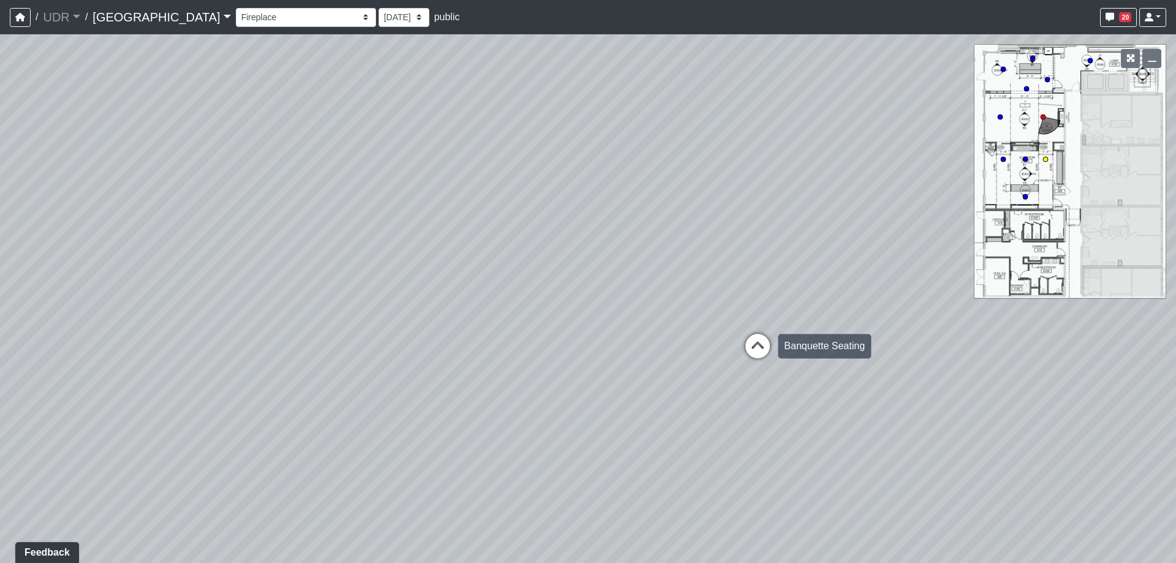
click at [760, 339] on icon at bounding box center [757, 352] width 37 height 37
drag, startPoint x: 397, startPoint y: 357, endPoint x: 973, endPoint y: 374, distance: 575.8
click at [1001, 376] on div "Loading... Meeting Room 2 Loading... Elevator Hallway Loading... Reception Coun…" at bounding box center [588, 298] width 1176 height 528
drag, startPoint x: 744, startPoint y: 354, endPoint x: 598, endPoint y: 378, distance: 148.4
click at [598, 378] on div "Loading... Meeting Room 2 Loading... Elevator Hallway Loading... Reception Coun…" at bounding box center [588, 298] width 1176 height 528
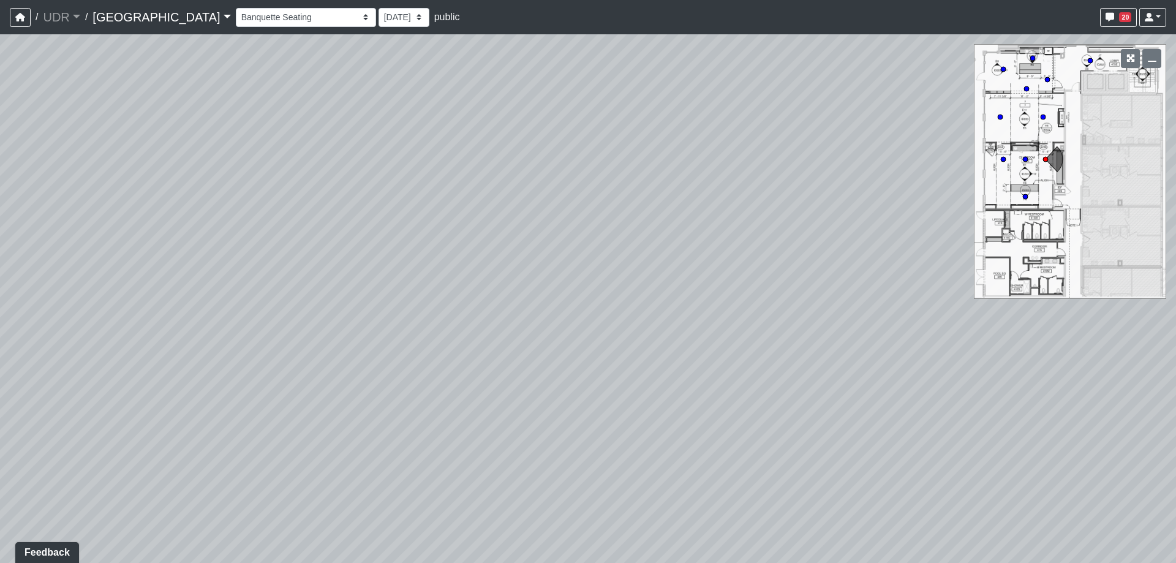
drag, startPoint x: 608, startPoint y: 413, endPoint x: 740, endPoint y: 392, distance: 133.8
click at [740, 392] on div "Loading... Meeting Room 2 Loading... Elevator Hallway Loading... Reception Coun…" at bounding box center [588, 298] width 1176 height 528
drag, startPoint x: 898, startPoint y: 446, endPoint x: 754, endPoint y: 427, distance: 145.2
click at [754, 427] on div "Loading... Meeting Room 2 Loading... Elevator Hallway Loading... Reception Coun…" at bounding box center [588, 298] width 1176 height 528
drag, startPoint x: 539, startPoint y: 462, endPoint x: 576, endPoint y: 448, distance: 38.8
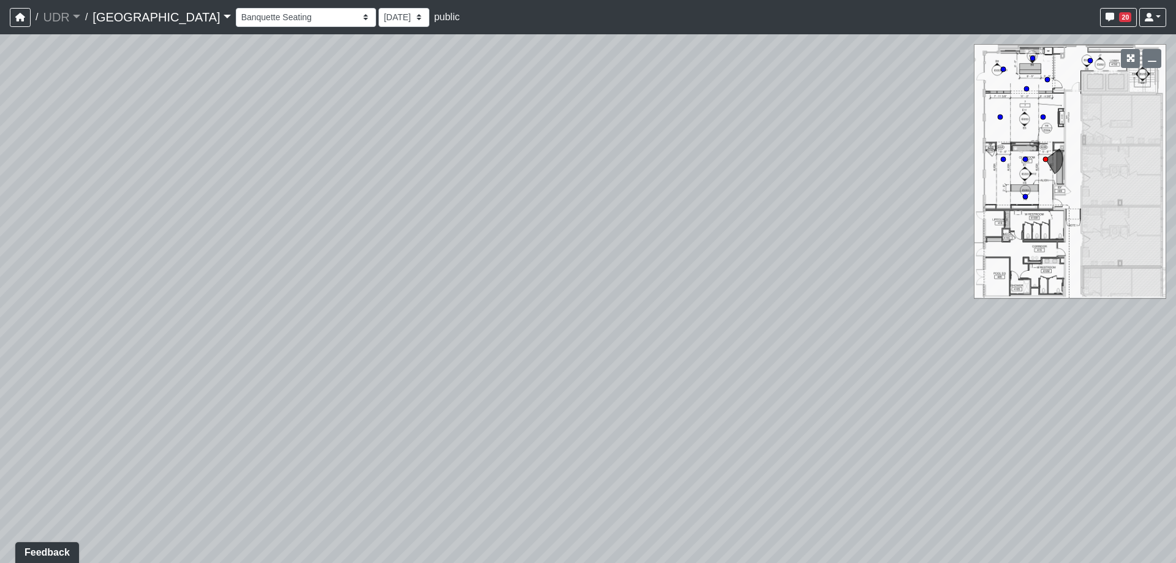
click at [576, 448] on div "Loading... Meeting Room 2 Loading... Elevator Hallway Loading... Reception Coun…" at bounding box center [588, 298] width 1176 height 528
drag, startPoint x: 610, startPoint y: 418, endPoint x: 614, endPoint y: 445, distance: 27.8
click at [614, 445] on div "Loading... Meeting Room 2 Loading... Elevator Hallway Loading... Reception Coun…" at bounding box center [588, 298] width 1176 height 528
drag, startPoint x: 534, startPoint y: 452, endPoint x: 470, endPoint y: 404, distance: 80.1
click at [470, 404] on div "Loading... Meeting Room 2 Loading... Elevator Hallway Loading... Reception Coun…" at bounding box center [588, 298] width 1176 height 528
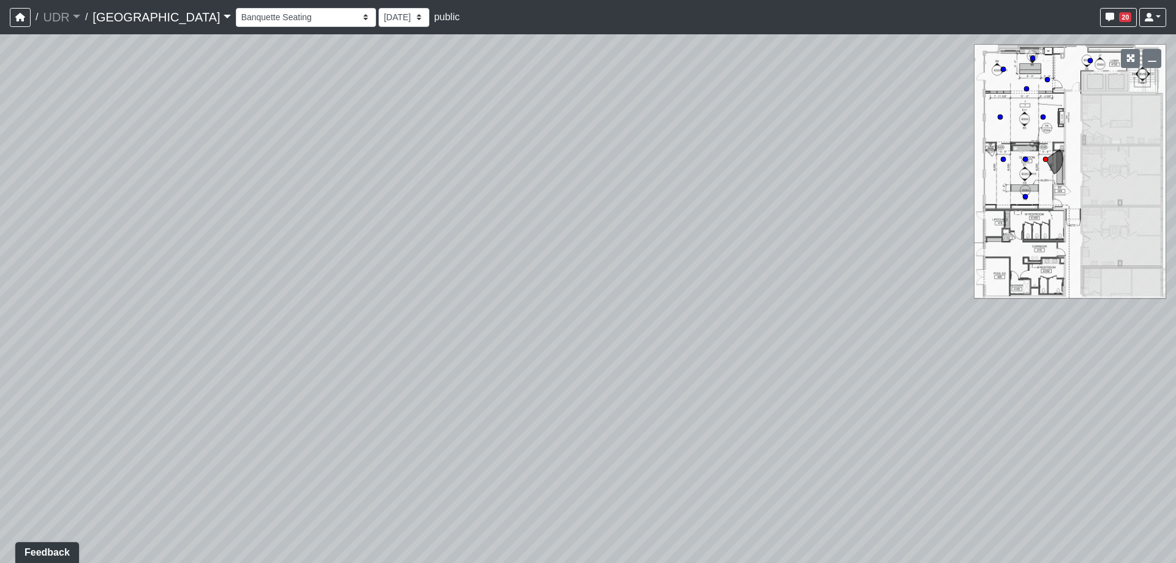
drag, startPoint x: 455, startPoint y: 356, endPoint x: 499, endPoint y: 376, distance: 48.5
click at [499, 376] on div "Loading... Meeting Room 2 Loading... Elevator Hallway Loading... Reception Coun…" at bounding box center [588, 298] width 1176 height 528
drag, startPoint x: 429, startPoint y: 336, endPoint x: 482, endPoint y: 331, distance: 54.2
click at [482, 331] on div "Loading... Meeting Room 2 Loading... Elevator Hallway Loading... Reception Coun…" at bounding box center [588, 298] width 1176 height 528
drag, startPoint x: 579, startPoint y: 374, endPoint x: 597, endPoint y: 290, distance: 85.1
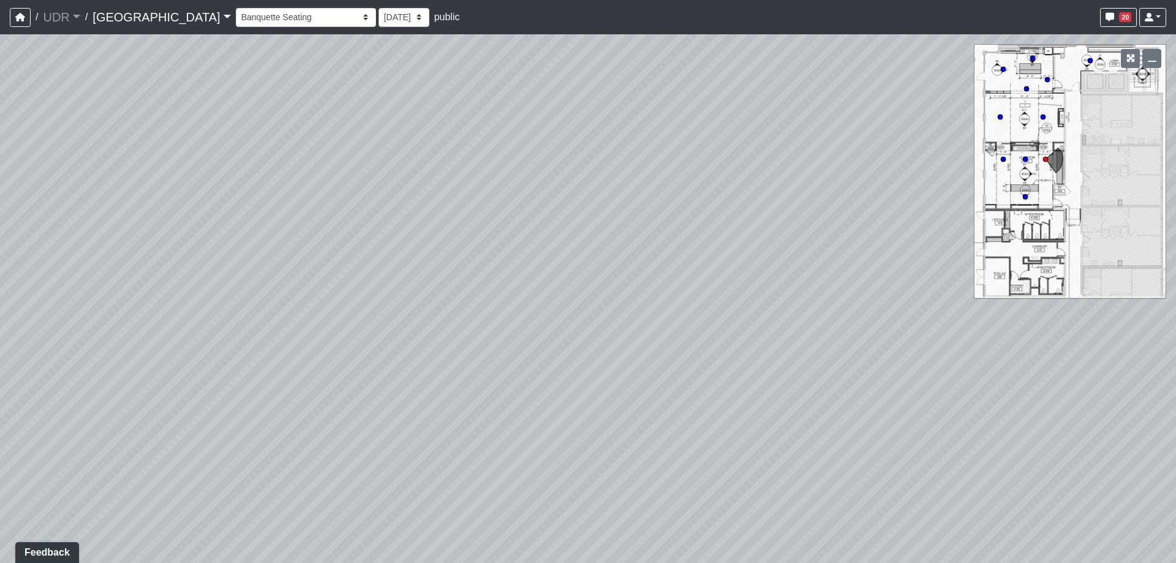
click at [597, 290] on div "Loading... Meeting Room 2 Loading... Elevator Hallway Loading... Reception Coun…" at bounding box center [588, 298] width 1176 height 528
drag, startPoint x: 988, startPoint y: 418, endPoint x: 125, endPoint y: 416, distance: 863.3
click at [125, 416] on div "Loading... Meeting Room 2 Loading... Elevator Hallway Loading... Reception Coun…" at bounding box center [588, 298] width 1176 height 528
drag, startPoint x: 754, startPoint y: 383, endPoint x: 518, endPoint y: 396, distance: 236.1
click at [518, 396] on div "Loading... Meeting Room 2 Loading... Elevator Hallway Loading... Reception Coun…" at bounding box center [588, 298] width 1176 height 528
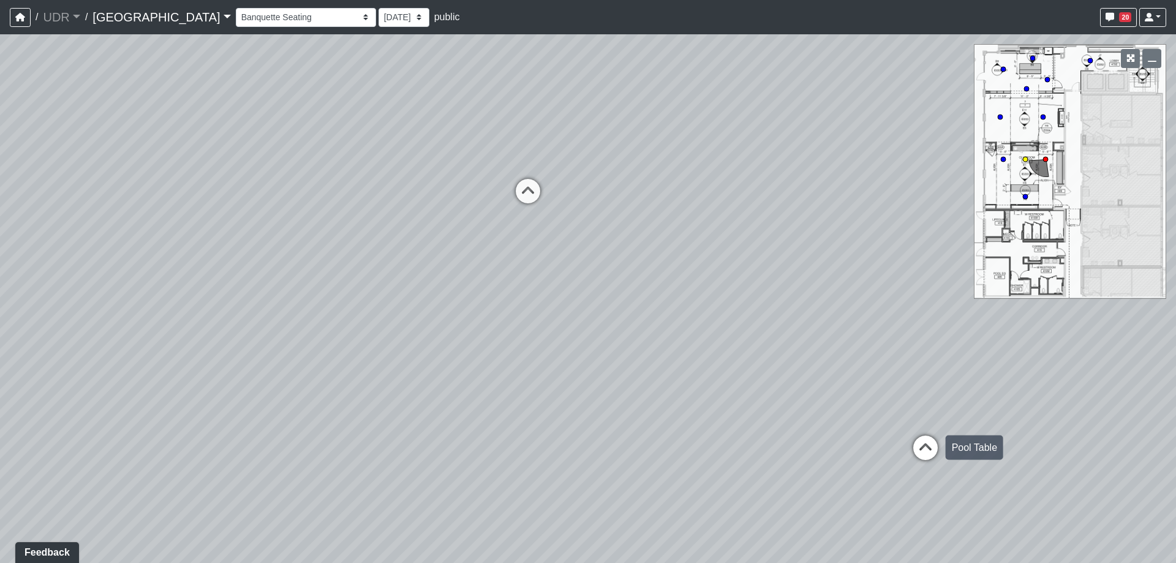
click at [920, 446] on icon at bounding box center [925, 453] width 37 height 37
drag, startPoint x: 525, startPoint y: 285, endPoint x: 799, endPoint y: 313, distance: 275.2
click at [799, 313] on div "Loading... Meeting Room 2 Loading... Elevator Hallway Loading... Reception Coun…" at bounding box center [588, 298] width 1176 height 528
drag, startPoint x: 484, startPoint y: 323, endPoint x: 796, endPoint y: 394, distance: 320.3
click at [796, 394] on div "Loading... Meeting Room 2 Loading... Elevator Hallway Loading... Reception Coun…" at bounding box center [588, 298] width 1176 height 528
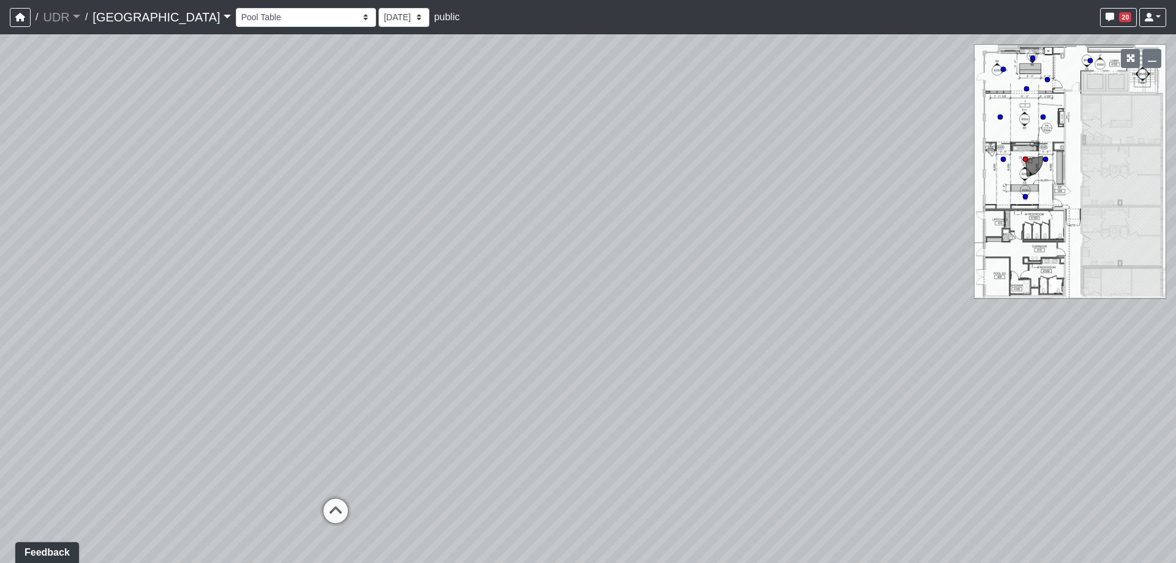
drag, startPoint x: 457, startPoint y: 456, endPoint x: 874, endPoint y: 459, distance: 417.0
click at [874, 459] on div "Loading... Meeting Room 2 Loading... Elevator Hallway Loading... Reception Coun…" at bounding box center [588, 298] width 1176 height 528
drag, startPoint x: 537, startPoint y: 442, endPoint x: 922, endPoint y: 438, distance: 384.5
click at [922, 438] on div "Loading... Meeting Room 2 Loading... Elevator Hallway Loading... Reception Coun…" at bounding box center [588, 298] width 1176 height 528
click at [661, 456] on icon at bounding box center [665, 466] width 37 height 37
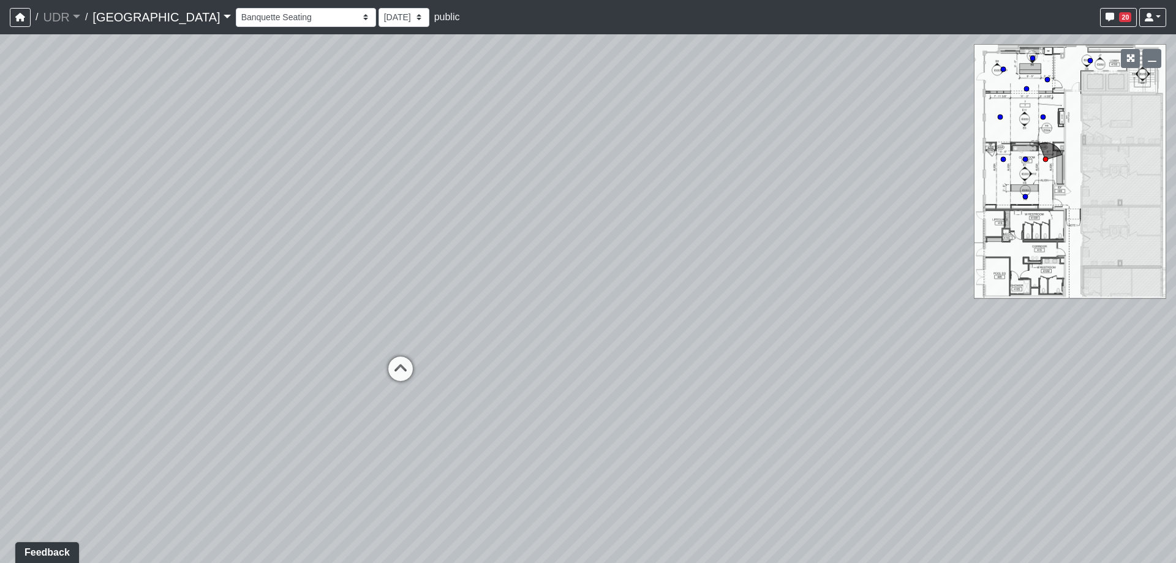
drag, startPoint x: 497, startPoint y: 370, endPoint x: 1048, endPoint y: 383, distance: 551.2
click at [1070, 372] on div "Loading... Meeting Room 2 Loading... Elevator Hallway Loading... Reception Coun…" at bounding box center [588, 298] width 1176 height 528
click at [491, 357] on icon at bounding box center [497, 367] width 37 height 37
drag, startPoint x: 236, startPoint y: 366, endPoint x: 716, endPoint y: 367, distance: 479.4
click at [716, 367] on div "Loading... Meeting Room 2 Loading... Elevator Hallway Loading... Reception Coun…" at bounding box center [588, 298] width 1176 height 528
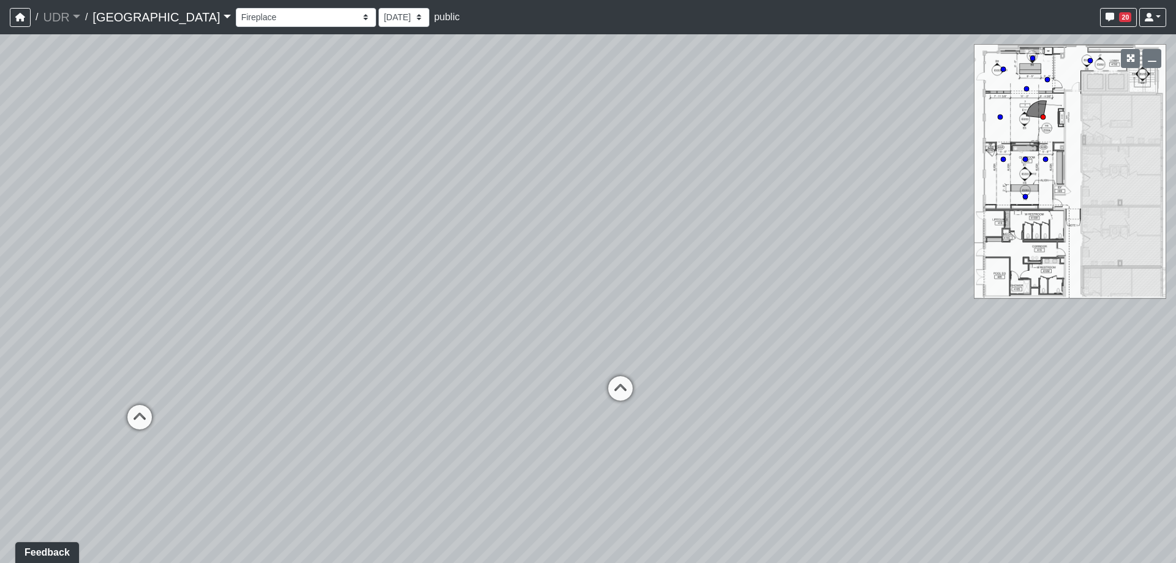
click at [575, 389] on div "Loading... Meeting Room 2 Loading... Elevator Hallway Loading... Reception Coun…" at bounding box center [588, 298] width 1176 height 528
click at [615, 385] on icon at bounding box center [620, 394] width 37 height 37
drag, startPoint x: 189, startPoint y: 365, endPoint x: 693, endPoint y: 354, distance: 504.0
click at [693, 354] on div "Loading... Meeting Room 2 Loading... Elevator Hallway Loading... Reception Coun…" at bounding box center [588, 298] width 1176 height 528
drag, startPoint x: 320, startPoint y: 337, endPoint x: 539, endPoint y: 337, distance: 219.2
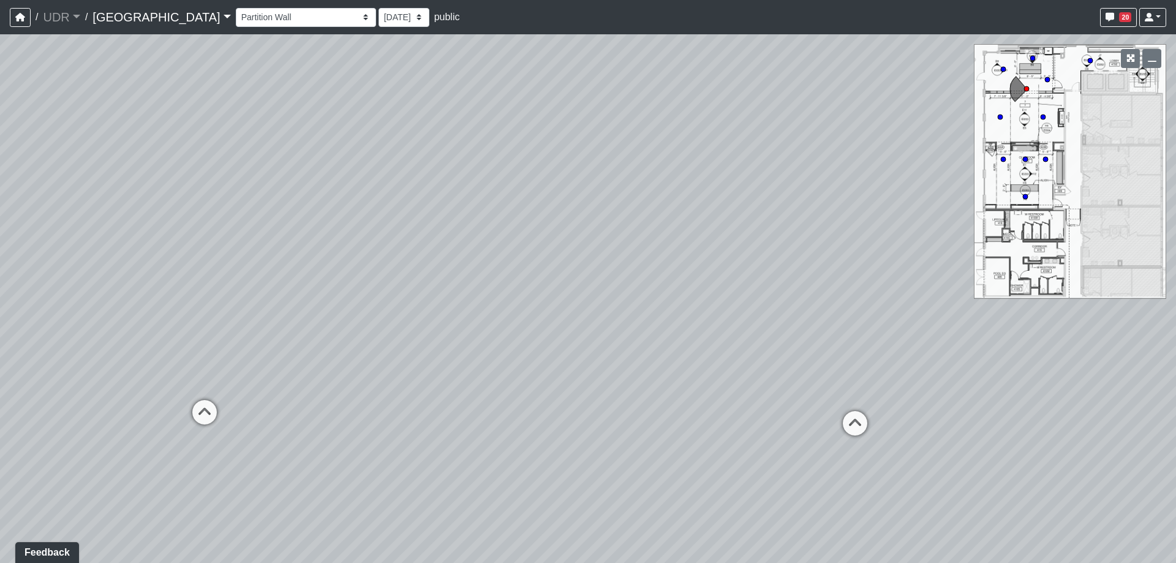
click at [542, 336] on div "Loading... Meeting Room 2 Loading... Elevator Hallway Loading... Reception Coun…" at bounding box center [588, 298] width 1176 height 528
click at [419, 369] on icon at bounding box center [420, 376] width 37 height 37
drag, startPoint x: 396, startPoint y: 346, endPoint x: 813, endPoint y: 351, distance: 417.0
click at [791, 349] on div "Loading... Meeting Room 2 Loading... Elevator Hallway Loading... Reception Coun…" at bounding box center [588, 298] width 1176 height 528
drag, startPoint x: 533, startPoint y: 336, endPoint x: 477, endPoint y: 310, distance: 61.9
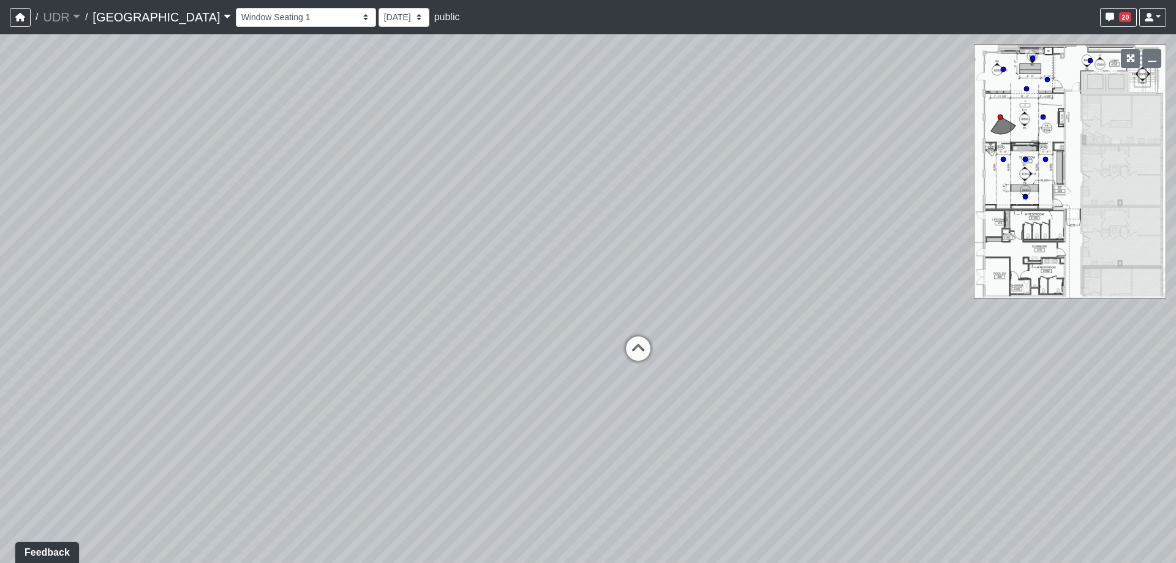
click at [448, 309] on div "Loading... Meeting Room 2 Loading... Elevator Hallway Loading... Reception Coun…" at bounding box center [588, 298] width 1176 height 528
click at [637, 353] on icon at bounding box center [636, 354] width 37 height 37
drag, startPoint x: 603, startPoint y: 370, endPoint x: 472, endPoint y: 378, distance: 131.3
click at [472, 378] on div "Loading... Meeting Room 2 Loading... Elevator Hallway Loading... Reception Coun…" at bounding box center [588, 298] width 1176 height 528
drag, startPoint x: 536, startPoint y: 399, endPoint x: 551, endPoint y: 427, distance: 31.8
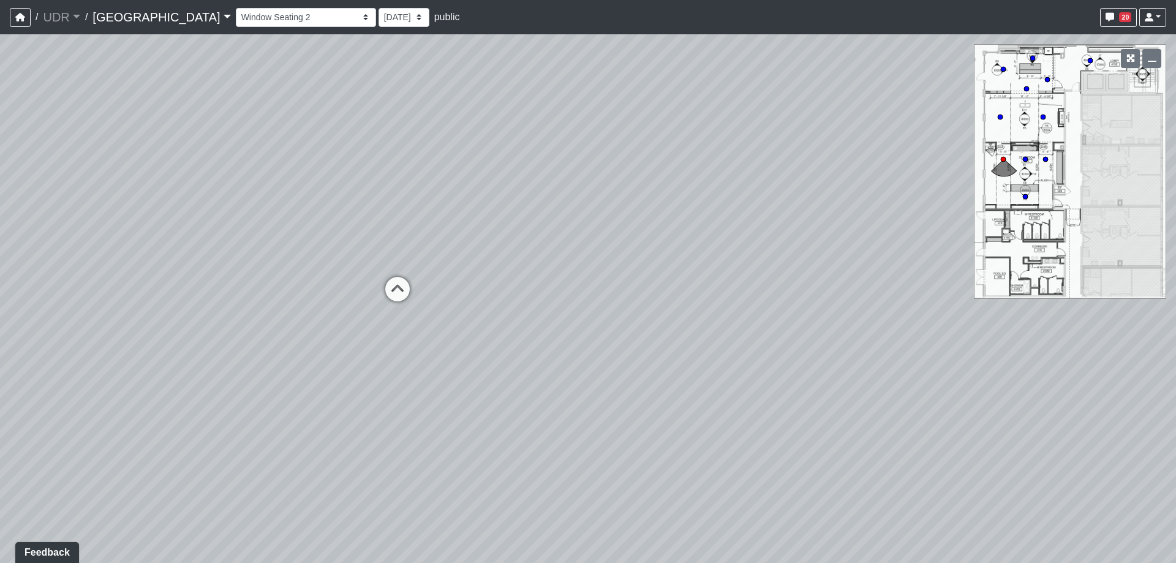
click at [551, 427] on div "Loading... Meeting Room 2 Loading... Elevator Hallway Loading... Reception Coun…" at bounding box center [588, 298] width 1176 height 528
drag, startPoint x: 242, startPoint y: 352, endPoint x: 253, endPoint y: 353, distance: 10.4
click at [253, 353] on div "Loading... Meeting Room 2 Loading... Elevator Hallway Loading... Reception Coun…" at bounding box center [588, 298] width 1176 height 528
drag, startPoint x: 506, startPoint y: 381, endPoint x: 410, endPoint y: 368, distance: 97.1
click at [410, 368] on div "Loading... Meeting Room 2 Loading... Elevator Hallway Loading... Reception Coun…" at bounding box center [588, 298] width 1176 height 528
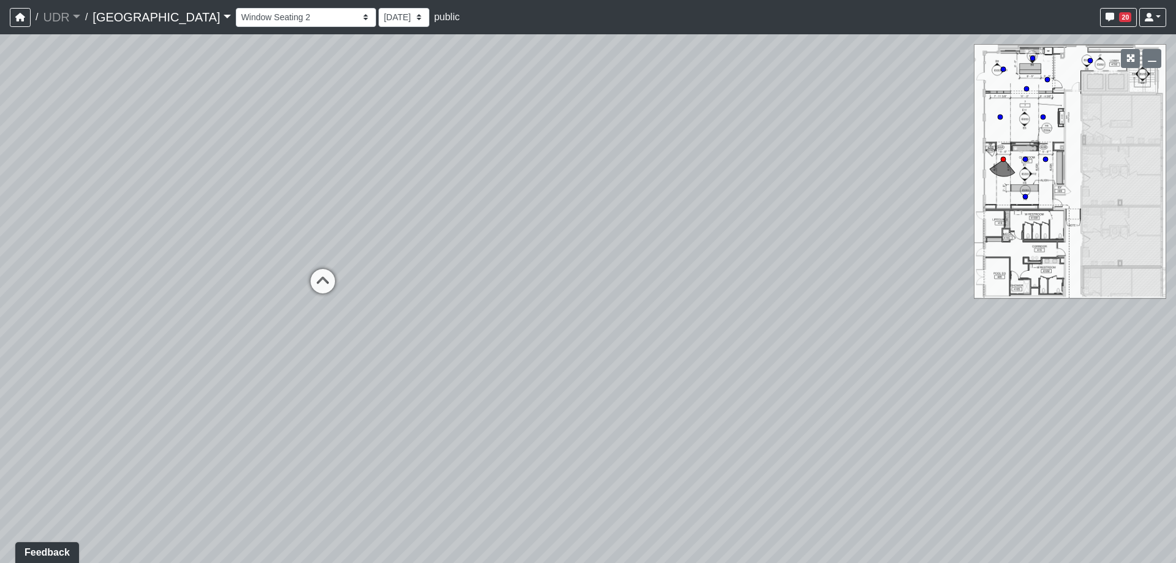
drag, startPoint x: 554, startPoint y: 398, endPoint x: 560, endPoint y: 415, distance: 18.2
click at [560, 415] on div "Loading... Meeting Room 2 Loading... Elevator Hallway Loading... Reception Coun…" at bounding box center [588, 298] width 1176 height 528
drag, startPoint x: 423, startPoint y: 401, endPoint x: 492, endPoint y: 397, distance: 68.7
click at [492, 397] on div "Loading... Meeting Room 2 Loading... Elevator Hallway Loading... Reception Coun…" at bounding box center [588, 298] width 1176 height 528
drag, startPoint x: 220, startPoint y: 402, endPoint x: 481, endPoint y: 416, distance: 261.8
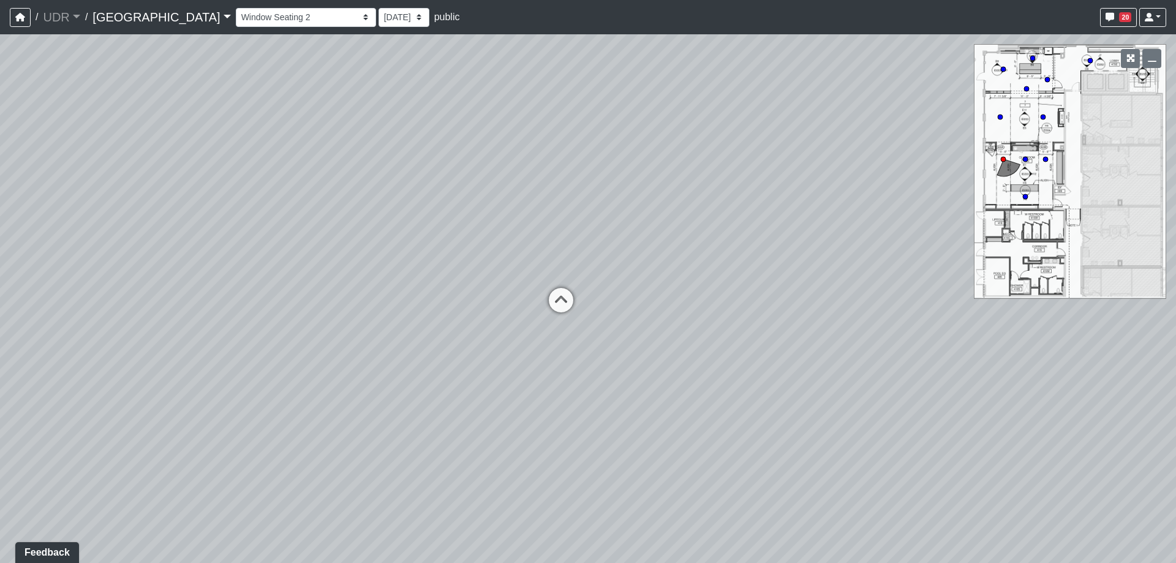
click at [480, 416] on div "Loading... Meeting Room 2 Loading... Elevator Hallway Loading... Reception Coun…" at bounding box center [588, 298] width 1176 height 528
drag, startPoint x: 324, startPoint y: 410, endPoint x: 553, endPoint y: 415, distance: 229.1
click at [535, 415] on div "Loading... Meeting Room 2 Loading... Elevator Hallway Loading... Reception Coun…" at bounding box center [588, 298] width 1176 height 528
drag, startPoint x: 345, startPoint y: 401, endPoint x: 650, endPoint y: 386, distance: 305.3
click at [637, 386] on div "Loading... Meeting Room 2 Loading... Elevator Hallway Loading... Reception Coun…" at bounding box center [588, 298] width 1176 height 528
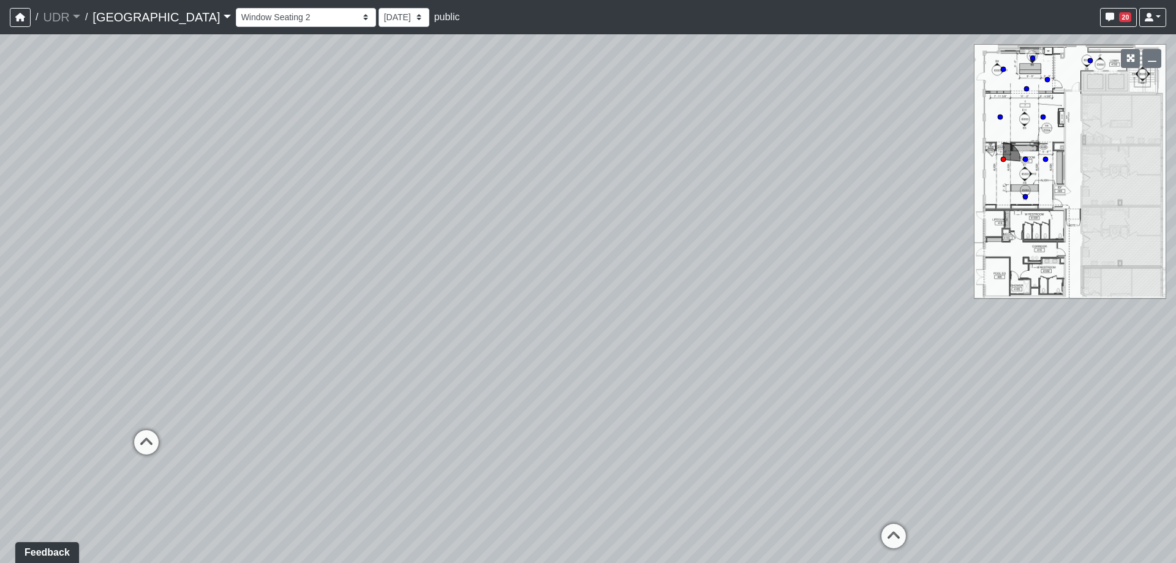
drag, startPoint x: 268, startPoint y: 379, endPoint x: 389, endPoint y: 377, distance: 120.6
click at [399, 375] on div "Loading... Meeting Room 2 Loading... Elevator Hallway Loading... Reception Coun…" at bounding box center [588, 298] width 1176 height 528
click at [167, 438] on icon at bounding box center [164, 442] width 37 height 37
drag, startPoint x: 418, startPoint y: 387, endPoint x: 122, endPoint y: 375, distance: 295.4
click at [124, 375] on div "Loading... Meeting Room 2 Loading... Elevator Hallway Loading... Reception Coun…" at bounding box center [588, 298] width 1176 height 528
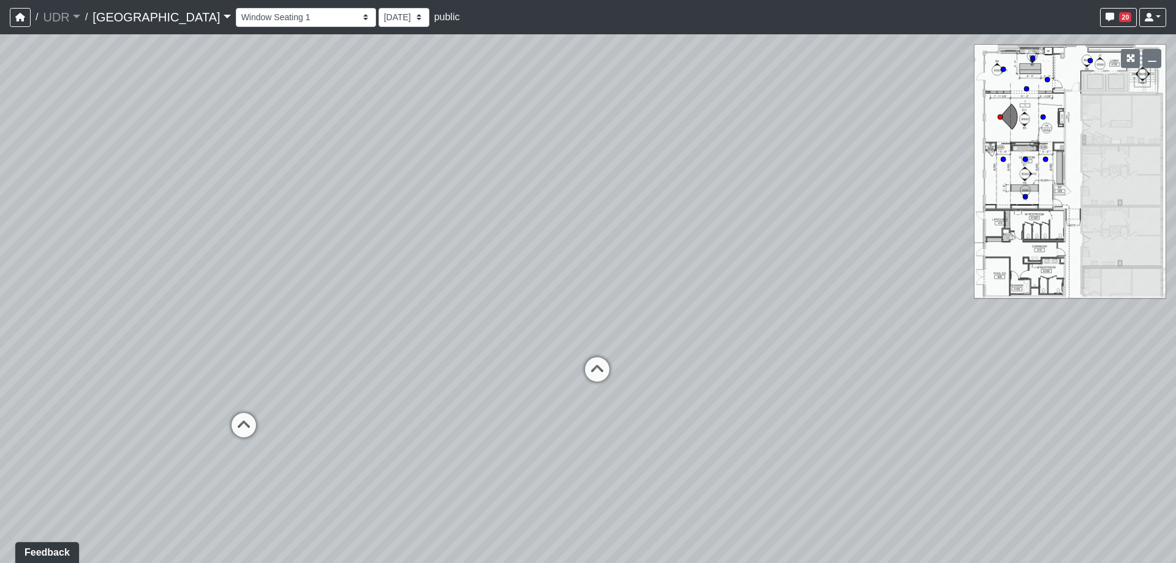
drag, startPoint x: 508, startPoint y: 457, endPoint x: 460, endPoint y: 460, distance: 48.5
click at [460, 460] on div "Loading... Meeting Room 2 Loading... Elevator Hallway Loading... Reception Coun…" at bounding box center [588, 298] width 1176 height 528
drag, startPoint x: 482, startPoint y: 422, endPoint x: 673, endPoint y: 452, distance: 193.3
click at [673, 452] on div "Loading... Meeting Room 2 Loading... Elevator Hallway Loading... Reception Coun…" at bounding box center [588, 298] width 1176 height 528
drag, startPoint x: 483, startPoint y: 459, endPoint x: 535, endPoint y: 455, distance: 51.6
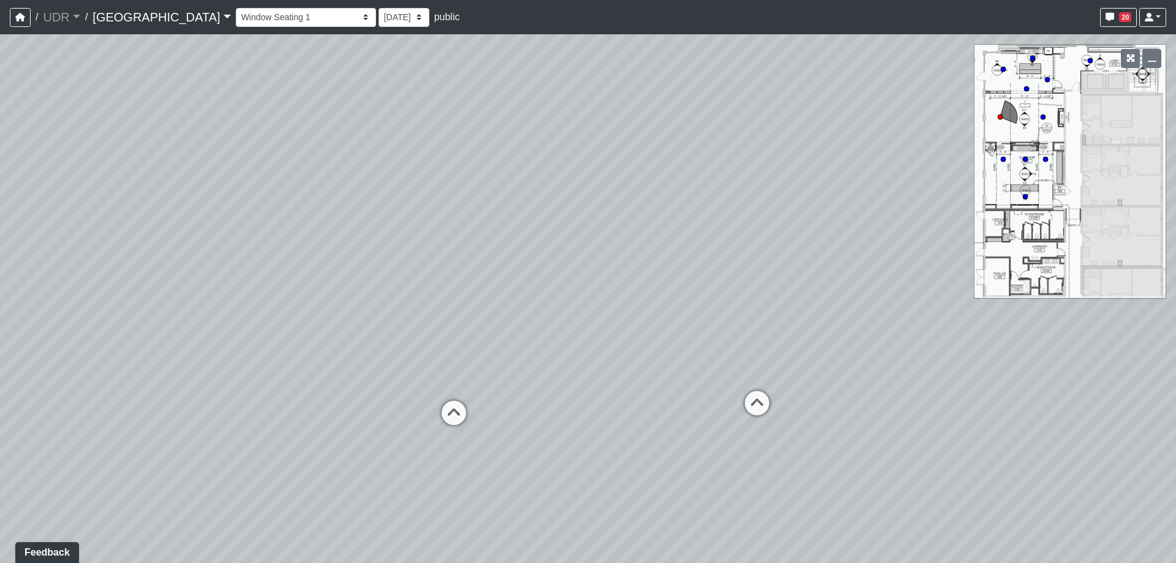
click at [535, 455] on div "Loading... Meeting Room 2 Loading... Elevator Hallway Loading... Reception Coun…" at bounding box center [588, 298] width 1176 height 528
drag, startPoint x: 336, startPoint y: 471, endPoint x: 392, endPoint y: 466, distance: 55.9
click at [392, 466] on div "Loading... Meeting Room 2 Loading... Elevator Hallway Loading... Reception Coun…" at bounding box center [588, 298] width 1176 height 528
drag, startPoint x: 671, startPoint y: 331, endPoint x: 429, endPoint y: 301, distance: 244.3
click at [429, 301] on div "Loading... Meeting Room 2 Loading... Elevator Hallway Loading... Reception Coun…" at bounding box center [588, 298] width 1176 height 528
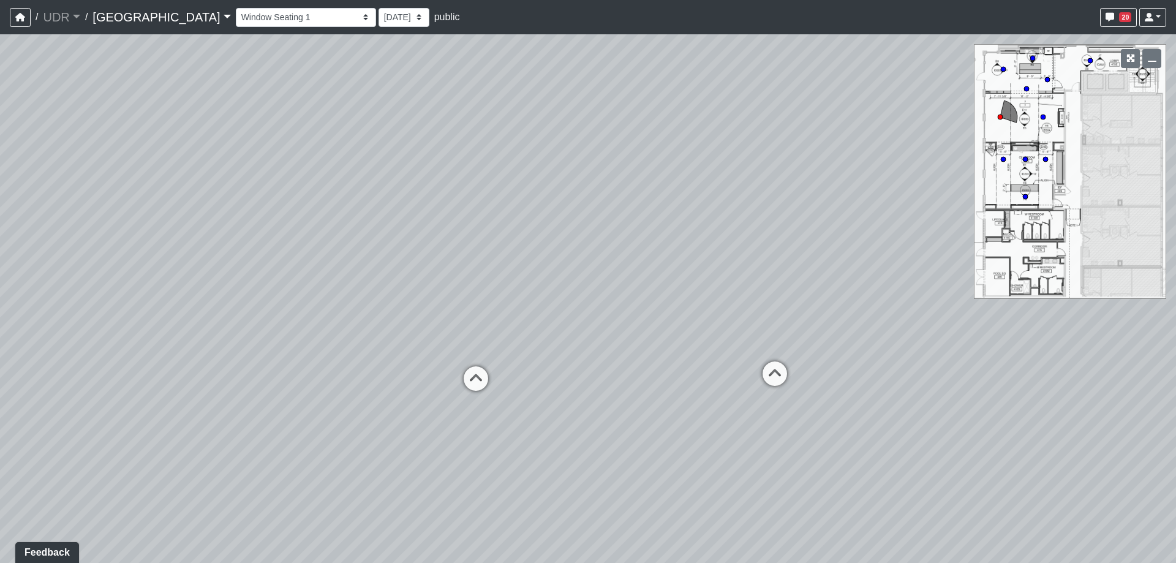
drag, startPoint x: 467, startPoint y: 282, endPoint x: 705, endPoint y: 285, distance: 238.2
click at [694, 283] on div "Loading... Meeting Room 2 Loading... Elevator Hallway Loading... Reception Coun…" at bounding box center [588, 298] width 1176 height 528
click at [592, 372] on icon at bounding box center [598, 380] width 37 height 37
drag, startPoint x: 429, startPoint y: 308, endPoint x: 729, endPoint y: 306, distance: 300.7
click at [718, 306] on div "Loading... Meeting Room 2 Loading... Elevator Hallway Loading... Reception Coun…" at bounding box center [588, 298] width 1176 height 528
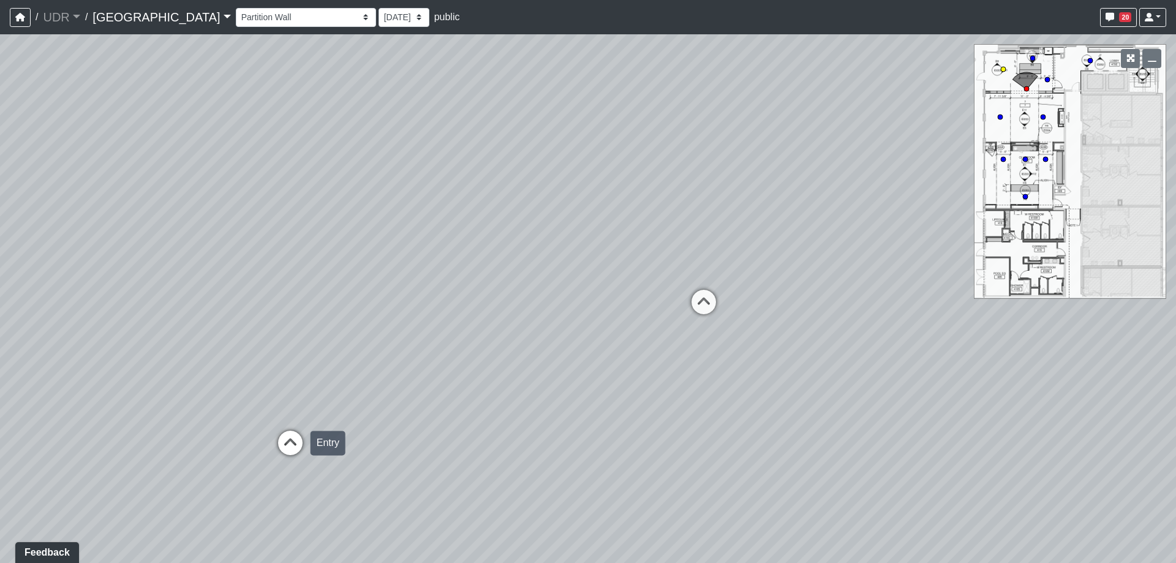
click at [284, 456] on icon at bounding box center [290, 448] width 37 height 37
drag, startPoint x: 646, startPoint y: 282, endPoint x: 180, endPoint y: 279, distance: 466.0
click at [180, 279] on div "Loading... Meeting Room 2 Loading... Elevator Hallway Loading... Reception Coun…" at bounding box center [588, 298] width 1176 height 528
drag, startPoint x: 817, startPoint y: 327, endPoint x: 356, endPoint y: 308, distance: 461.5
click at [287, 307] on div "Loading... Meeting Room 2 Loading... Elevator Hallway Loading... Reception Coun…" at bounding box center [588, 298] width 1176 height 528
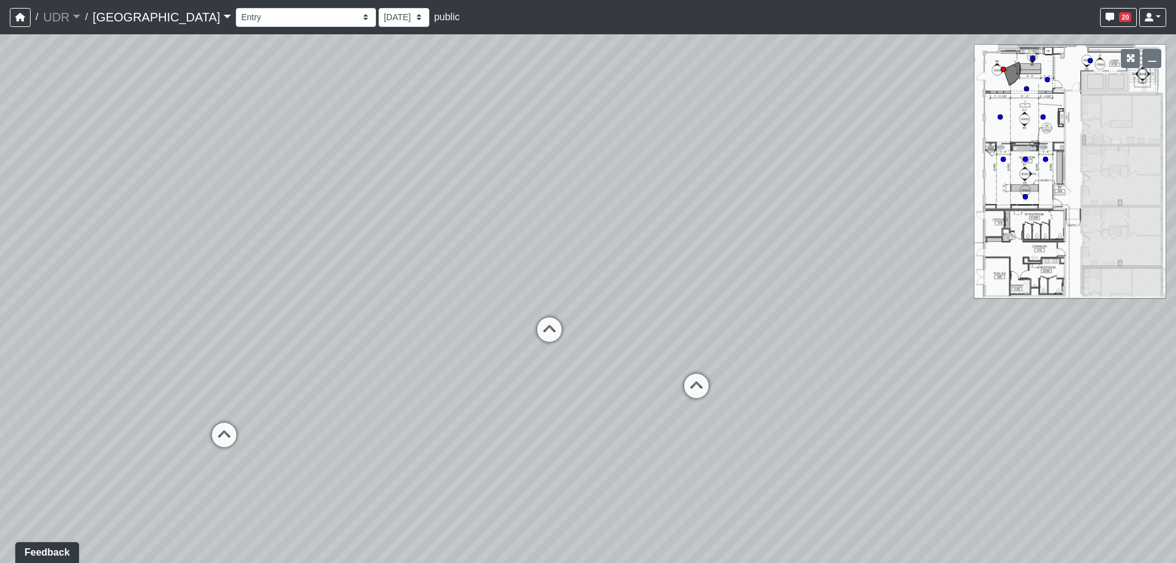
drag, startPoint x: 834, startPoint y: 333, endPoint x: 477, endPoint y: 343, distance: 357.1
click at [454, 348] on div "Loading... Meeting Room 2 Loading... Elevator Hallway Loading... Reception Coun…" at bounding box center [588, 298] width 1176 height 528
drag, startPoint x: 734, startPoint y: 331, endPoint x: 588, endPoint y: 346, distance: 145.9
click at [588, 346] on div "Loading... Meeting Room 2 Loading... Elevator Hallway Loading... Reception Coun…" at bounding box center [588, 298] width 1176 height 528
drag, startPoint x: 533, startPoint y: 331, endPoint x: 416, endPoint y: 340, distance: 116.7
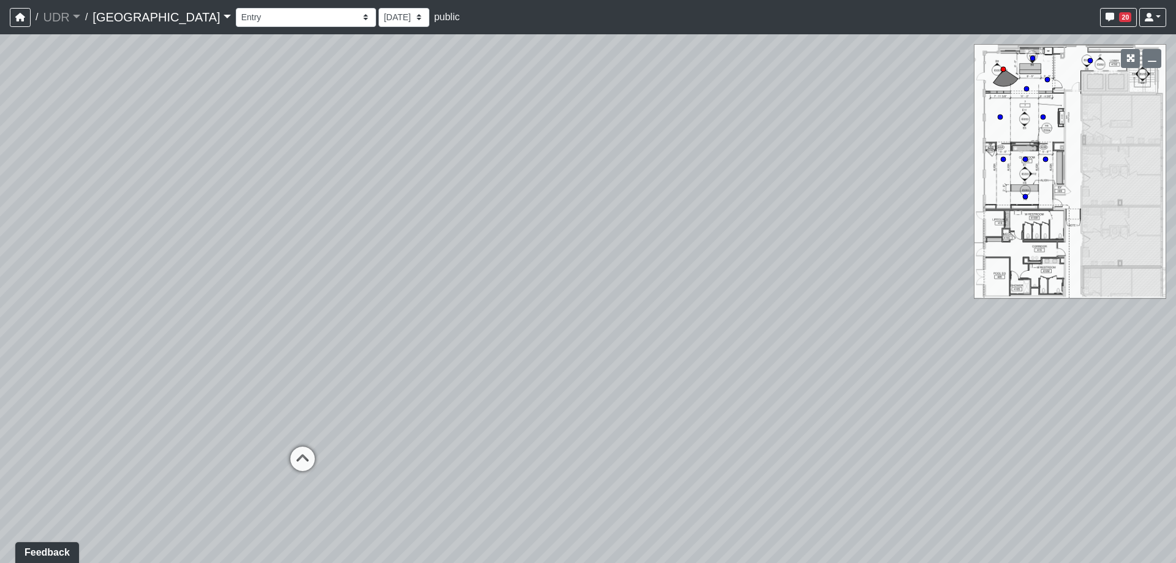
click at [416, 340] on div "Loading... Meeting Room 2 Loading... Elevator Hallway Loading... Reception Coun…" at bounding box center [588, 298] width 1176 height 528
click at [280, 473] on icon at bounding box center [280, 470] width 37 height 37
drag, startPoint x: 727, startPoint y: 416, endPoint x: 424, endPoint y: 414, distance: 303.1
click at [424, 414] on div "Loading... Meeting Room 2 Loading... Elevator Hallway Loading... Reception Coun…" at bounding box center [588, 298] width 1176 height 528
click at [695, 392] on icon at bounding box center [706, 399] width 37 height 37
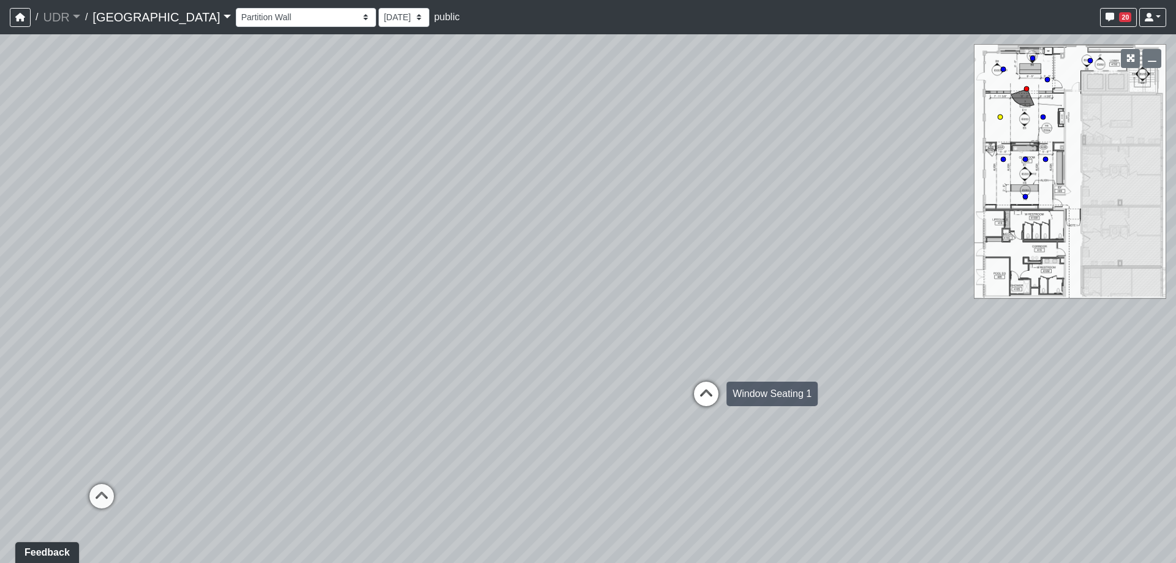
select select "vSPxiPdUeaAveyXJVHCzq8"
drag, startPoint x: 398, startPoint y: 378, endPoint x: 854, endPoint y: 380, distance: 455.6
click at [846, 380] on div "Loading... Meeting Room 2 Loading... Elevator Hallway Loading... Reception Coun…" at bounding box center [588, 298] width 1176 height 528
drag, startPoint x: 351, startPoint y: 282, endPoint x: 802, endPoint y: 289, distance: 450.1
click at [800, 287] on div "Loading... Meeting Room 2 Loading... Elevator Hallway Loading... Reception Coun…" at bounding box center [588, 298] width 1176 height 528
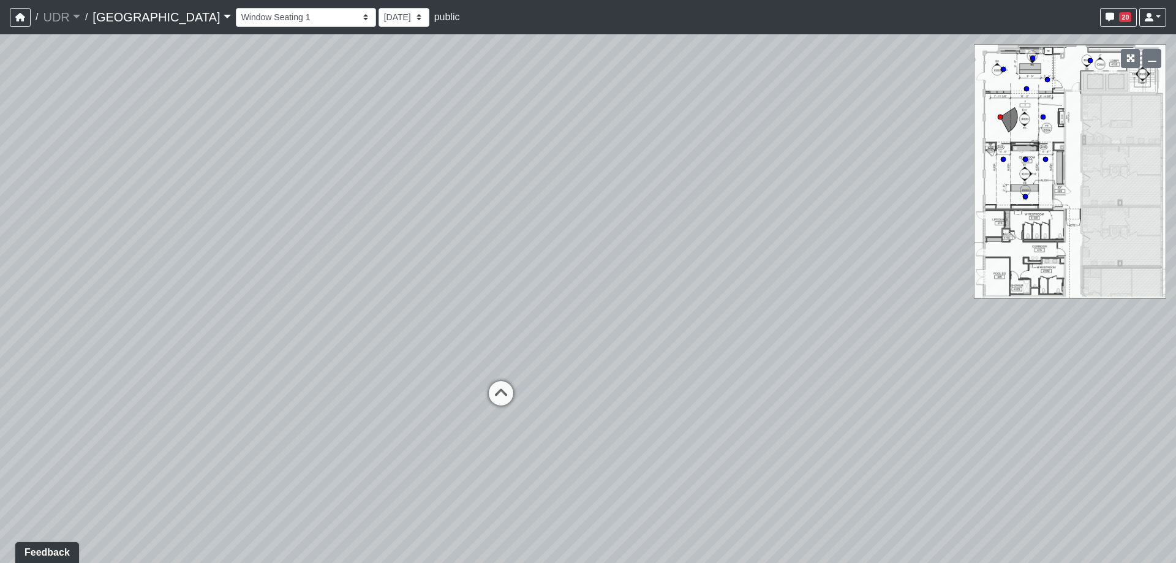
drag, startPoint x: 585, startPoint y: 296, endPoint x: 746, endPoint y: 296, distance: 161.0
click at [746, 296] on div "Loading... Meeting Room 2 Loading... Elevator Hallway Loading... Reception Coun…" at bounding box center [588, 298] width 1176 height 528
drag, startPoint x: 463, startPoint y: 280, endPoint x: 758, endPoint y: 282, distance: 295.1
click at [757, 282] on div "Loading... Meeting Room 2 Loading... Elevator Hallway Loading... Reception Coun…" at bounding box center [588, 298] width 1176 height 528
drag, startPoint x: 432, startPoint y: 279, endPoint x: 751, endPoint y: 261, distance: 318.9
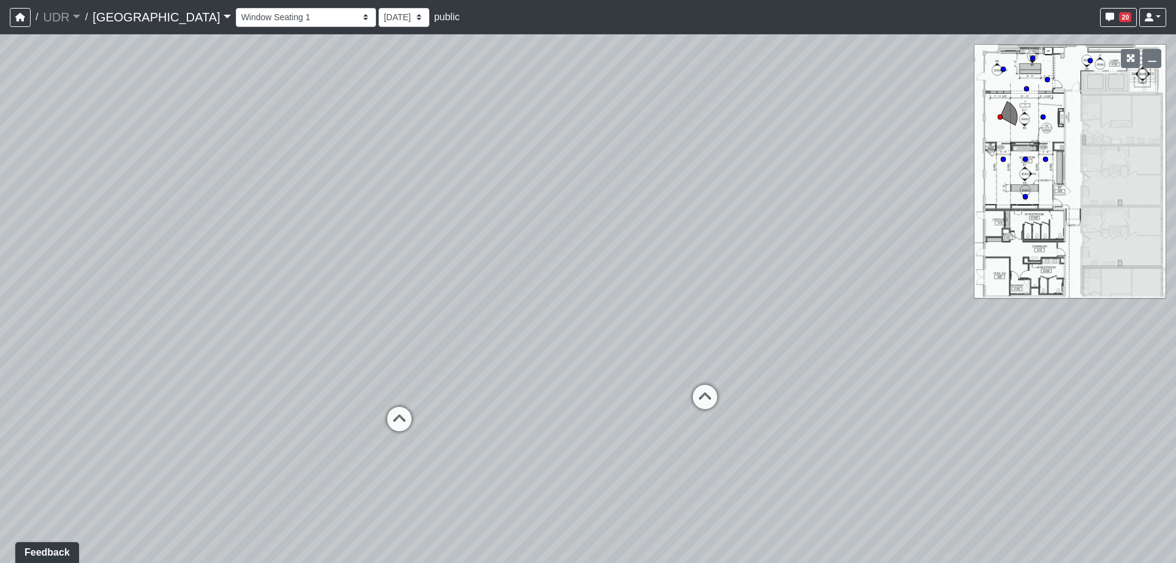
click at [749, 261] on div "Loading... Meeting Room 2 Loading... Elevator Hallway Loading... Reception Coun…" at bounding box center [588, 298] width 1176 height 528
drag, startPoint x: 416, startPoint y: 287, endPoint x: 838, endPoint y: 297, distance: 422.0
click at [832, 297] on div "Loading... Meeting Room 2 Loading... Elevator Hallway Loading... Reception Coun…" at bounding box center [588, 298] width 1176 height 528
drag, startPoint x: 541, startPoint y: 276, endPoint x: 809, endPoint y: 279, distance: 267.6
click at [809, 279] on div "Loading... Meeting Room 2 Loading... Elevator Hallway Loading... Reception Coun…" at bounding box center [588, 298] width 1176 height 528
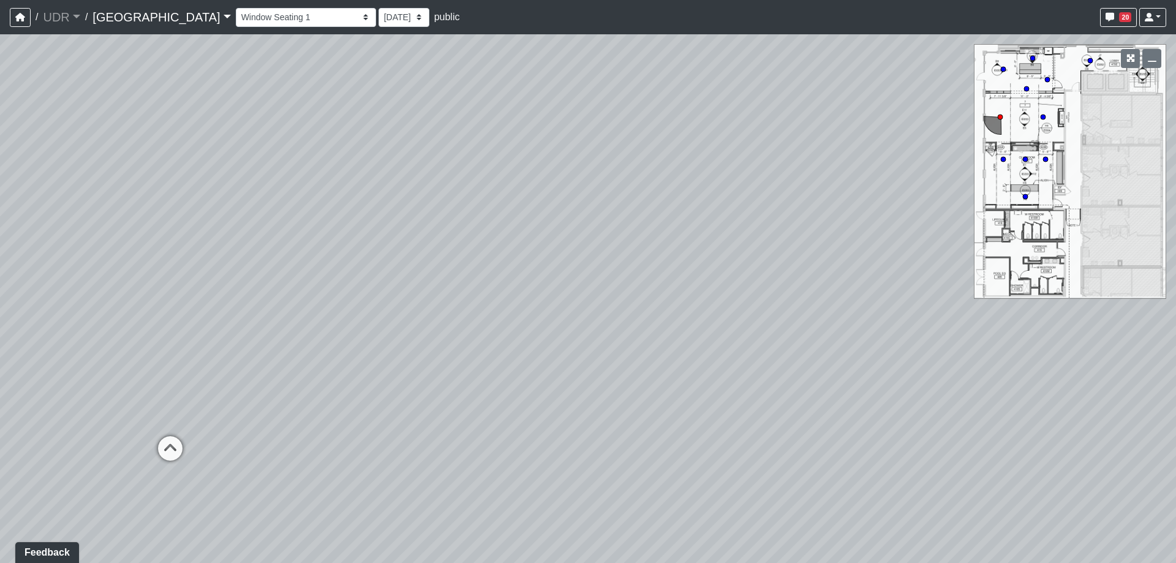
drag, startPoint x: 523, startPoint y: 294, endPoint x: 849, endPoint y: 287, distance: 325.8
click at [834, 287] on div "Loading... Meeting Room 2 Loading... Elevator Hallway Loading... Reception Coun…" at bounding box center [588, 298] width 1176 height 528
click at [276, 17] on select "Bike Hoop Courtyard Entry Floor Mount Bike Rack Garage Entry Wall Mount Bike Ra…" at bounding box center [306, 17] width 140 height 19
click at [236, 8] on select "Bike Hoop Courtyard Entry Floor Mount Bike Rack Garage Entry Wall Mount Bike Ra…" at bounding box center [306, 17] width 140 height 19
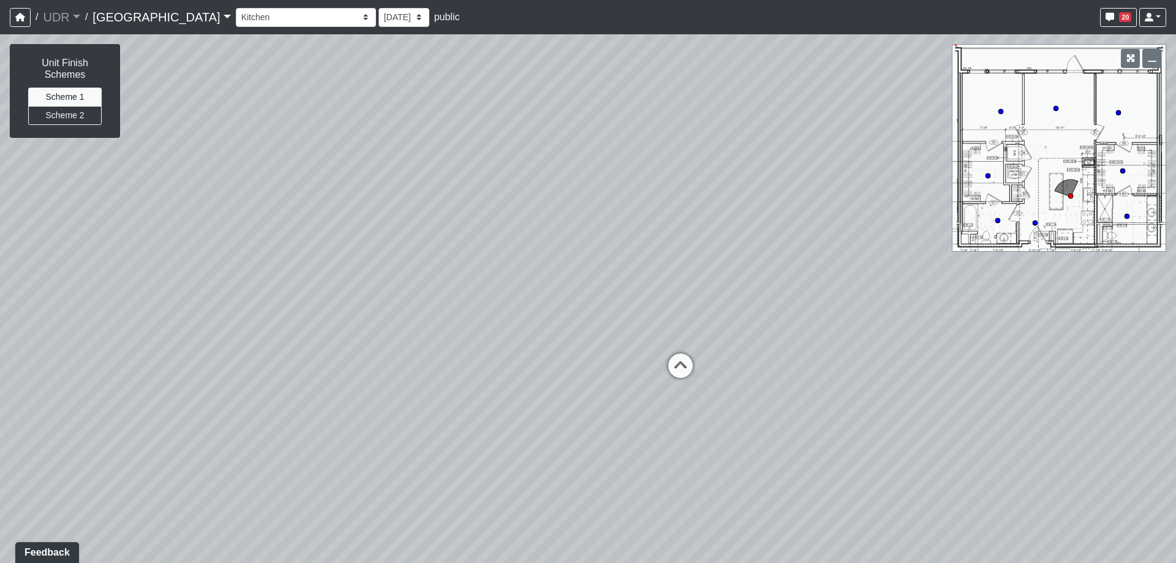
drag, startPoint x: 568, startPoint y: 280, endPoint x: 862, endPoint y: 233, distance: 297.8
click at [856, 231] on div "Loading... Meeting Room 2 Loading... Elevator Hallway Loading... Reception Coun…" at bounding box center [588, 298] width 1176 height 528
click at [696, 368] on icon at bounding box center [709, 379] width 37 height 37
drag, startPoint x: 303, startPoint y: 326, endPoint x: 980, endPoint y: 342, distance: 677.4
click at [974, 341] on div "Loading... Meeting Room 2 Loading... Elevator Hallway Loading... Reception Coun…" at bounding box center [588, 298] width 1176 height 528
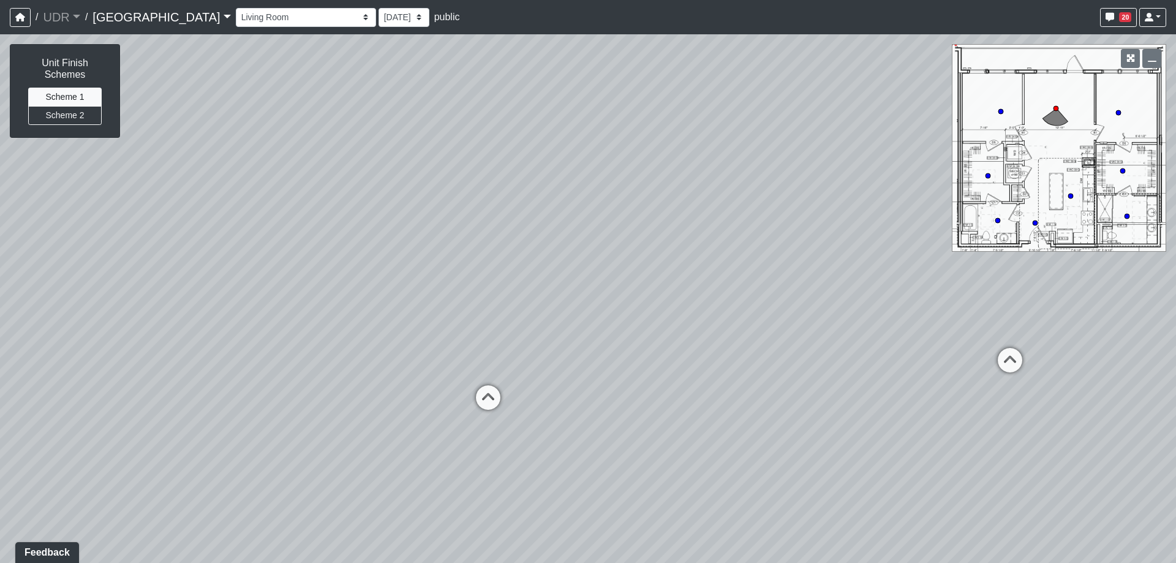
drag, startPoint x: 203, startPoint y: 298, endPoint x: 871, endPoint y: 340, distance: 669.4
click at [883, 339] on div "Loading... Meeting Room 2 Loading... Elevator Hallway Loading... Reception Coun…" at bounding box center [588, 298] width 1176 height 528
click at [511, 399] on icon at bounding box center [502, 404] width 37 height 37
drag, startPoint x: 446, startPoint y: 394, endPoint x: 856, endPoint y: 384, distance: 410.4
click at [856, 384] on div "Loading... Meeting Room 2 Loading... Elevator Hallway Loading... Reception Coun…" at bounding box center [588, 298] width 1176 height 528
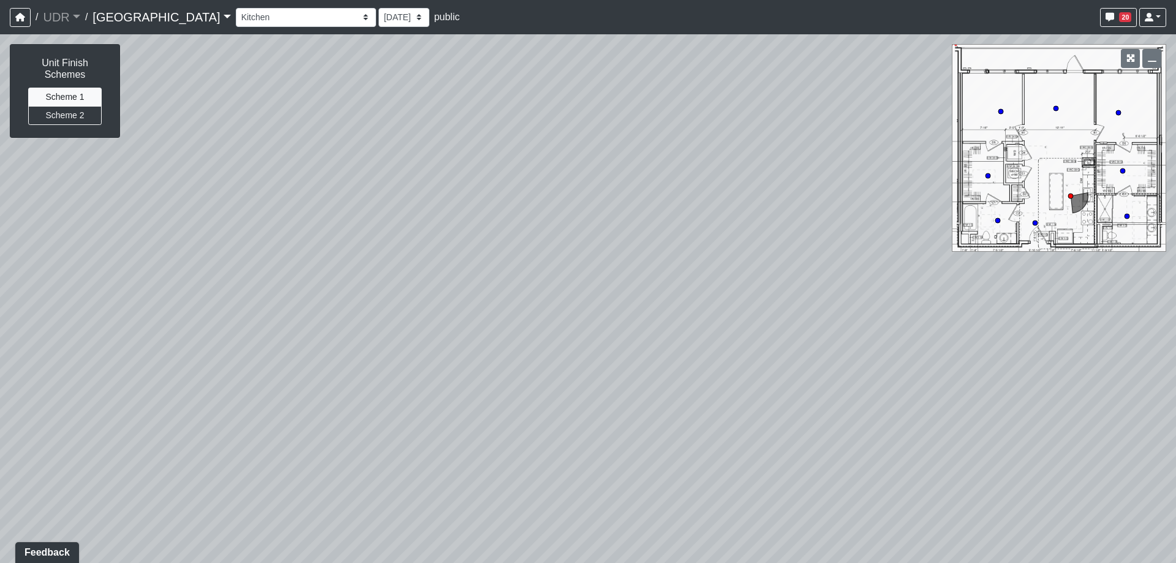
drag, startPoint x: 580, startPoint y: 334, endPoint x: 687, endPoint y: 348, distance: 107.5
click at [687, 348] on div "Loading... Meeting Room 2 Loading... Elevator Hallway Loading... Reception Coun…" at bounding box center [588, 298] width 1176 height 528
click at [66, 119] on button "Scheme 2" at bounding box center [64, 115] width 73 height 19
drag, startPoint x: 843, startPoint y: 359, endPoint x: 646, endPoint y: 318, distance: 201.4
click at [646, 318] on div "Loading... Meeting Room 2 Loading... Elevator Hallway Loading... Reception Coun…" at bounding box center [588, 298] width 1176 height 528
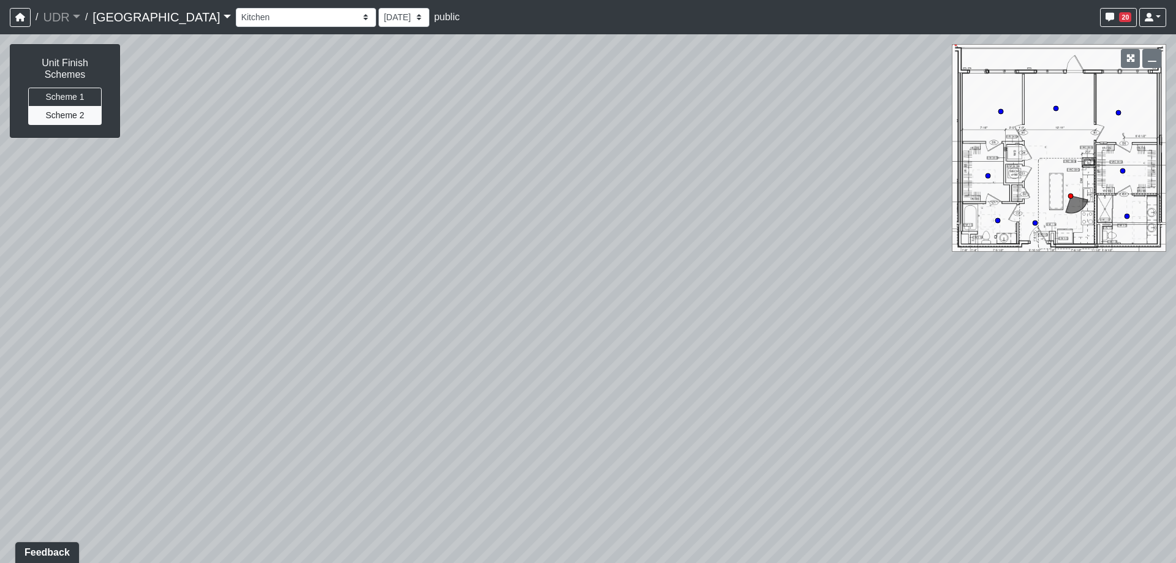
drag, startPoint x: 749, startPoint y: 302, endPoint x: 681, endPoint y: 290, distance: 69.1
click at [681, 290] on div "Loading... Meeting Room 2 Loading... Elevator Hallway Loading... Reception Coun…" at bounding box center [588, 298] width 1176 height 528
drag, startPoint x: 591, startPoint y: 351, endPoint x: 756, endPoint y: 345, distance: 164.2
click at [756, 345] on div "Loading... Meeting Room 2 Loading... Elevator Hallway Loading... Reception Coun…" at bounding box center [588, 298] width 1176 height 528
drag, startPoint x: 400, startPoint y: 340, endPoint x: 448, endPoint y: 337, distance: 48.4
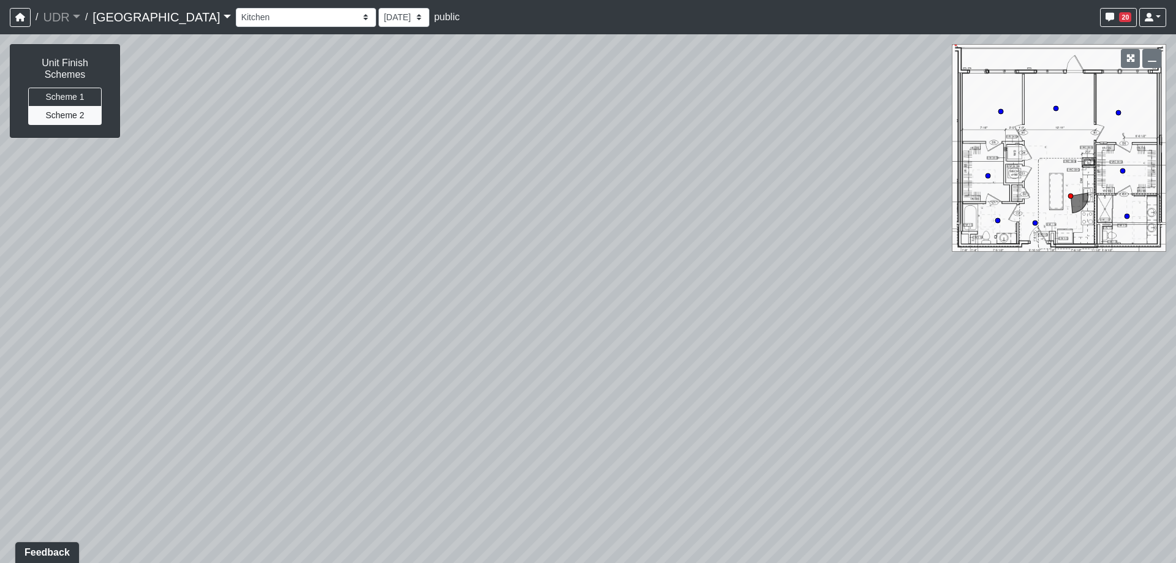
click at [458, 336] on div "Loading... Meeting Room 2 Loading... Elevator Hallway Loading... Reception Coun…" at bounding box center [588, 298] width 1176 height 528
drag, startPoint x: 336, startPoint y: 353, endPoint x: 576, endPoint y: 339, distance: 240.4
click at [547, 340] on div "Loading... Meeting Room 2 Loading... Elevator Hallway Loading... Reception Coun…" at bounding box center [588, 298] width 1176 height 528
drag, startPoint x: 344, startPoint y: 339, endPoint x: 582, endPoint y: 381, distance: 241.4
click at [582, 382] on div "Loading... Meeting Room 2 Loading... Elevator Hallway Loading... Reception Coun…" at bounding box center [588, 298] width 1176 height 528
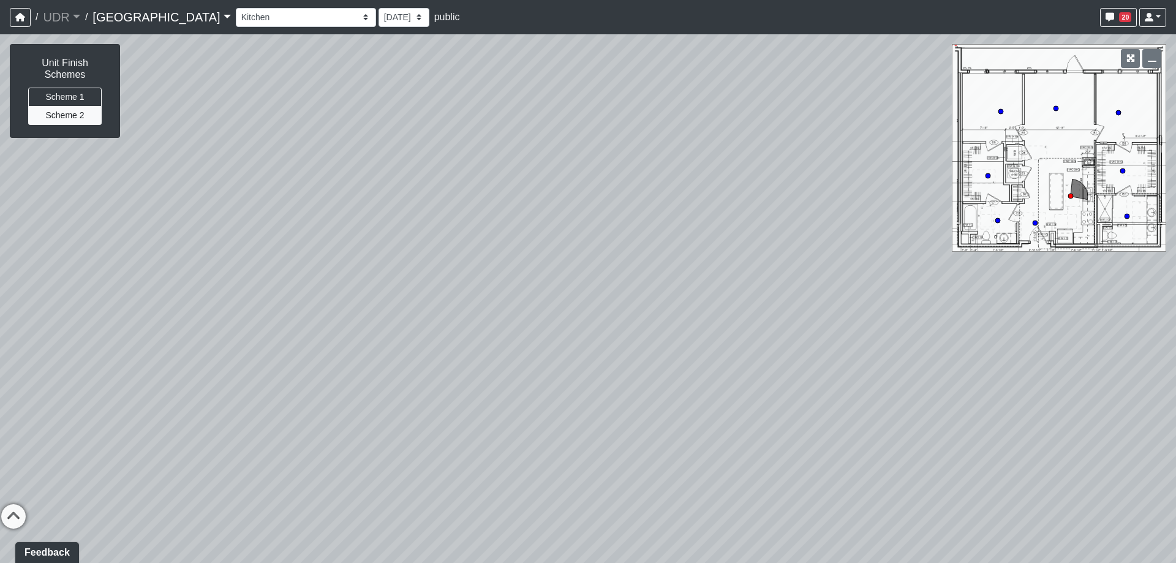
drag, startPoint x: 415, startPoint y: 344, endPoint x: 590, endPoint y: 340, distance: 175.8
click at [588, 340] on div "Loading... Meeting Room 2 Loading... Elevator Hallway Loading... Reception Coun…" at bounding box center [588, 298] width 1176 height 528
drag, startPoint x: 313, startPoint y: 353, endPoint x: 871, endPoint y: 351, distance: 558.4
click at [871, 351] on div "Loading... Meeting Room 2 Loading... Elevator Hallway Loading... Reception Coun…" at bounding box center [588, 298] width 1176 height 528
click at [577, 382] on icon at bounding box center [589, 392] width 37 height 37
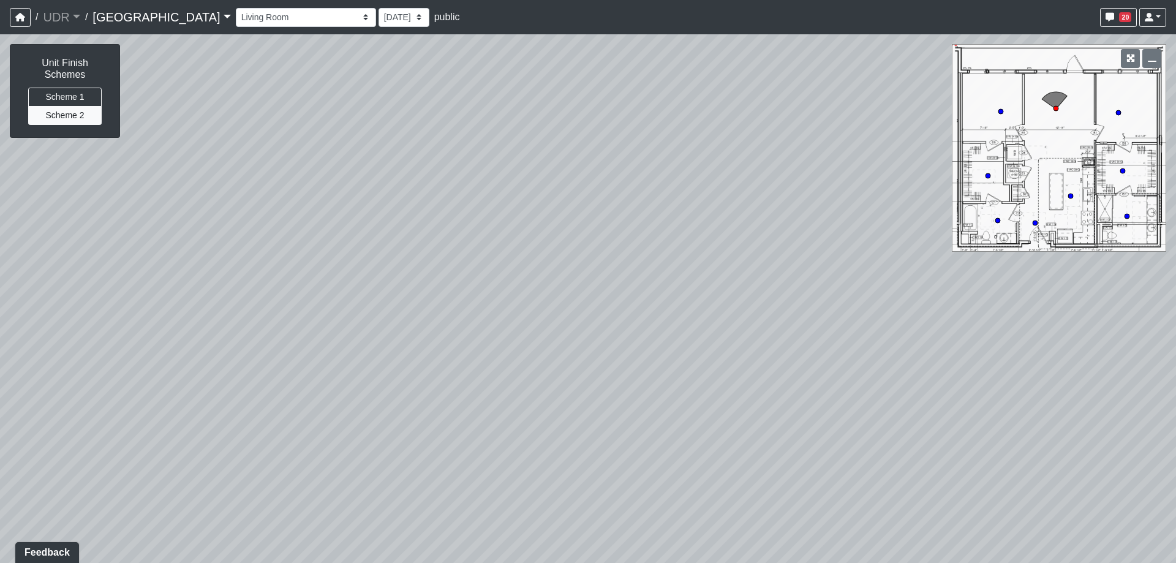
drag, startPoint x: 286, startPoint y: 352, endPoint x: 1070, endPoint y: 358, distance: 784.4
click at [1059, 357] on div "Loading... Meeting Room 2 Loading... Elevator Hallway Loading... Reception Coun…" at bounding box center [588, 298] width 1176 height 528
drag, startPoint x: 386, startPoint y: 350, endPoint x: 390, endPoint y: 344, distance: 7.7
click at [390, 344] on div "Loading... Meeting Room 2 Loading... Elevator Hallway Loading... Reception Coun…" at bounding box center [588, 298] width 1176 height 528
drag, startPoint x: 579, startPoint y: 388, endPoint x: 607, endPoint y: 408, distance: 33.8
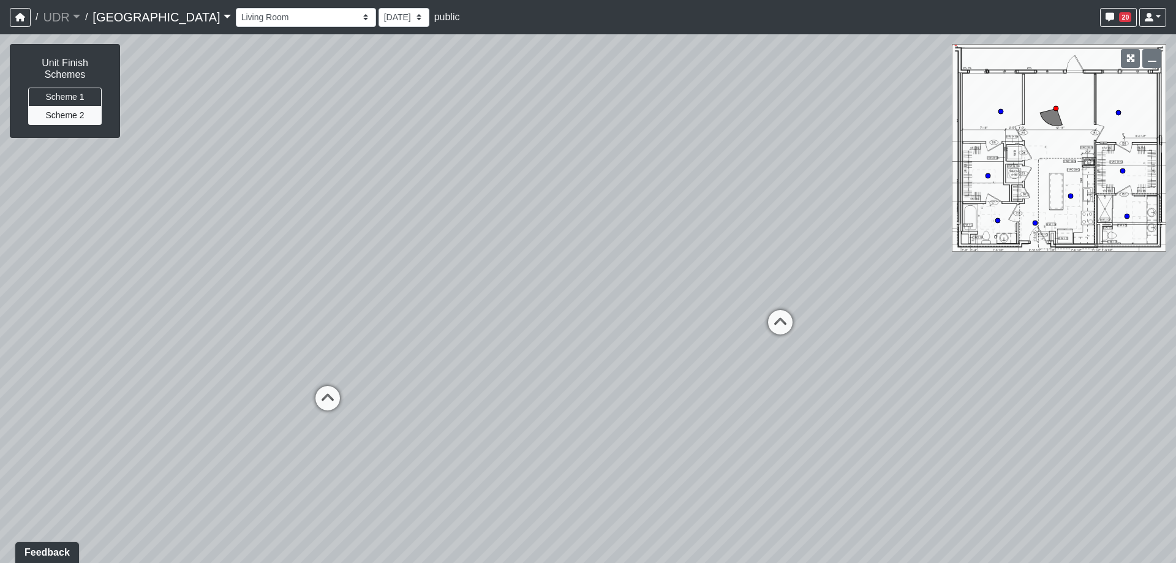
click at [607, 408] on div "Loading... Meeting Room 2 Loading... Elevator Hallway Loading... Reception Coun…" at bounding box center [588, 298] width 1176 height 528
drag, startPoint x: 419, startPoint y: 366, endPoint x: 475, endPoint y: 361, distance: 55.9
click at [475, 361] on div "Loading... Meeting Room 2 Loading... Elevator Hallway Loading... Reception Coun…" at bounding box center [588, 298] width 1176 height 528
click at [389, 391] on icon at bounding box center [386, 392] width 37 height 37
drag, startPoint x: 741, startPoint y: 394, endPoint x: 502, endPoint y: 386, distance: 239.0
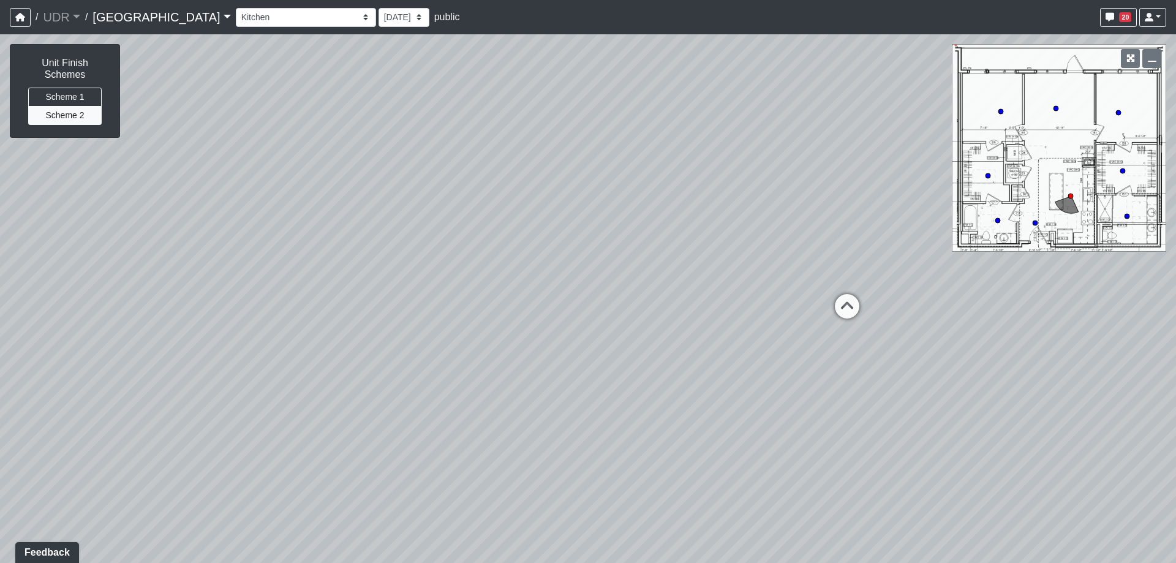
click at [487, 392] on div "Loading... Meeting Room 2 Loading... Elevator Hallway Loading... Reception Coun…" at bounding box center [588, 298] width 1176 height 528
click at [673, 304] on icon at bounding box center [666, 304] width 37 height 37
drag, startPoint x: 233, startPoint y: 385, endPoint x: 880, endPoint y: 381, distance: 646.6
click at [936, 375] on div "Loading... Meeting Room 2 Loading... Elevator Hallway Loading... Reception Coun…" at bounding box center [588, 298] width 1176 height 528
drag, startPoint x: 291, startPoint y: 389, endPoint x: 767, endPoint y: 385, distance: 475.8
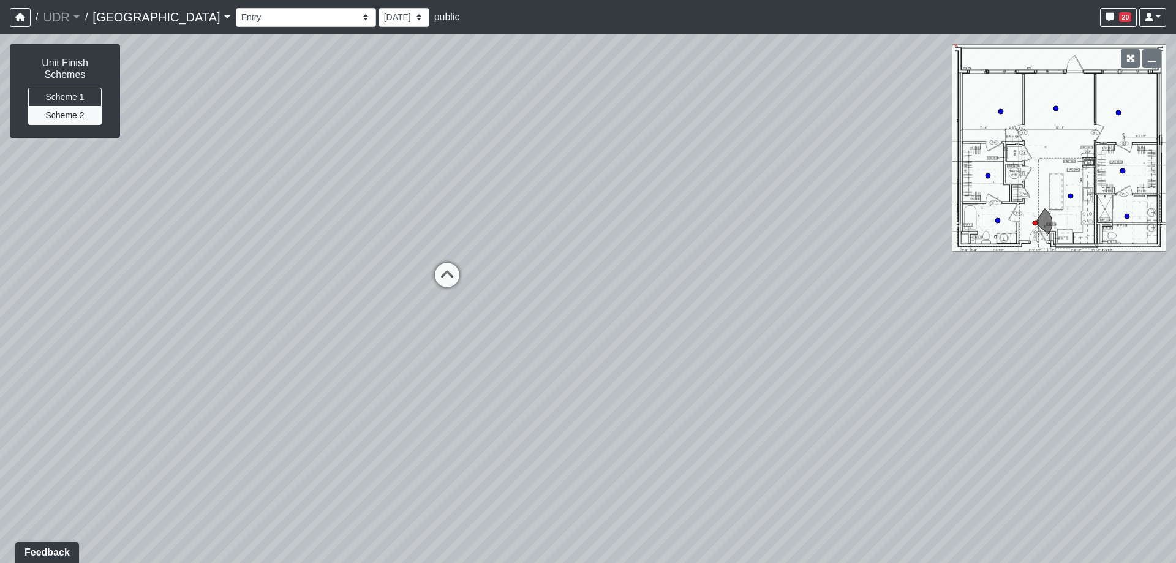
click at [767, 385] on div "Loading... Meeting Room 2 Loading... Elevator Hallway Loading... Reception Coun…" at bounding box center [588, 298] width 1176 height 528
drag, startPoint x: 362, startPoint y: 396, endPoint x: 438, endPoint y: 404, distance: 76.3
click at [438, 404] on div "Loading... Meeting Room 2 Loading... Elevator Hallway Loading... Reception Coun…" at bounding box center [588, 298] width 1176 height 528
drag, startPoint x: 381, startPoint y: 416, endPoint x: 409, endPoint y: 404, distance: 30.5
click at [409, 404] on div "Loading... Meeting Room 2 Loading... Elevator Hallway Loading... Reception Coun…" at bounding box center [588, 298] width 1176 height 528
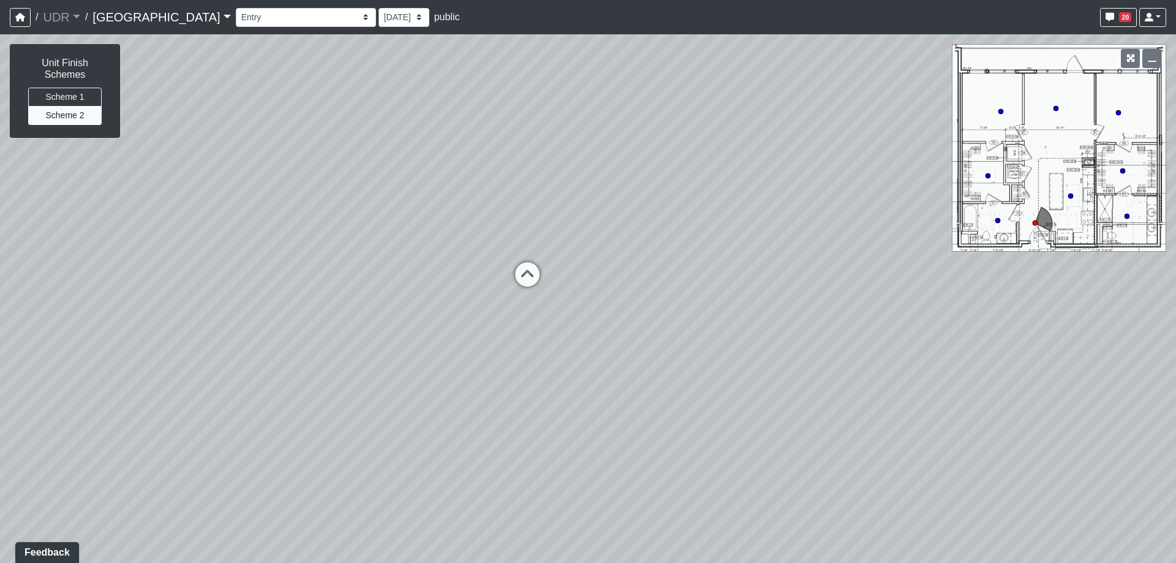
drag, startPoint x: 407, startPoint y: 384, endPoint x: 356, endPoint y: 374, distance: 51.8
click at [356, 374] on div "Loading... Meeting Room 2 Loading... Elevator Hallway Loading... Reception Coun…" at bounding box center [588, 298] width 1176 height 528
drag, startPoint x: 284, startPoint y: 377, endPoint x: 376, endPoint y: 377, distance: 91.8
click at [376, 377] on div "Loading... Meeting Room 2 Loading... Elevator Hallway Loading... Reception Coun…" at bounding box center [588, 298] width 1176 height 528
drag, startPoint x: 236, startPoint y: 355, endPoint x: 263, endPoint y: 356, distance: 26.3
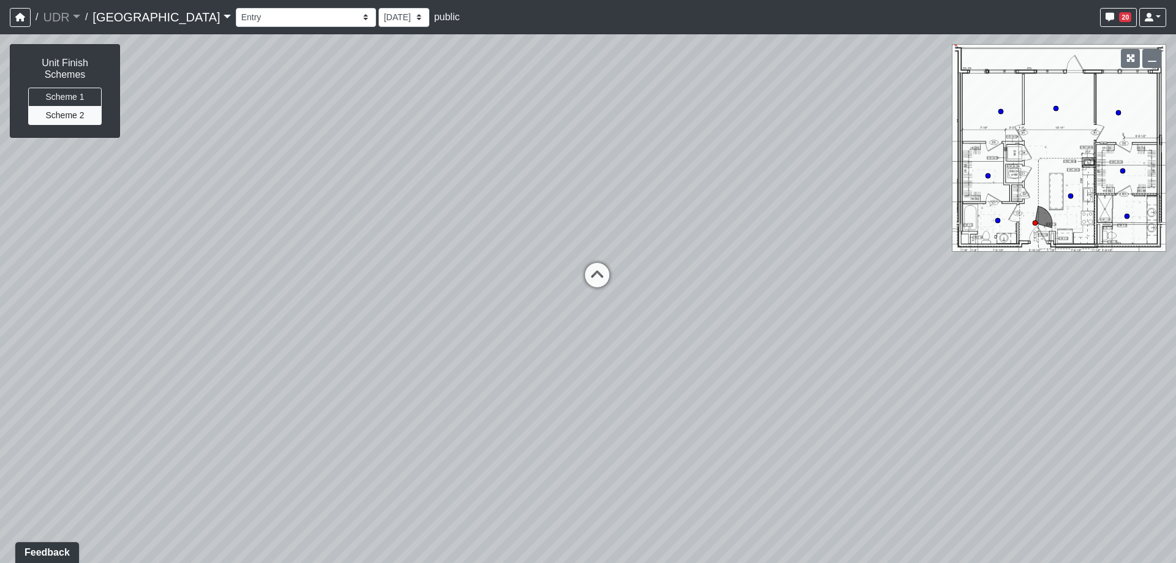
click at [263, 356] on div "Loading... Meeting Room 2 Loading... Elevator Hallway Loading... Reception Coun…" at bounding box center [588, 298] width 1176 height 528
drag, startPoint x: 279, startPoint y: 353, endPoint x: 315, endPoint y: 359, distance: 37.2
click at [315, 359] on div "Loading... Meeting Room 2 Loading... Elevator Hallway Loading... Reception Coun…" at bounding box center [588, 298] width 1176 height 528
drag, startPoint x: 370, startPoint y: 358, endPoint x: 462, endPoint y: 366, distance: 91.6
click at [462, 366] on div "Loading... Meeting Room 2 Loading... Elevator Hallway Loading... Reception Coun…" at bounding box center [588, 298] width 1176 height 528
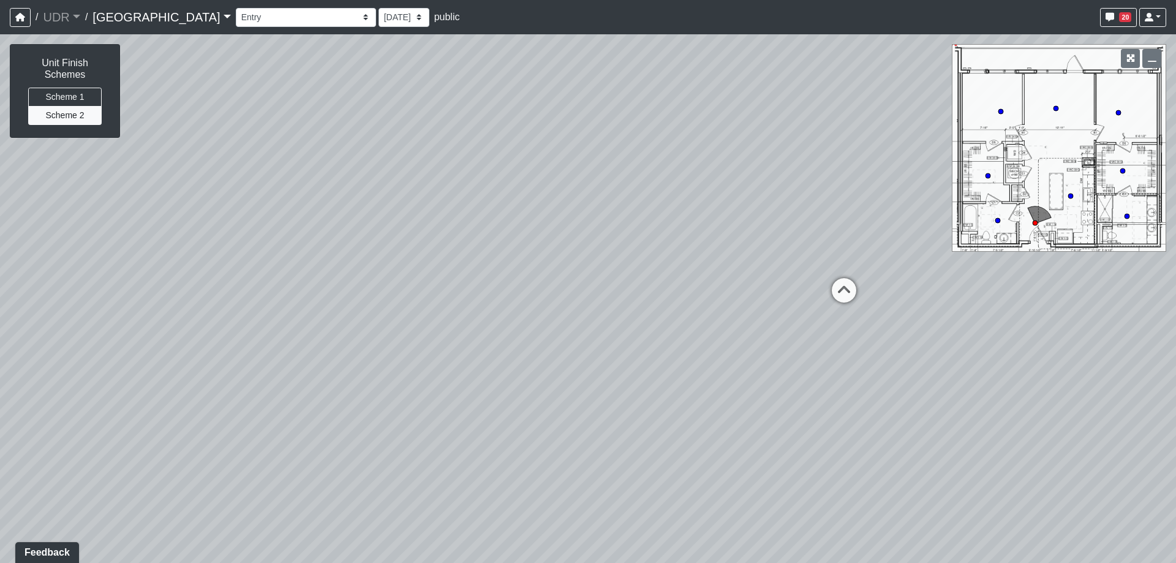
drag, startPoint x: 502, startPoint y: 372, endPoint x: 729, endPoint y: 372, distance: 227.2
click at [729, 372] on div "Loading... Meeting Room 2 Loading... Elevator Hallway Loading... Reception Coun…" at bounding box center [588, 298] width 1176 height 528
drag, startPoint x: 647, startPoint y: 359, endPoint x: 1084, endPoint y: 342, distance: 437.5
click at [1086, 341] on div "Loading... Meeting Room 2 Loading... Elevator Hallway Loading... Reception Coun…" at bounding box center [588, 298] width 1176 height 528
drag, startPoint x: 490, startPoint y: 358, endPoint x: 693, endPoint y: 338, distance: 203.6
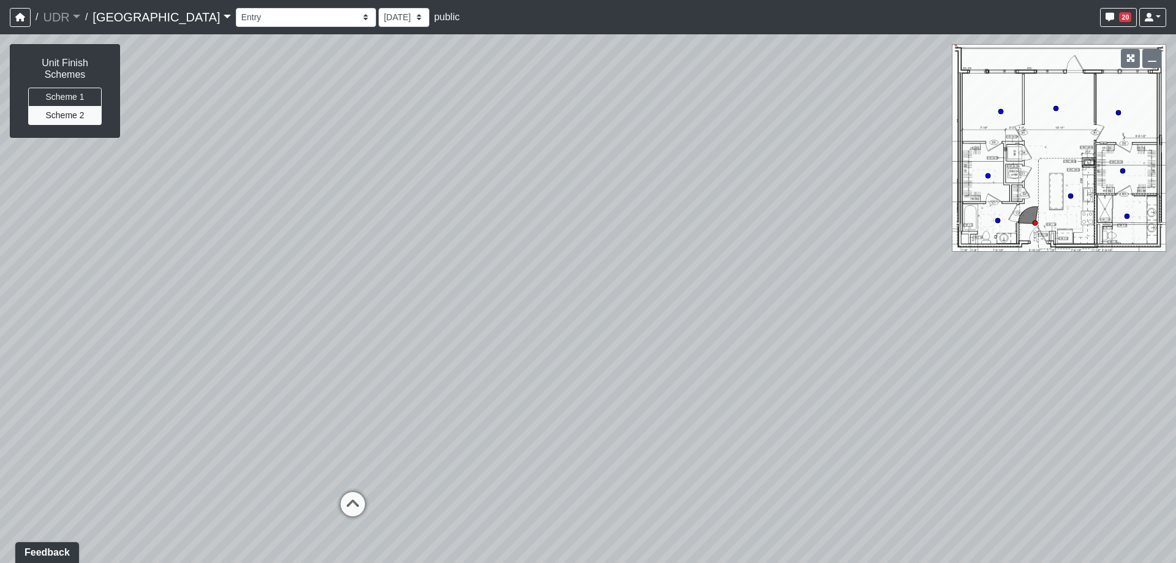
click at [693, 338] on div "Loading... Meeting Room 2 Loading... Elevator Hallway Loading... Reception Coun…" at bounding box center [588, 298] width 1176 height 528
click at [481, 453] on icon at bounding box center [496, 449] width 37 height 37
drag, startPoint x: 450, startPoint y: 328, endPoint x: 788, endPoint y: 551, distance: 405.2
click at [827, 562] on html "/ UDR UDR Loading... / [GEOGRAPHIC_DATA] [GEOGRAPHIC_DATA] Loading... [GEOGRAPH…" at bounding box center [588, 281] width 1176 height 563
drag, startPoint x: 558, startPoint y: 358, endPoint x: 629, endPoint y: 508, distance: 165.7
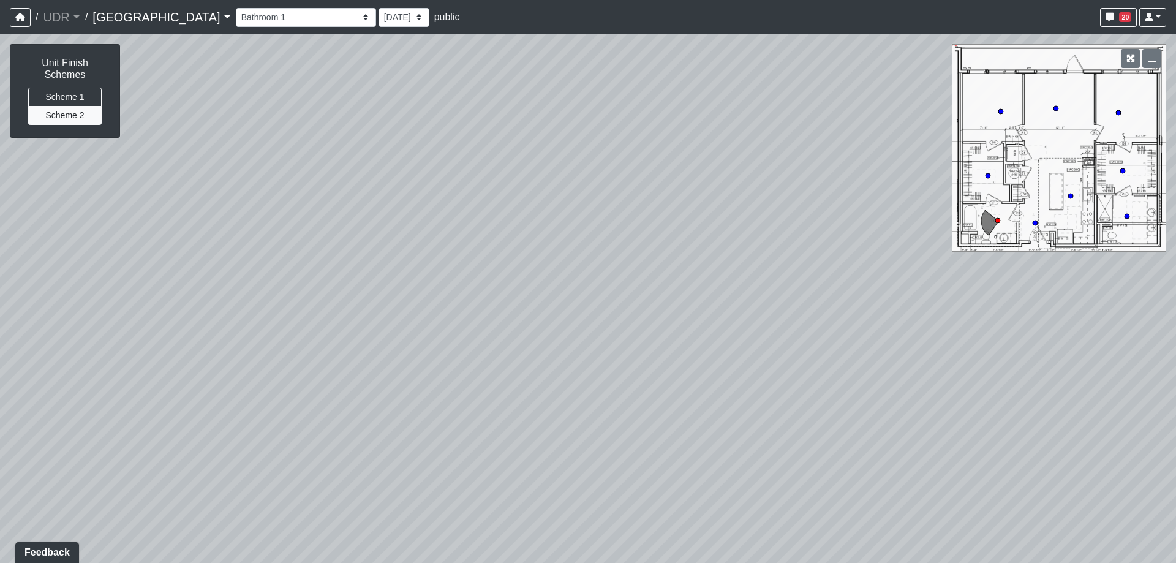
click at [629, 508] on div "Loading... Meeting Room 2 Loading... Elevator Hallway Loading... Reception Coun…" at bounding box center [588, 298] width 1176 height 528
drag, startPoint x: 418, startPoint y: 411, endPoint x: 950, endPoint y: 289, distance: 546.5
click at [925, 292] on div "Loading... Meeting Room 2 Loading... Elevator Hallway Loading... Reception Coun…" at bounding box center [588, 298] width 1176 height 528
drag, startPoint x: 394, startPoint y: 366, endPoint x: 765, endPoint y: 292, distance: 378.4
click at [754, 295] on div "Loading... Meeting Room 2 Loading... Elevator Hallway Loading... Reception Coun…" at bounding box center [588, 298] width 1176 height 528
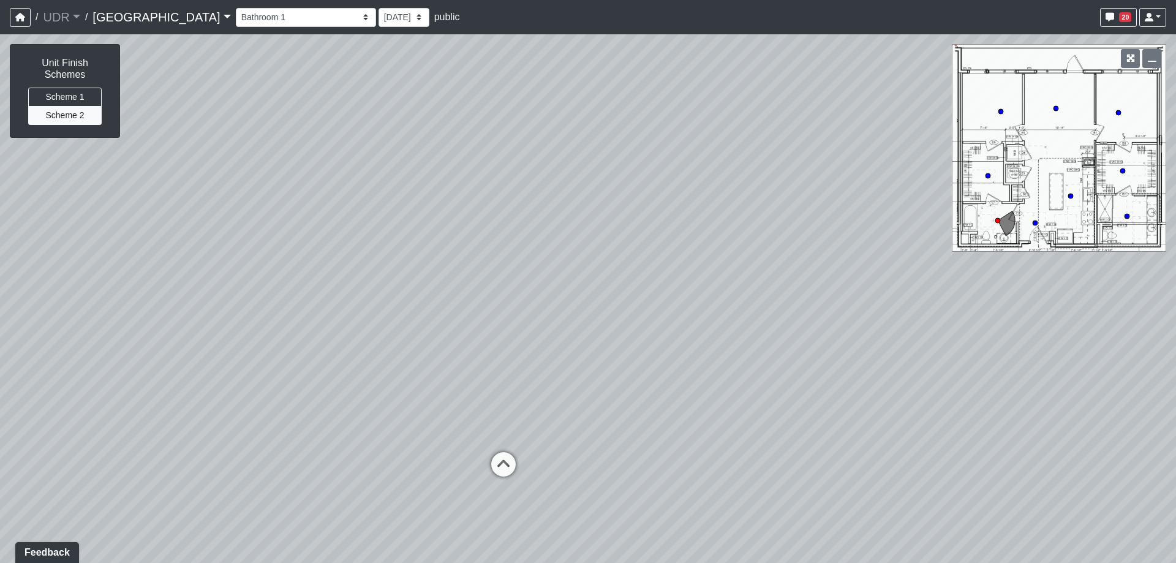
drag, startPoint x: 903, startPoint y: 369, endPoint x: 370, endPoint y: 276, distance: 540.3
click at [355, 273] on div "Loading... Meeting Room 2 Loading... Elevator Hallway Loading... Reception Coun…" at bounding box center [588, 298] width 1176 height 528
drag, startPoint x: 585, startPoint y: 257, endPoint x: 549, endPoint y: 270, distance: 38.3
click at [549, 270] on div "Loading... Meeting Room 2 Loading... Elevator Hallway Loading... Reception Coun…" at bounding box center [588, 298] width 1176 height 528
drag, startPoint x: 746, startPoint y: 255, endPoint x: 304, endPoint y: 236, distance: 442.5
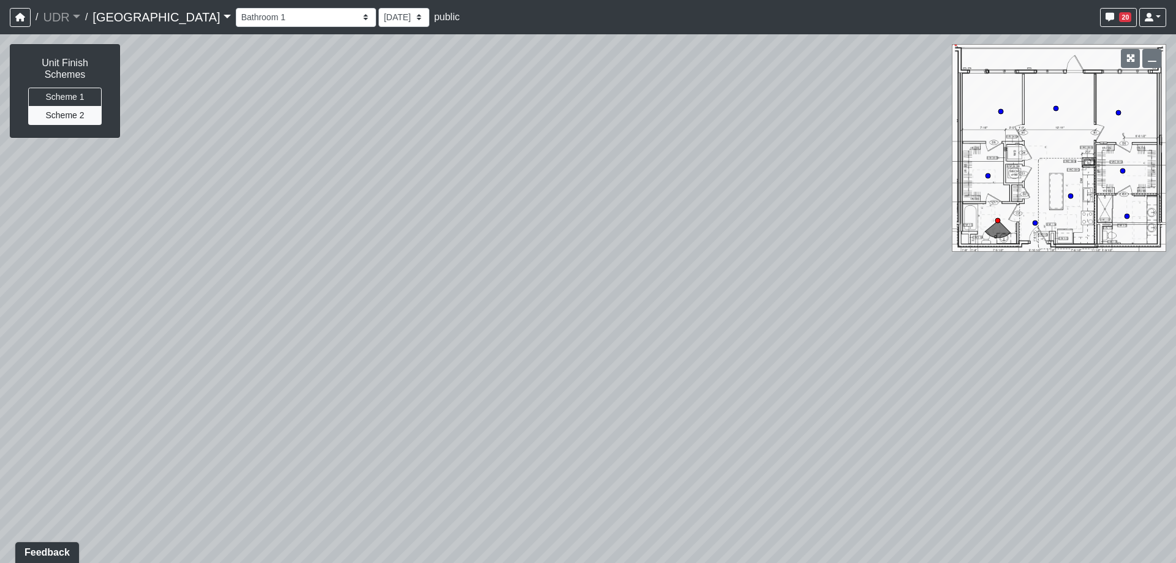
click at [310, 236] on div "Loading... Meeting Room 2 Loading... Elevator Hallway Loading... Reception Coun…" at bounding box center [588, 298] width 1176 height 528
drag, startPoint x: 756, startPoint y: 249, endPoint x: 285, endPoint y: 258, distance: 471.6
click at [285, 258] on div "Loading... Meeting Room 2 Loading... Elevator Hallway Loading... Reception Coun…" at bounding box center [588, 298] width 1176 height 528
click at [737, 326] on icon at bounding box center [731, 333] width 37 height 37
drag, startPoint x: 797, startPoint y: 240, endPoint x: 467, endPoint y: 268, distance: 330.6
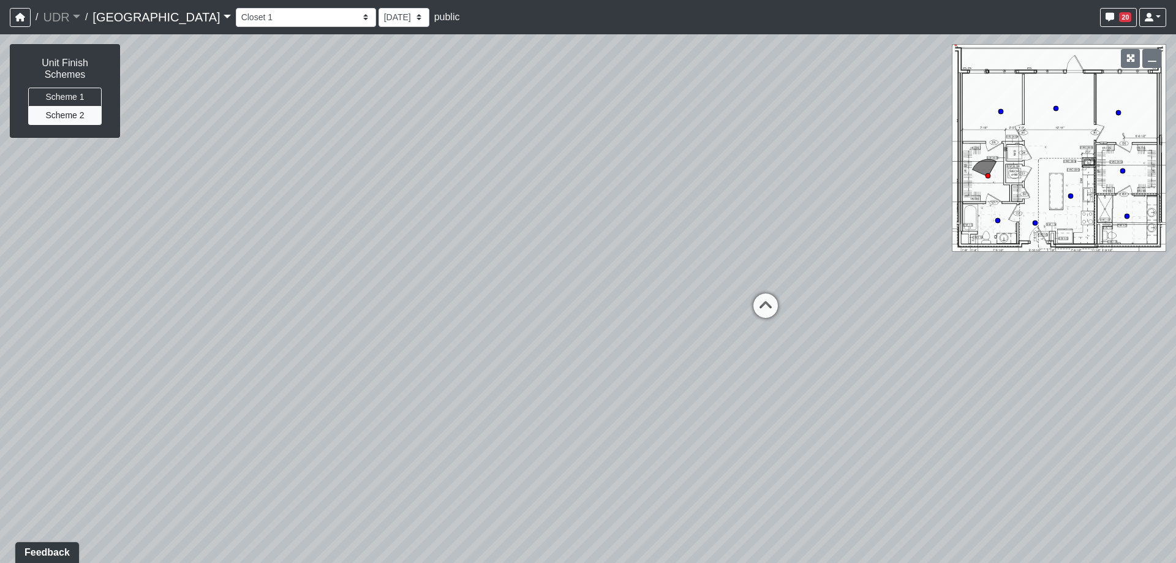
click at [459, 269] on div "Loading... Meeting Room 2 Loading... Elevator Hallway Loading... Reception Coun…" at bounding box center [588, 298] width 1176 height 528
click at [670, 290] on icon at bounding box center [654, 301] width 37 height 37
drag, startPoint x: 732, startPoint y: 272, endPoint x: 73, endPoint y: 285, distance: 659.0
click at [80, 285] on div "Loading... Meeting Room 2 Loading... Elevator Hallway Loading... Reception Coun…" at bounding box center [588, 298] width 1176 height 528
drag, startPoint x: 571, startPoint y: 316, endPoint x: 441, endPoint y: 345, distance: 132.4
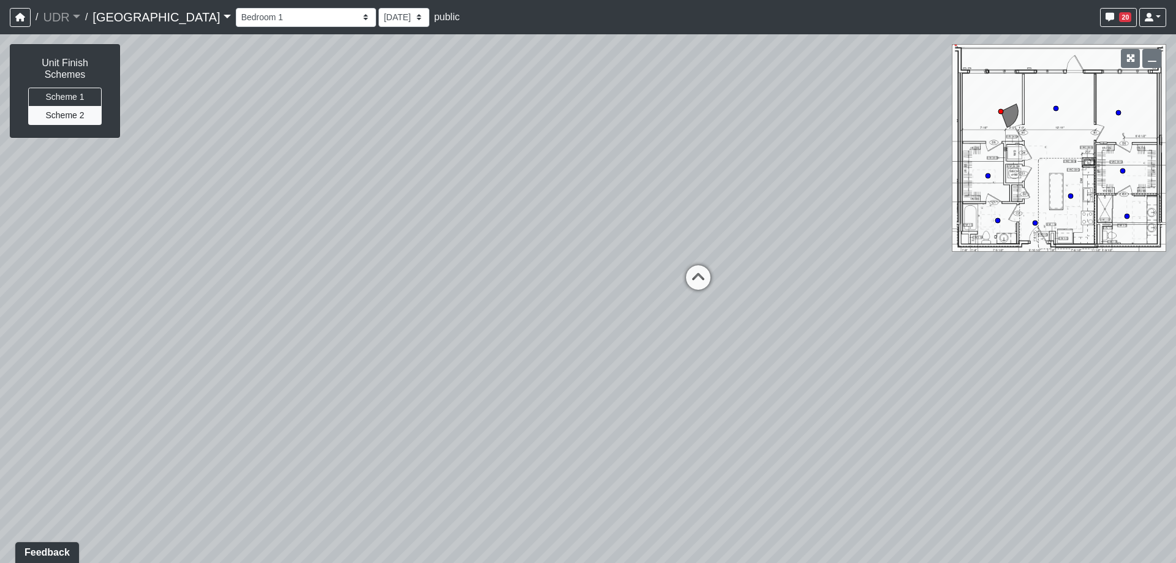
click at [441, 345] on div "Loading... Meeting Room 2 Loading... Elevator Hallway Loading... Reception Coun…" at bounding box center [588, 298] width 1176 height 528
click at [700, 281] on icon at bounding box center [692, 285] width 37 height 37
click at [647, 268] on icon at bounding box center [636, 278] width 37 height 37
drag, startPoint x: 713, startPoint y: 346, endPoint x: 995, endPoint y: 334, distance: 282.5
click at [991, 334] on div "Loading... Meeting Room 2 Loading... Elevator Hallway Loading... Reception Coun…" at bounding box center [588, 298] width 1176 height 528
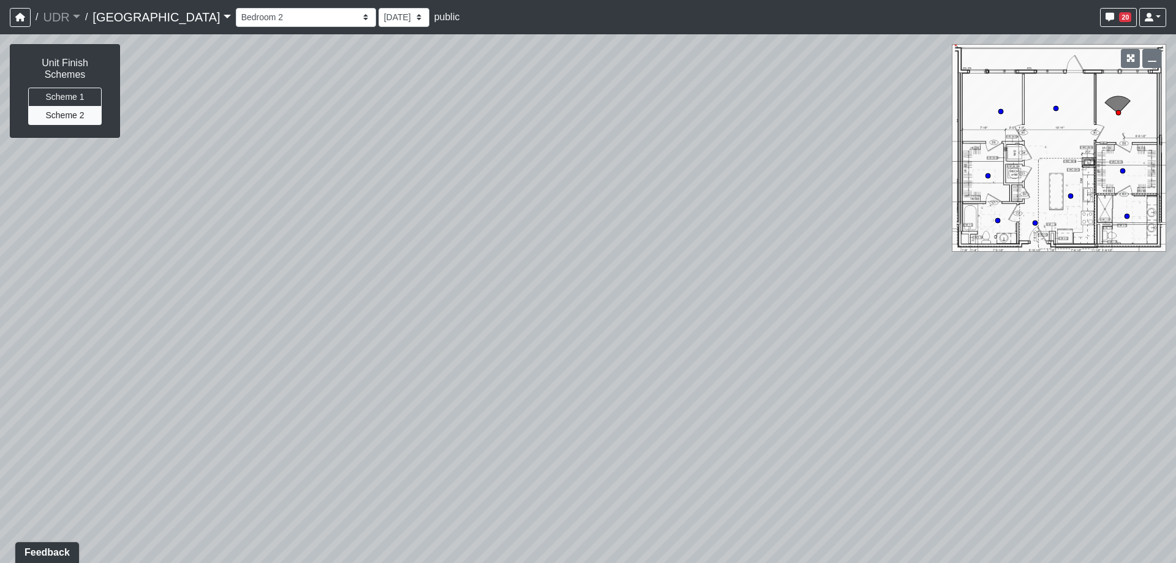
drag, startPoint x: 865, startPoint y: 310, endPoint x: 994, endPoint y: 318, distance: 130.1
click at [1005, 315] on div "Loading... Meeting Room 2 Loading... Elevator Hallway Loading... Reception Coun…" at bounding box center [588, 298] width 1176 height 528
drag, startPoint x: 497, startPoint y: 306, endPoint x: 1076, endPoint y: 321, distance: 579.4
click at [1076, 321] on div "Loading... Meeting Room 2 Loading... Elevator Hallway Loading... Reception Coun…" at bounding box center [588, 298] width 1176 height 528
drag, startPoint x: 464, startPoint y: 302, endPoint x: 866, endPoint y: 295, distance: 402.4
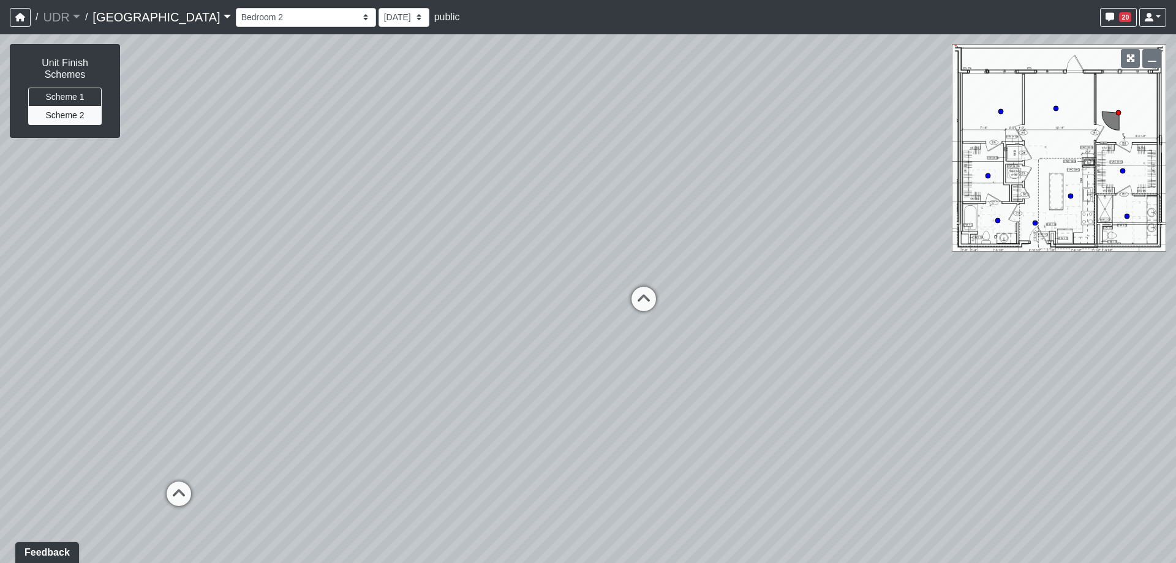
click at [866, 295] on div "Loading... Meeting Room 2 Loading... Elevator Hallway Loading... Reception Coun…" at bounding box center [588, 298] width 1176 height 528
click at [528, 396] on icon at bounding box center [523, 405] width 37 height 37
click at [439, 367] on div "Loading... Meeting Room 2 Loading... Elevator Hallway Loading... Reception Coun…" at bounding box center [588, 298] width 1176 height 528
click at [572, 418] on icon at bounding box center [556, 433] width 37 height 37
drag, startPoint x: 577, startPoint y: 389, endPoint x: 595, endPoint y: 495, distance: 106.7
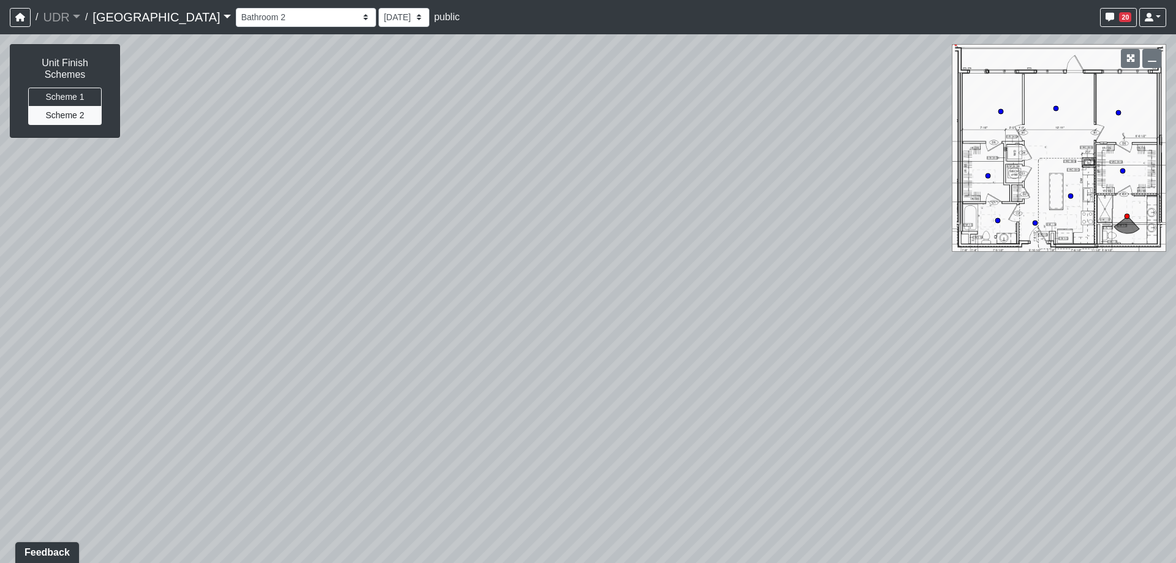
click at [596, 492] on div "Loading... Meeting Room 2 Loading... Elevator Hallway Loading... Reception Coun…" at bounding box center [588, 298] width 1176 height 528
drag, startPoint x: 596, startPoint y: 304, endPoint x: 615, endPoint y: 549, distance: 245.7
click at [615, 549] on div "Loading... Meeting Room 2 Loading... Elevator Hallway Loading... Reception Coun…" at bounding box center [588, 298] width 1176 height 528
drag, startPoint x: 500, startPoint y: 489, endPoint x: 937, endPoint y: 278, distance: 485.0
click at [921, 281] on div "Loading... Meeting Room 2 Loading... Elevator Hallway Loading... Reception Coun…" at bounding box center [588, 298] width 1176 height 528
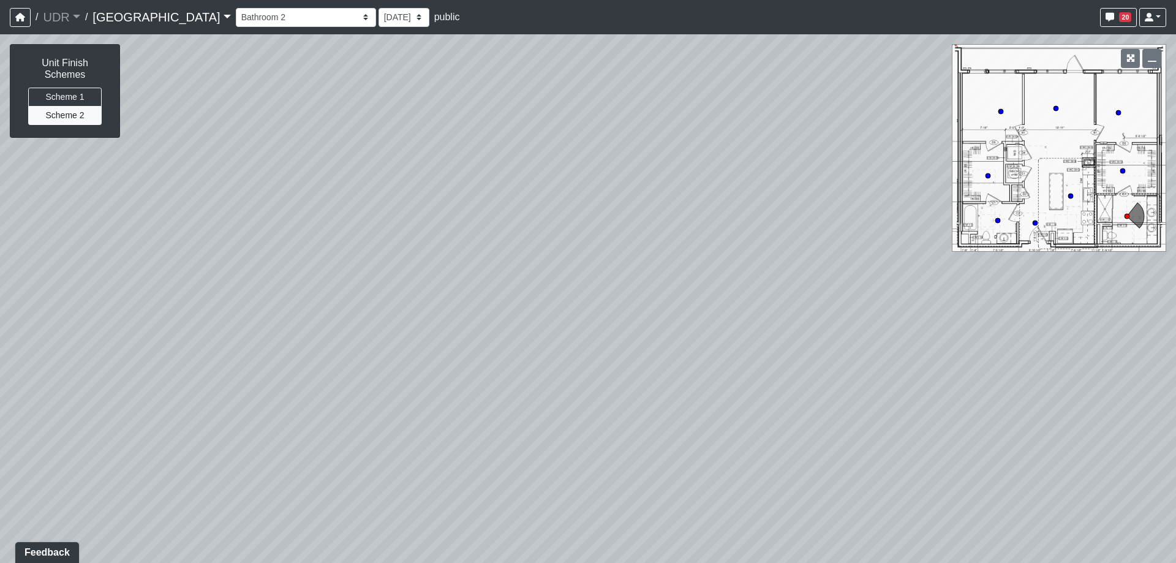
drag, startPoint x: 539, startPoint y: 299, endPoint x: 784, endPoint y: 467, distance: 297.2
click at [784, 467] on div "Loading... Meeting Room 2 Loading... Elevator Hallway Loading... Reception Coun…" at bounding box center [588, 298] width 1176 height 528
drag, startPoint x: 512, startPoint y: 307, endPoint x: 808, endPoint y: 442, distance: 324.7
click at [880, 475] on div "Loading... Meeting Room 2 Loading... Elevator Hallway Loading... Reception Coun…" at bounding box center [588, 298] width 1176 height 528
drag, startPoint x: 916, startPoint y: 264, endPoint x: 950, endPoint y: 260, distance: 33.9
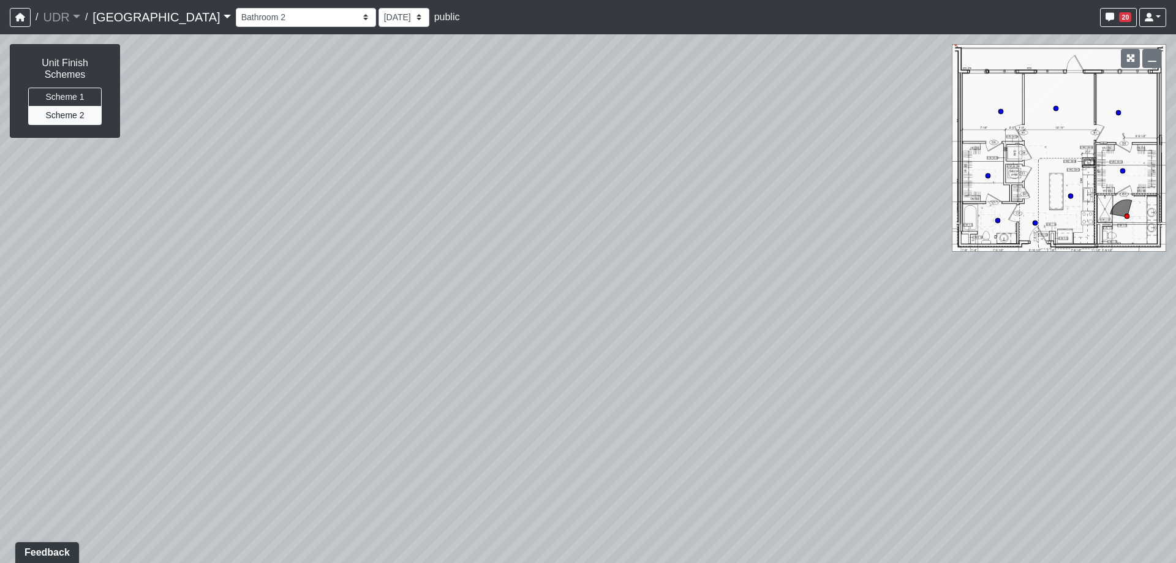
click at [955, 257] on div "Loading... Meeting Room 2 Loading... Elevator Hallway Loading... Reception Coun…" at bounding box center [588, 298] width 1176 height 528
drag, startPoint x: 631, startPoint y: 437, endPoint x: 738, endPoint y: 251, distance: 214.5
click at [738, 251] on div "Loading... Meeting Room 2 Loading... Elevator Hallway Loading... Reception Coun…" at bounding box center [588, 298] width 1176 height 528
drag, startPoint x: 635, startPoint y: 383, endPoint x: 749, endPoint y: 367, distance: 115.6
click at [745, 368] on div "Loading... Meeting Room 2 Loading... Elevator Hallway Loading... Reception Coun…" at bounding box center [588, 298] width 1176 height 528
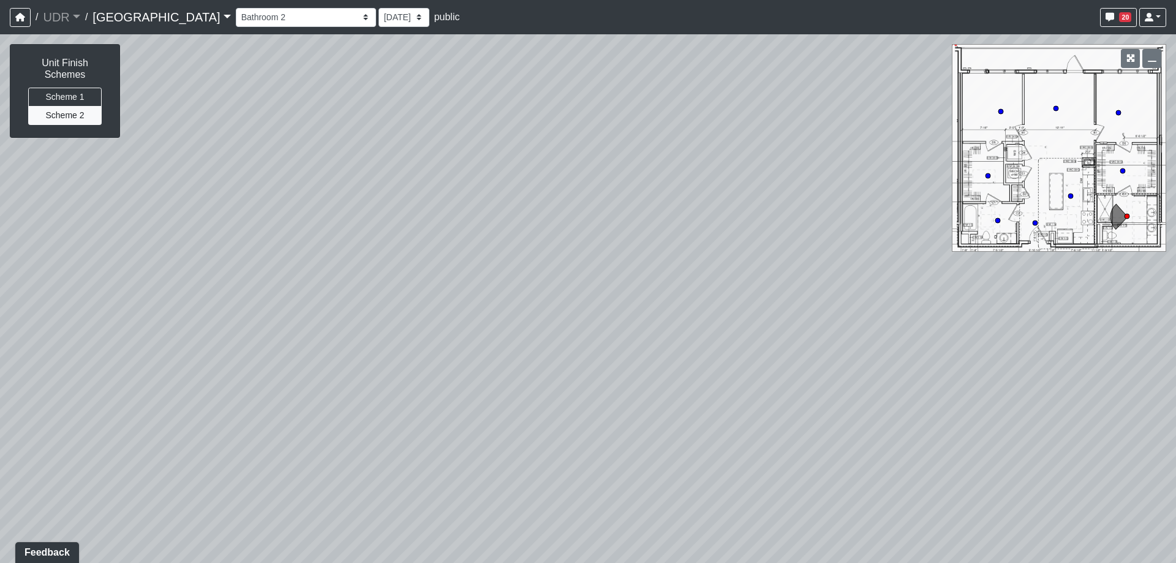
drag, startPoint x: 660, startPoint y: 482, endPoint x: 683, endPoint y: 325, distance: 158.4
click at [680, 330] on div "Loading... Meeting Room 2 Loading... Elevator Hallway Loading... Reception Coun…" at bounding box center [588, 298] width 1176 height 528
drag, startPoint x: 656, startPoint y: 318, endPoint x: 947, endPoint y: 340, distance: 291.7
click at [940, 339] on div "Loading... Meeting Room 2 Loading... Elevator Hallway Loading... Reception Coun…" at bounding box center [588, 298] width 1176 height 528
drag, startPoint x: 468, startPoint y: 318, endPoint x: 792, endPoint y: 323, distance: 323.3
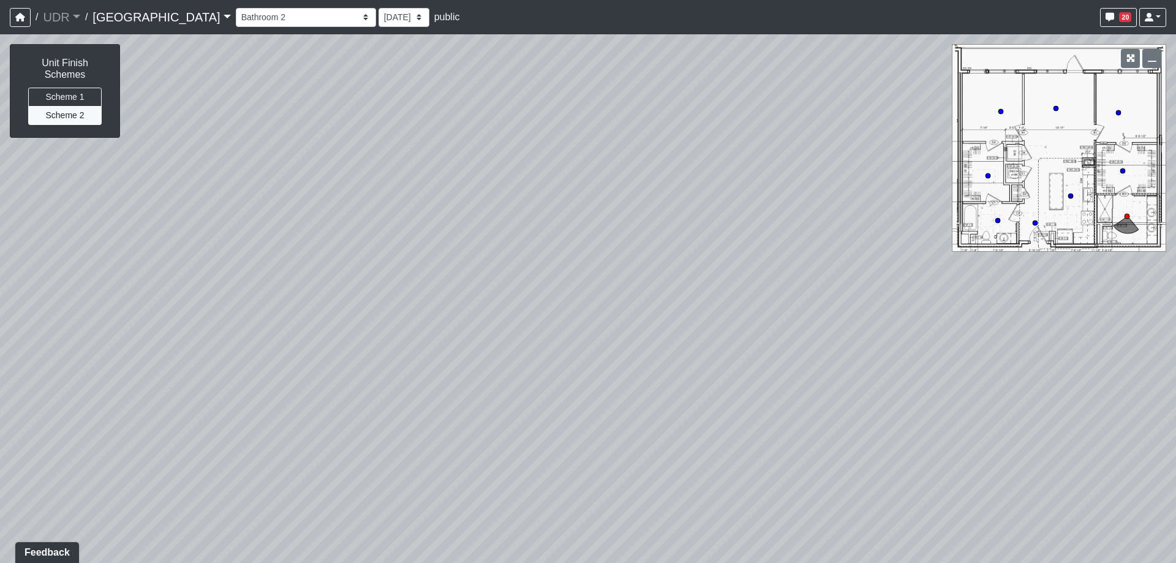
click at [787, 322] on div "Loading... Meeting Room 2 Loading... Elevator Hallway Loading... Reception Coun…" at bounding box center [588, 298] width 1176 height 528
drag, startPoint x: 565, startPoint y: 340, endPoint x: 710, endPoint y: 329, distance: 144.9
click at [710, 329] on div "Loading... Meeting Room 2 Loading... Elevator Hallway Loading... Reception Coun…" at bounding box center [588, 298] width 1176 height 528
drag
click at [511, 383] on div "Loading... Meeting Room 2 Loading... Elevator Hallway Loading... Reception Coun…" at bounding box center [588, 298] width 1176 height 528
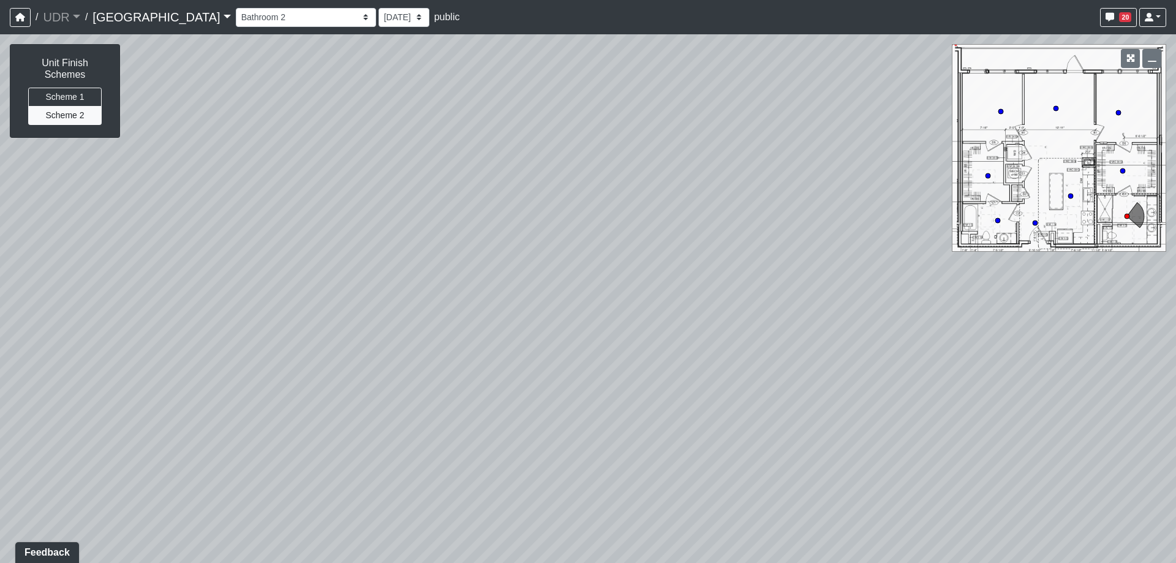
click at [671, 358] on div "Loading... Meeting Room 2 Loading... Elevator Hallway Loading... Reception Coun…" at bounding box center [588, 298] width 1176 height 528
click at [436, 302] on div "Loading... Meeting Room 2 Loading... Elevator Hallway Loading... Reception Coun…" at bounding box center [588, 298] width 1176 height 528
click at [462, 386] on icon at bounding box center [461, 398] width 37 height 37
click at [455, 380] on icon at bounding box center [450, 395] width 37 height 37
click at [805, 312] on div "Loading... Meeting Room 2 Loading... Elevator Hallway Loading... Reception Coun…" at bounding box center [588, 298] width 1176 height 528
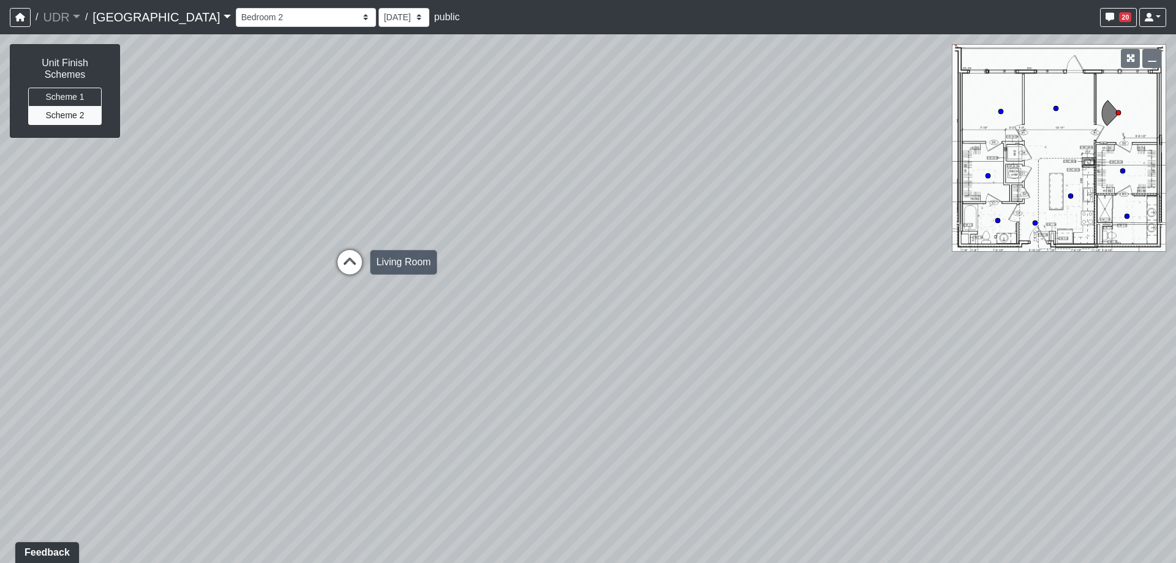
click at [331, 270] on icon at bounding box center [349, 268] width 37 height 37
click at [620, 348] on div "Loading... Meeting Room 2 Loading... Elevator Hallway Loading... Reception Coun…" at bounding box center [588, 298] width 1176 height 528
click at [492, 391] on div "Loading... Meeting Room 2 Loading... Elevator Hallway Loading... Reception Coun…" at bounding box center [588, 298] width 1176 height 528
click at [426, 339] on icon at bounding box center [443, 346] width 37 height 37
click at [255, 349] on div "Loading... Meeting Room 2 Loading... Elevator Hallway Loading... Reception Coun…" at bounding box center [588, 298] width 1176 height 528
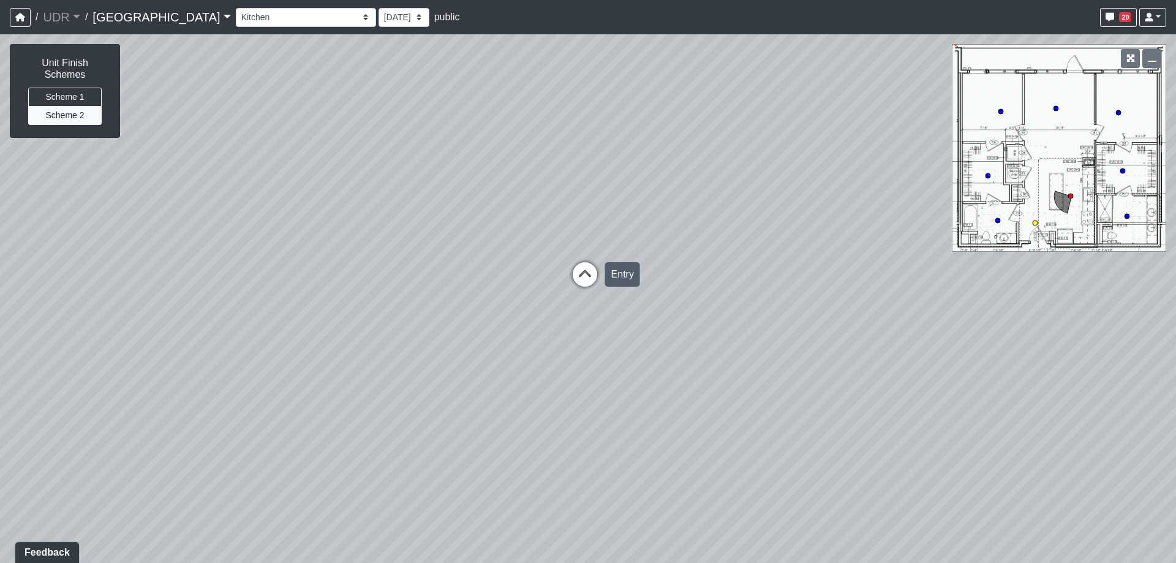
click at [573, 279] on icon at bounding box center [584, 280] width 37 height 37
select select "gLm9zE1hWYCchP1Y4Z8otN"
click at [686, 355] on div "Loading... Meeting Room 2 Loading... Elevator Hallway Loading... Reception Coun…" at bounding box center [588, 298] width 1176 height 528
click at [821, 375] on div "Loading... Meeting Room 2 Loading... Elevator Hallway Loading... Reception Coun…" at bounding box center [588, 298] width 1176 height 528
